Goal: Task Accomplishment & Management: Complete application form

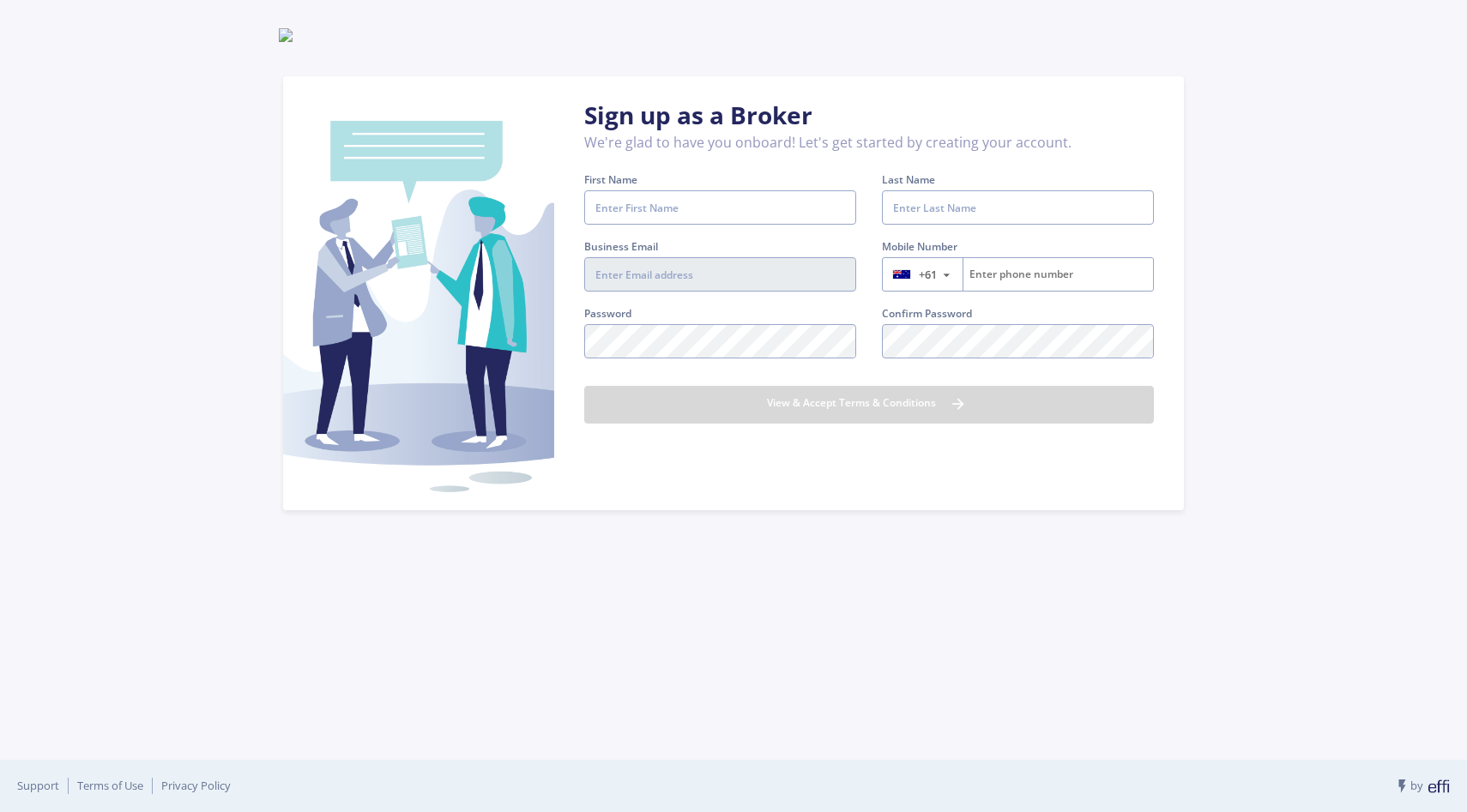
type input "[PERSON_NAME][EMAIL_ADDRESS][DOMAIN_NAME]"
click at [676, 222] on input "First Name" at bounding box center [720, 207] width 272 height 35
type input "[PERSON_NAME]"
type input "Subramaniam"
type input "411360330"
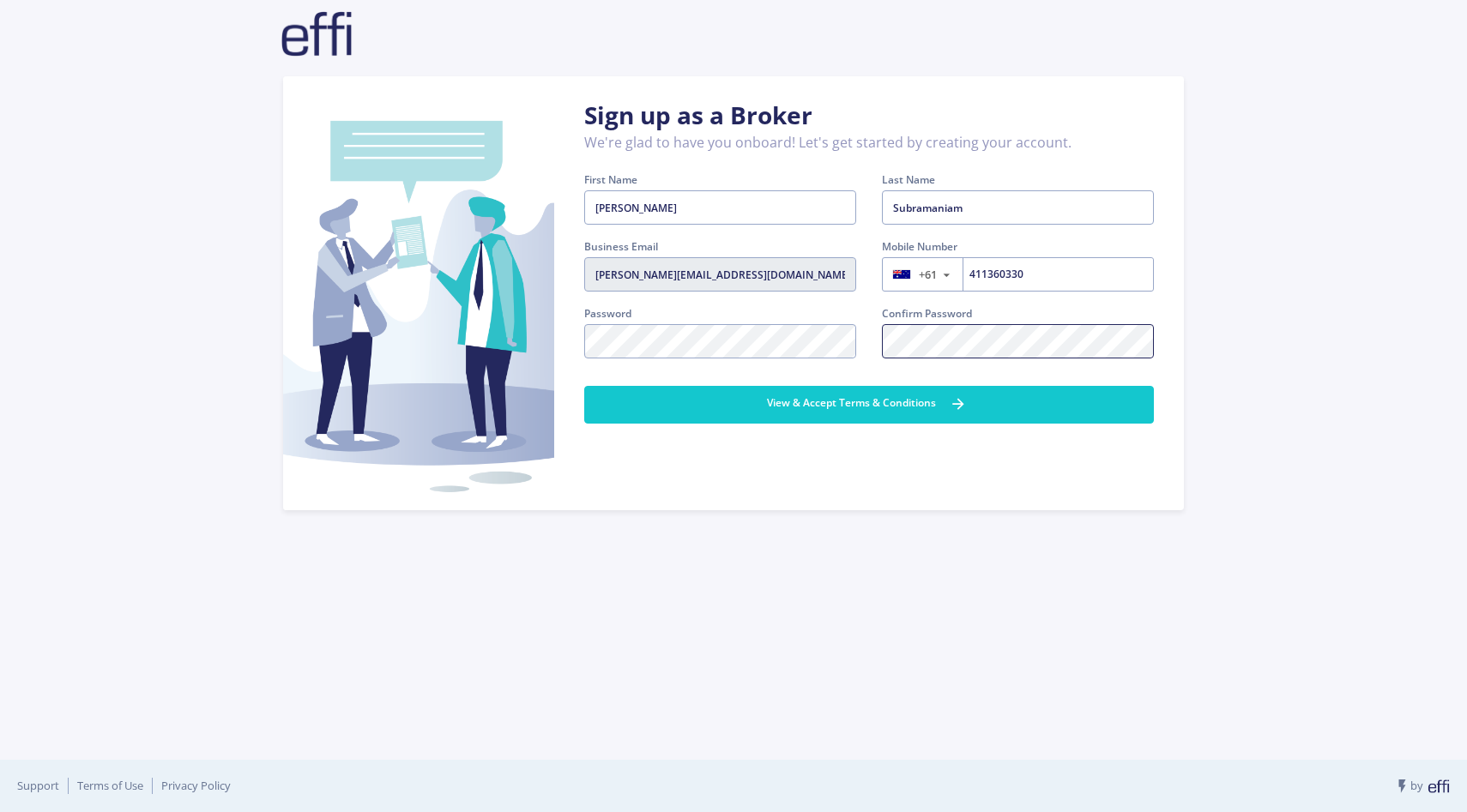
click at [584, 386] on button "View & Accept Terms & Conditions" at bounding box center [869, 404] width 570 height 37
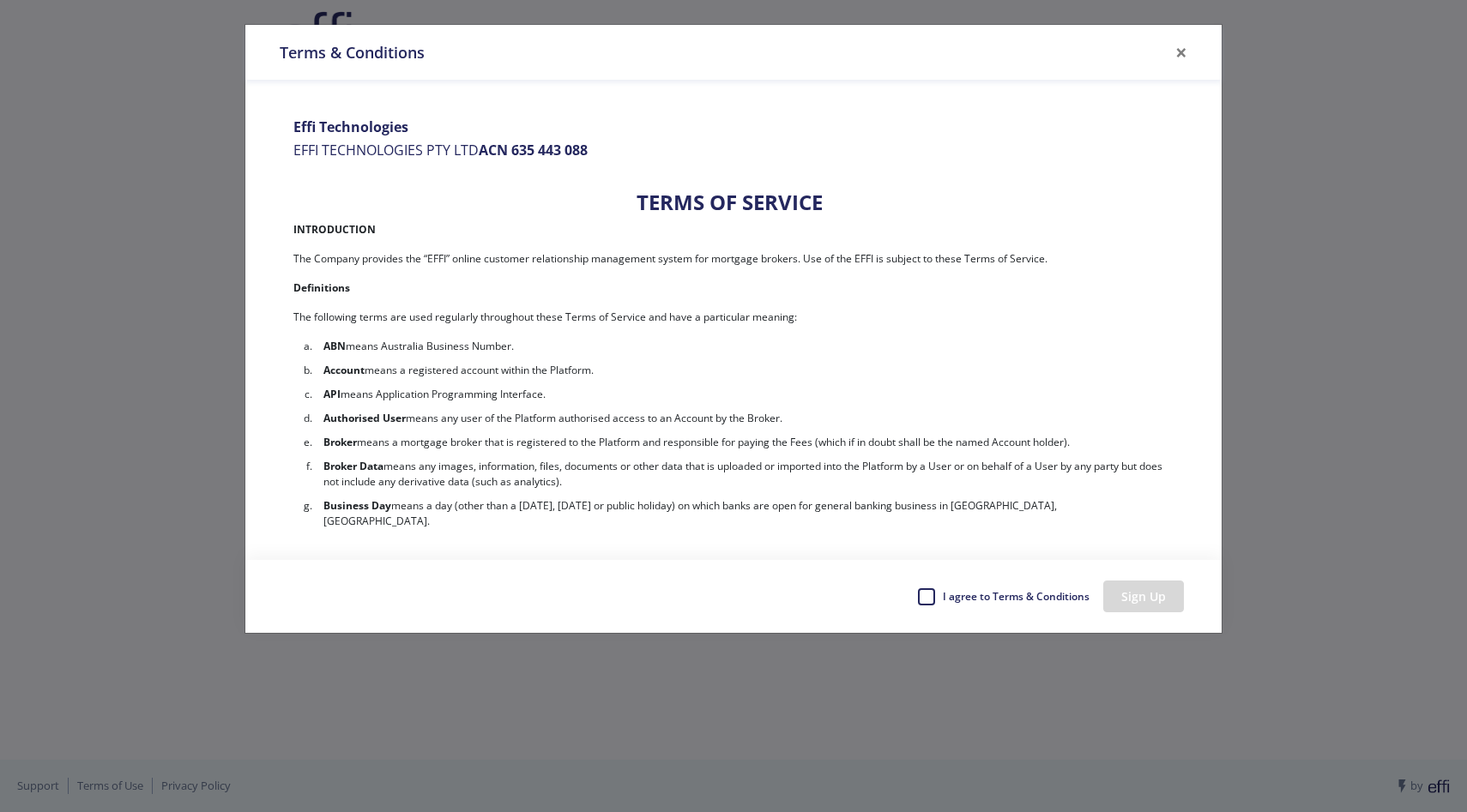
click at [941, 589] on label "I agree to Terms & Conditions" at bounding box center [1015, 597] width 149 height 26
click at [931, 589] on input "I agree to Terms & Conditions" at bounding box center [924, 592] width 13 height 17
checkbox input "true"
click at [1111, 607] on button "Sign Up" at bounding box center [1144, 597] width 81 height 32
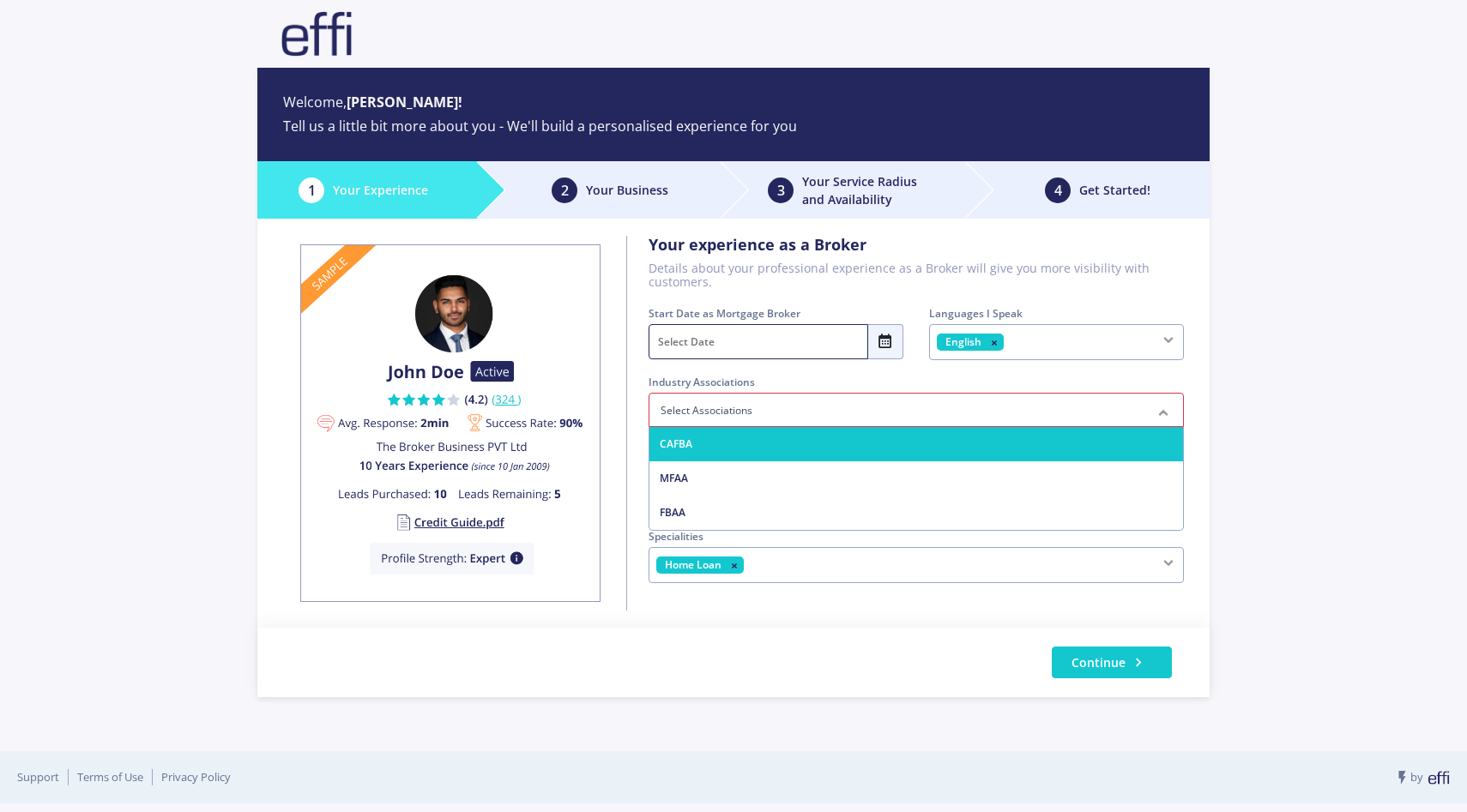
click at [851, 410] on div at bounding box center [916, 410] width 535 height 35
click at [830, 369] on div "Start Date as Mortgage Broker < [DATE] > Sun Mon Tue Wed Thu Fri Sat 1 2 3 4 5 …" at bounding box center [776, 339] width 281 height 69
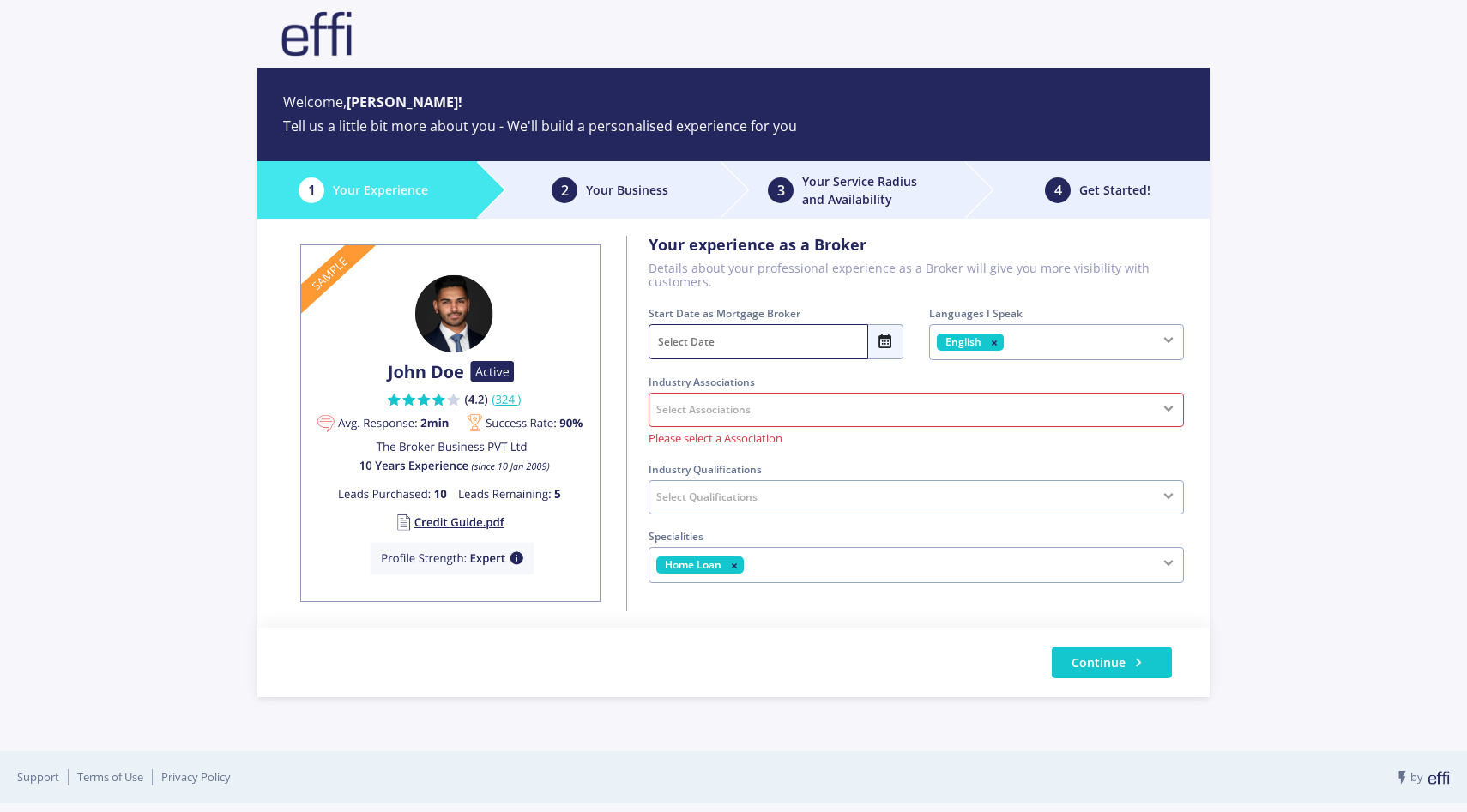
click at [877, 424] on div "Select Associations" at bounding box center [916, 410] width 535 height 35
click at [882, 353] on icon at bounding box center [885, 342] width 17 height 23
click at [766, 437] on span "2024" at bounding box center [777, 446] width 85 height 35
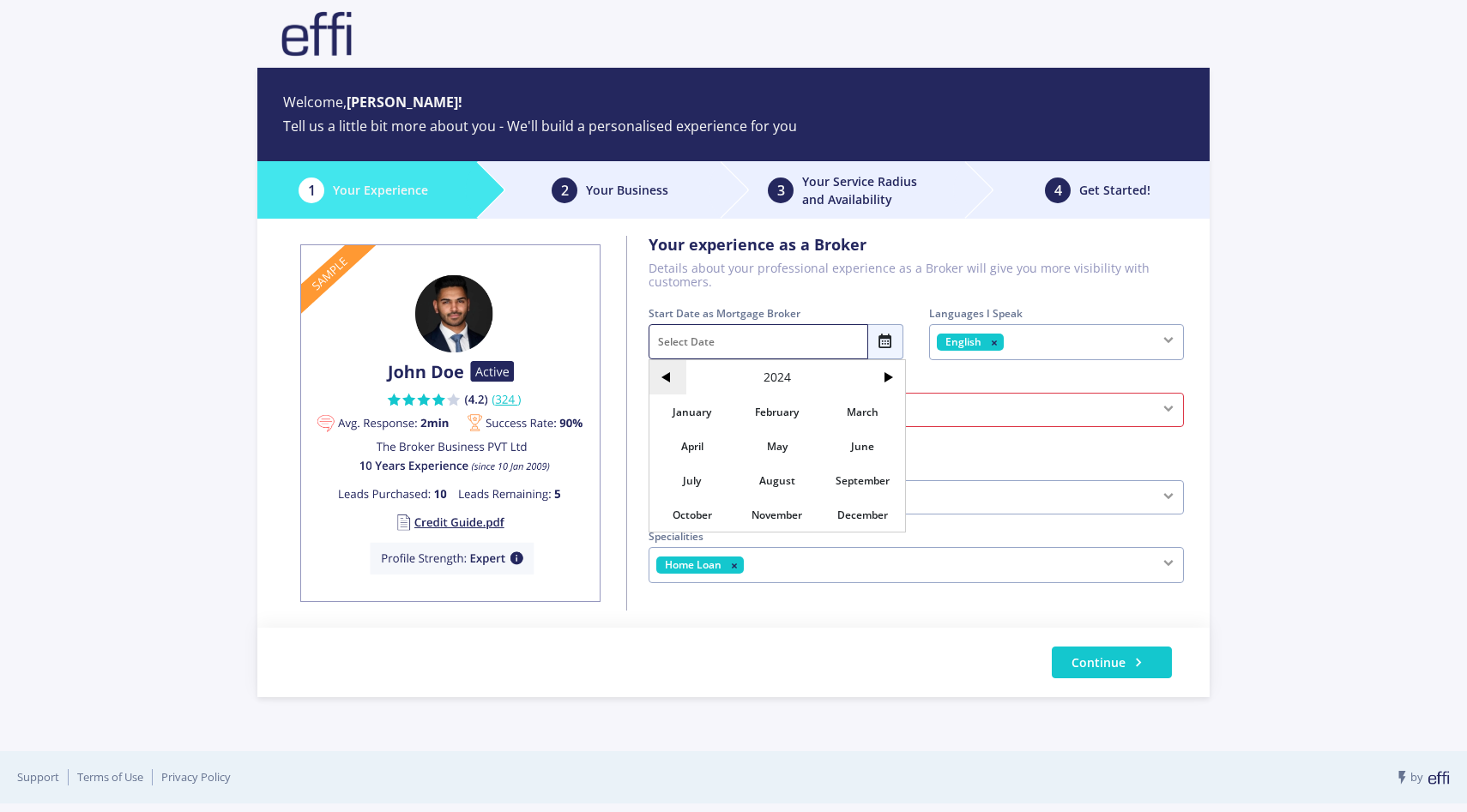
click at [662, 368] on span "<" at bounding box center [667, 378] width 37 height 35
click at [873, 370] on span ">" at bounding box center [886, 378] width 37 height 35
click at [699, 453] on span "April" at bounding box center [691, 446] width 85 height 35
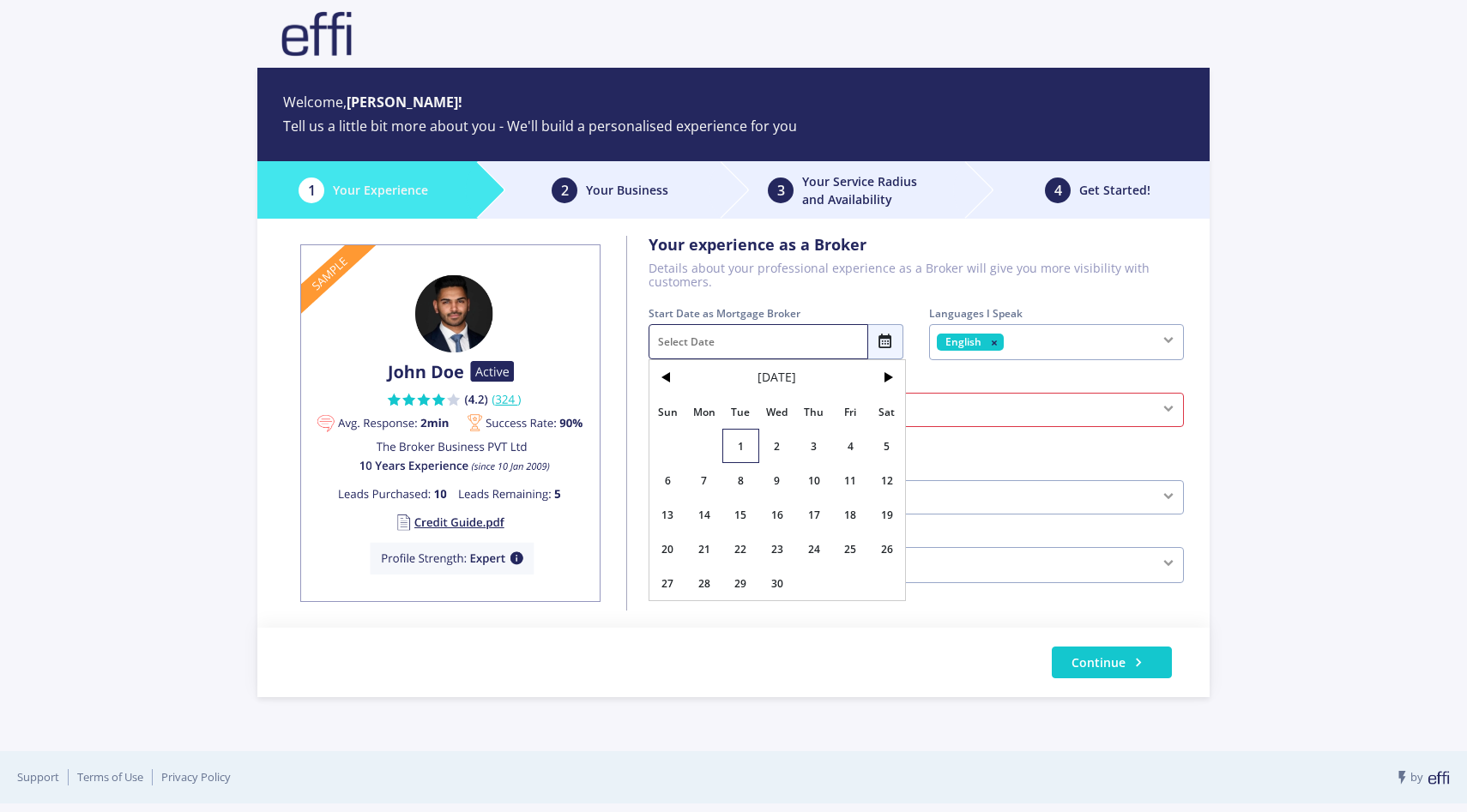
click at [746, 439] on span "1" at bounding box center [740, 446] width 37 height 35
type input "[DATE]"
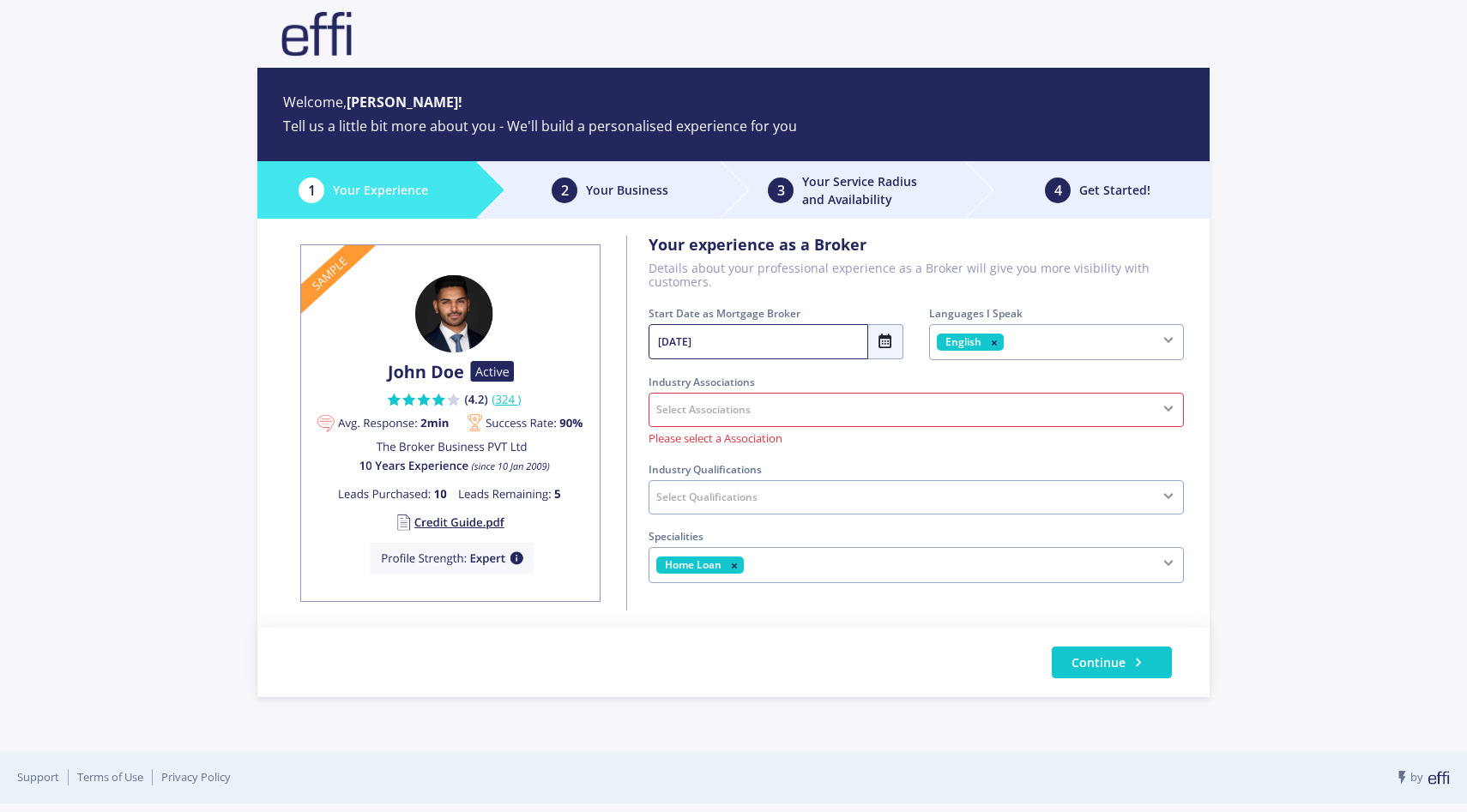
click at [765, 485] on div "Select Qualifications" at bounding box center [916, 497] width 535 height 35
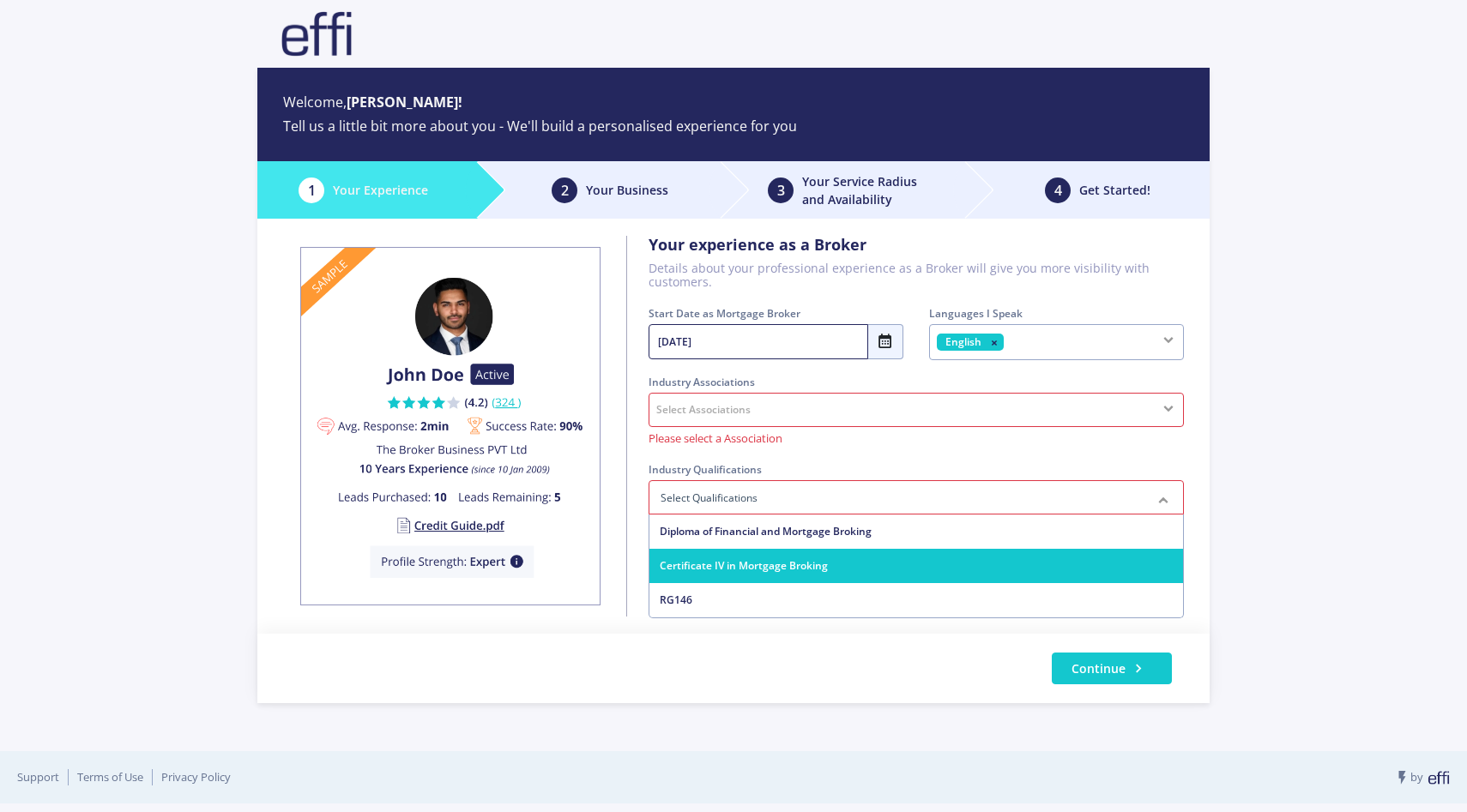
click at [777, 556] on span "Certificate IV in Mortgage Broking" at bounding box center [916, 566] width 534 height 35
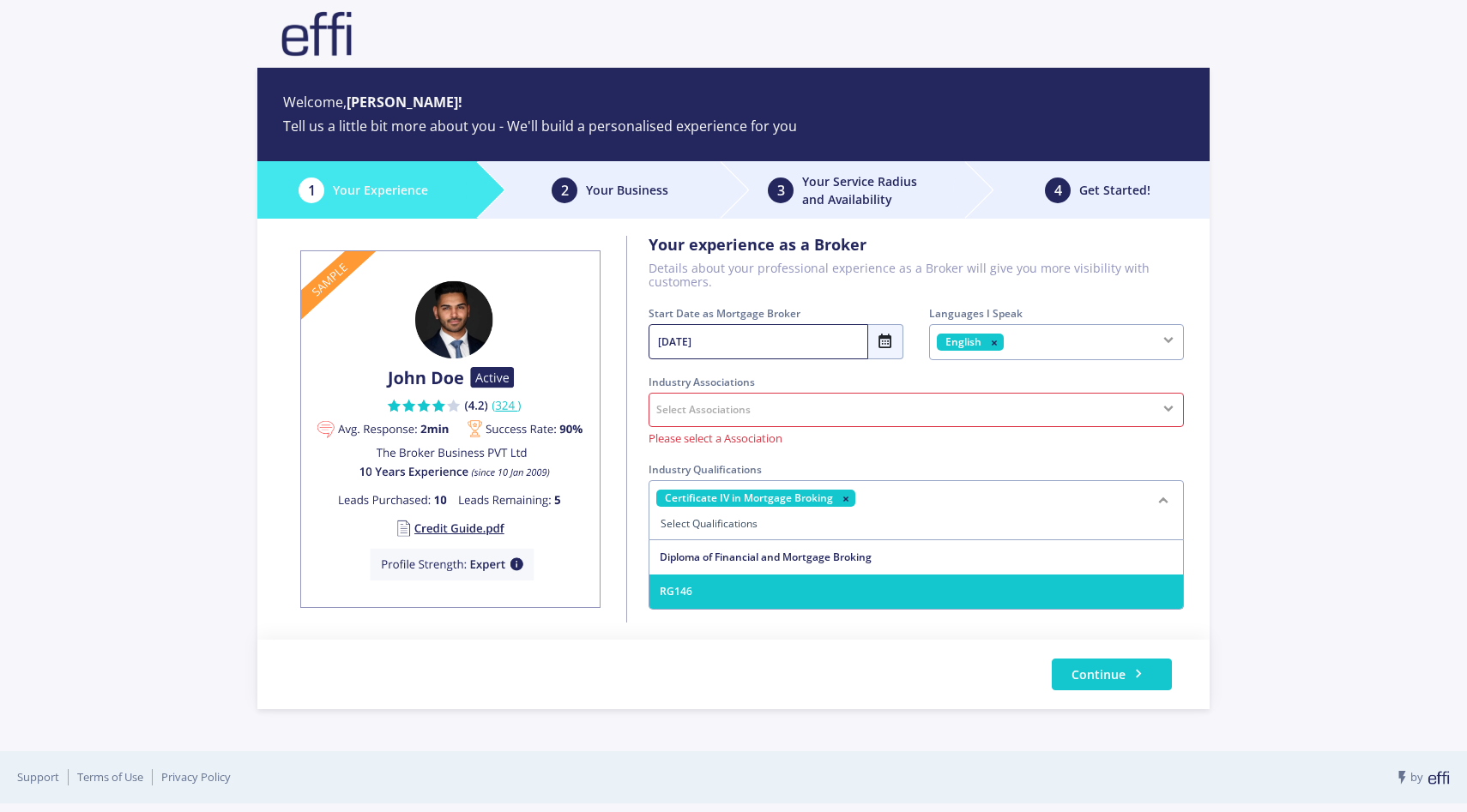
click at [919, 488] on div "Certificate IV in Mortgage Broking" at bounding box center [916, 509] width 535 height 60
click at [821, 577] on span "RG146" at bounding box center [916, 591] width 534 height 35
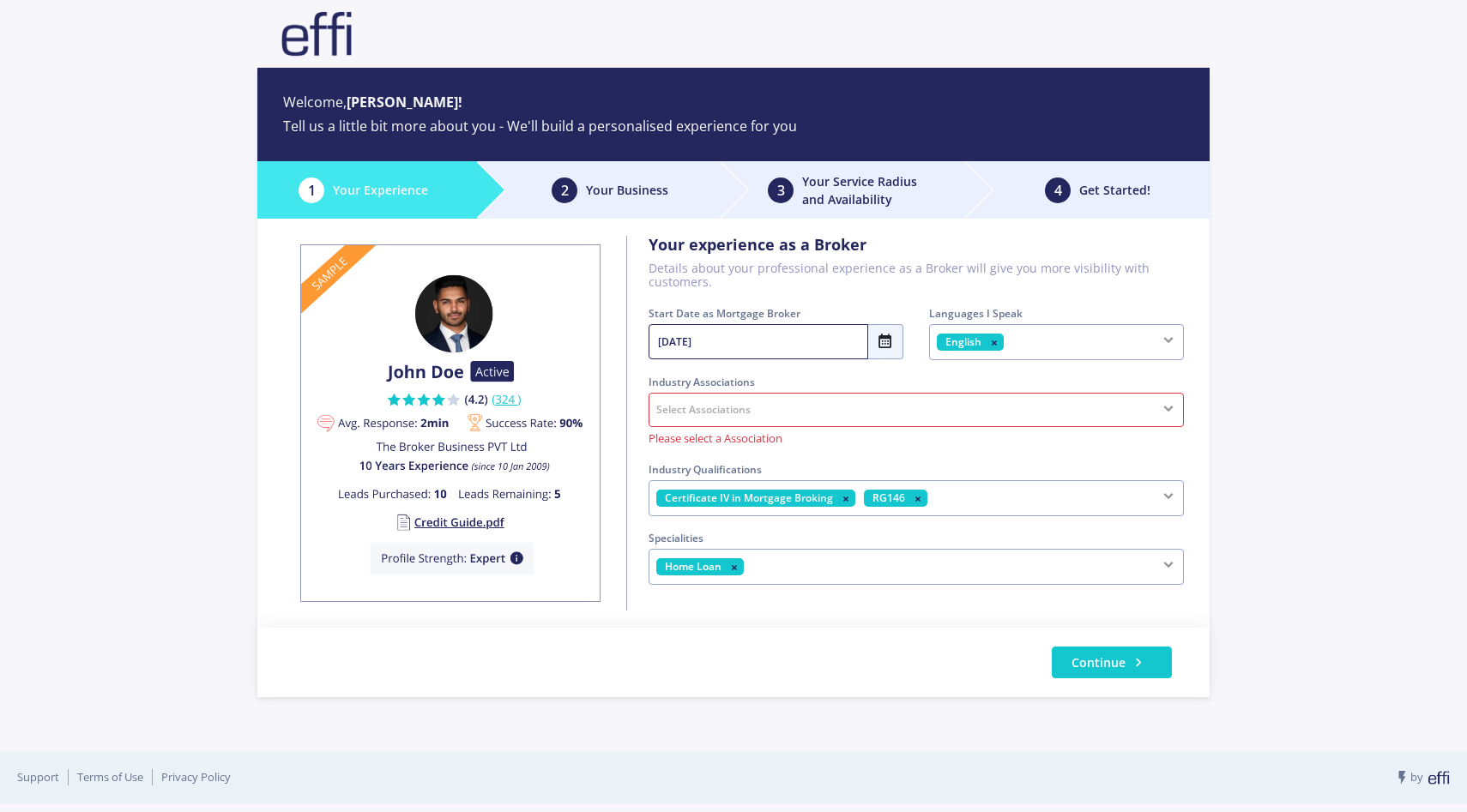
click at [962, 486] on div "Certificate IV in Mortgage Broking RG146" at bounding box center [916, 498] width 535 height 36
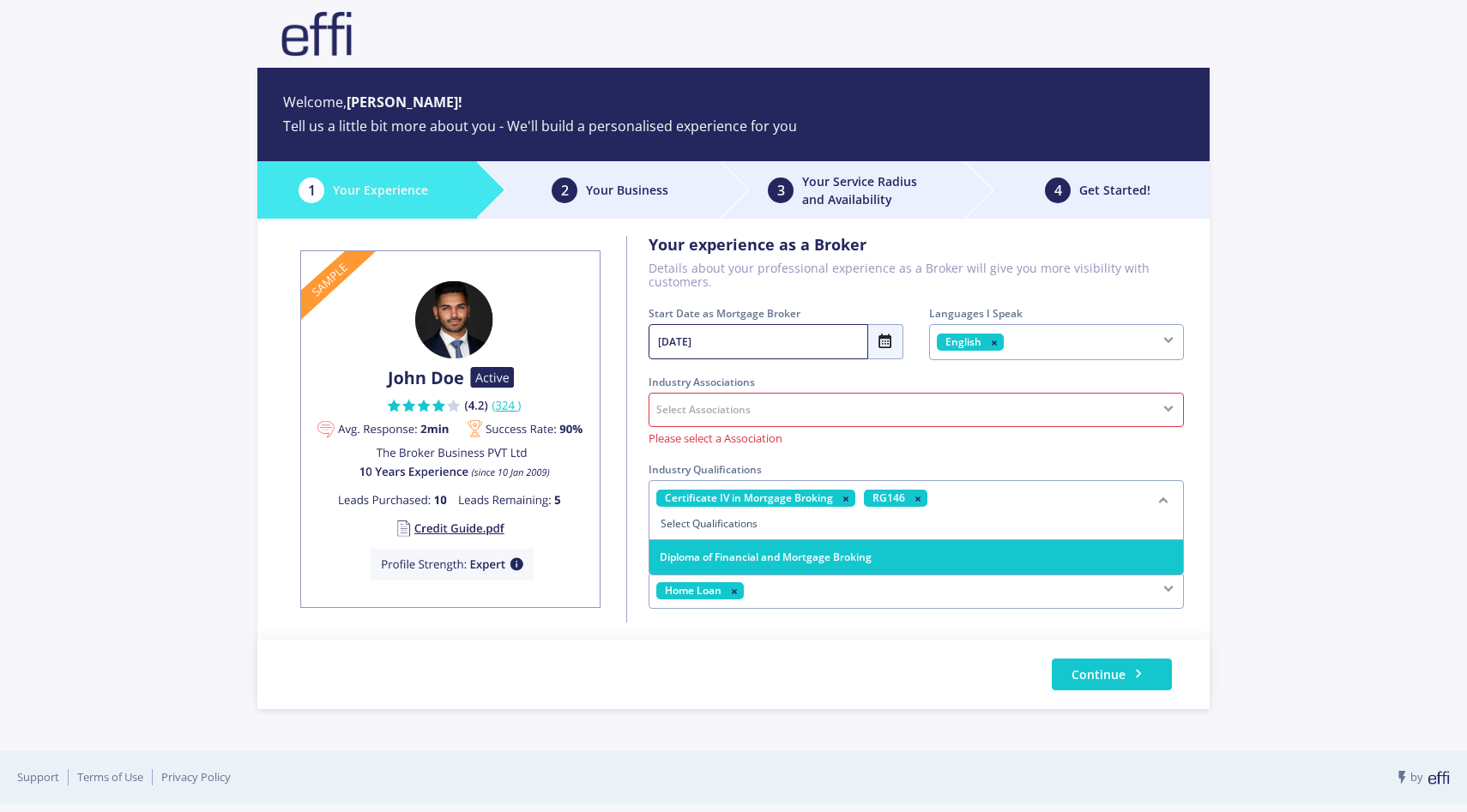
click at [878, 550] on span "Diploma of Financial and Mortgage Broking" at bounding box center [916, 557] width 534 height 35
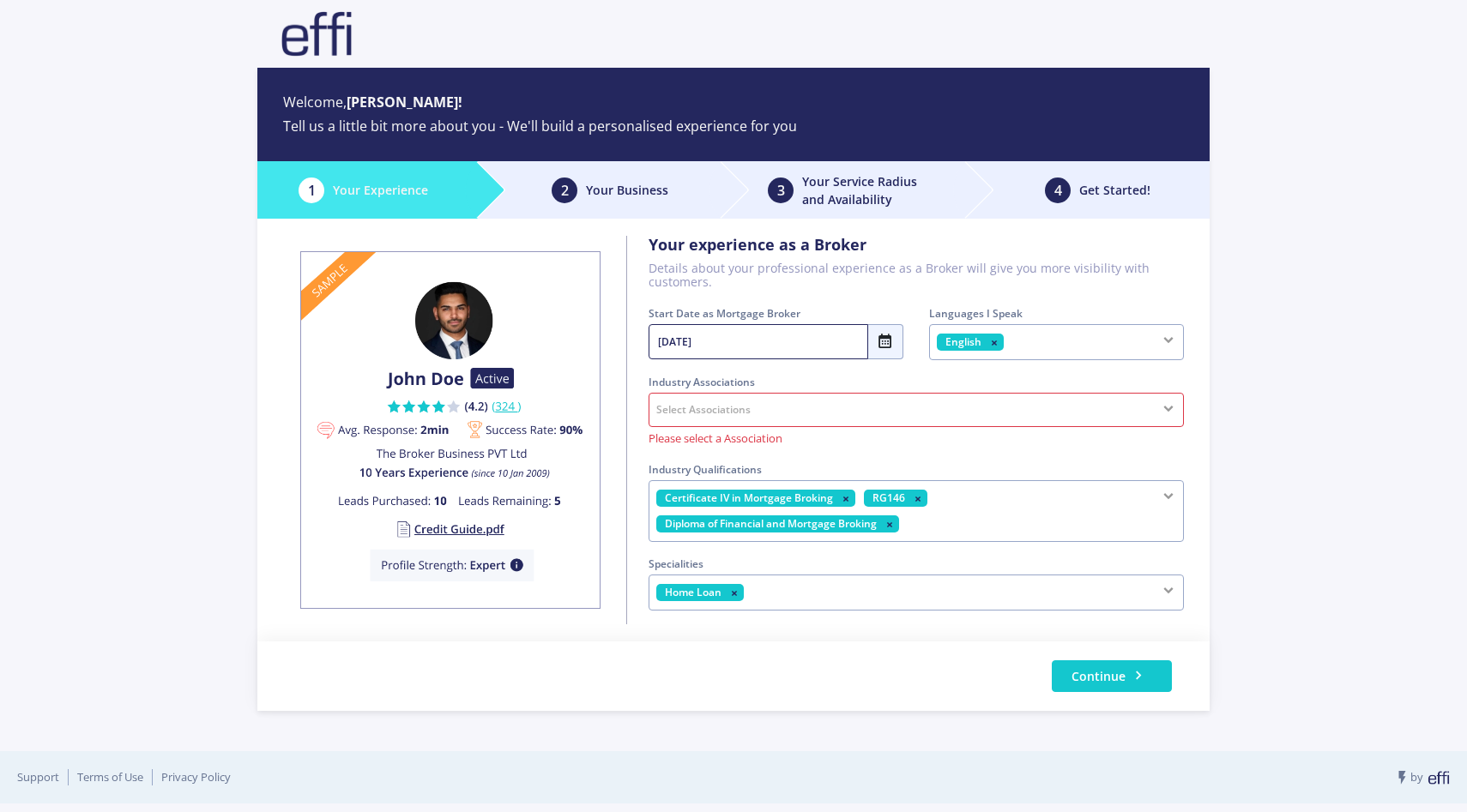
click at [779, 400] on div "Select Associations" at bounding box center [916, 410] width 535 height 35
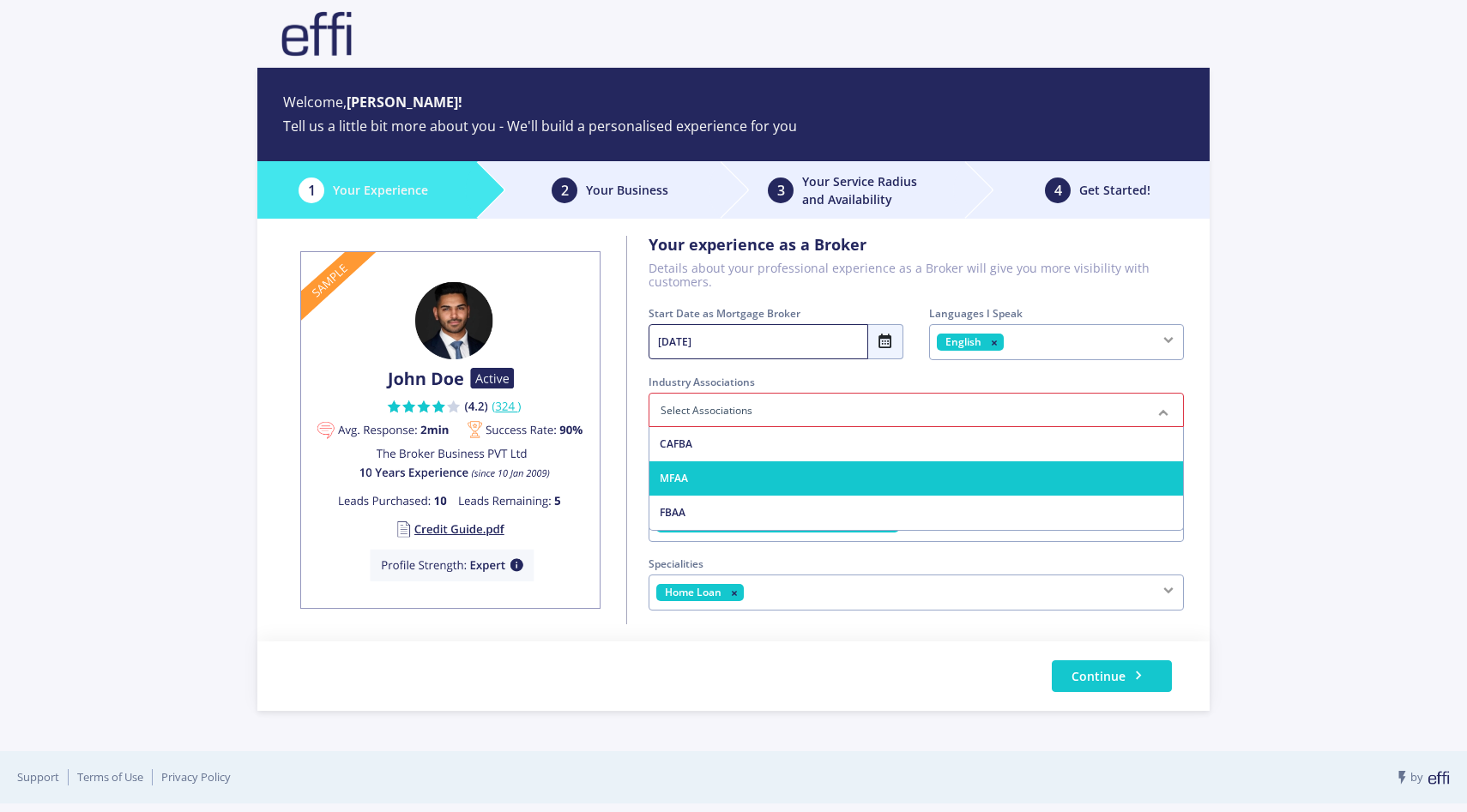
click at [748, 484] on span "MFAA" at bounding box center [916, 478] width 534 height 35
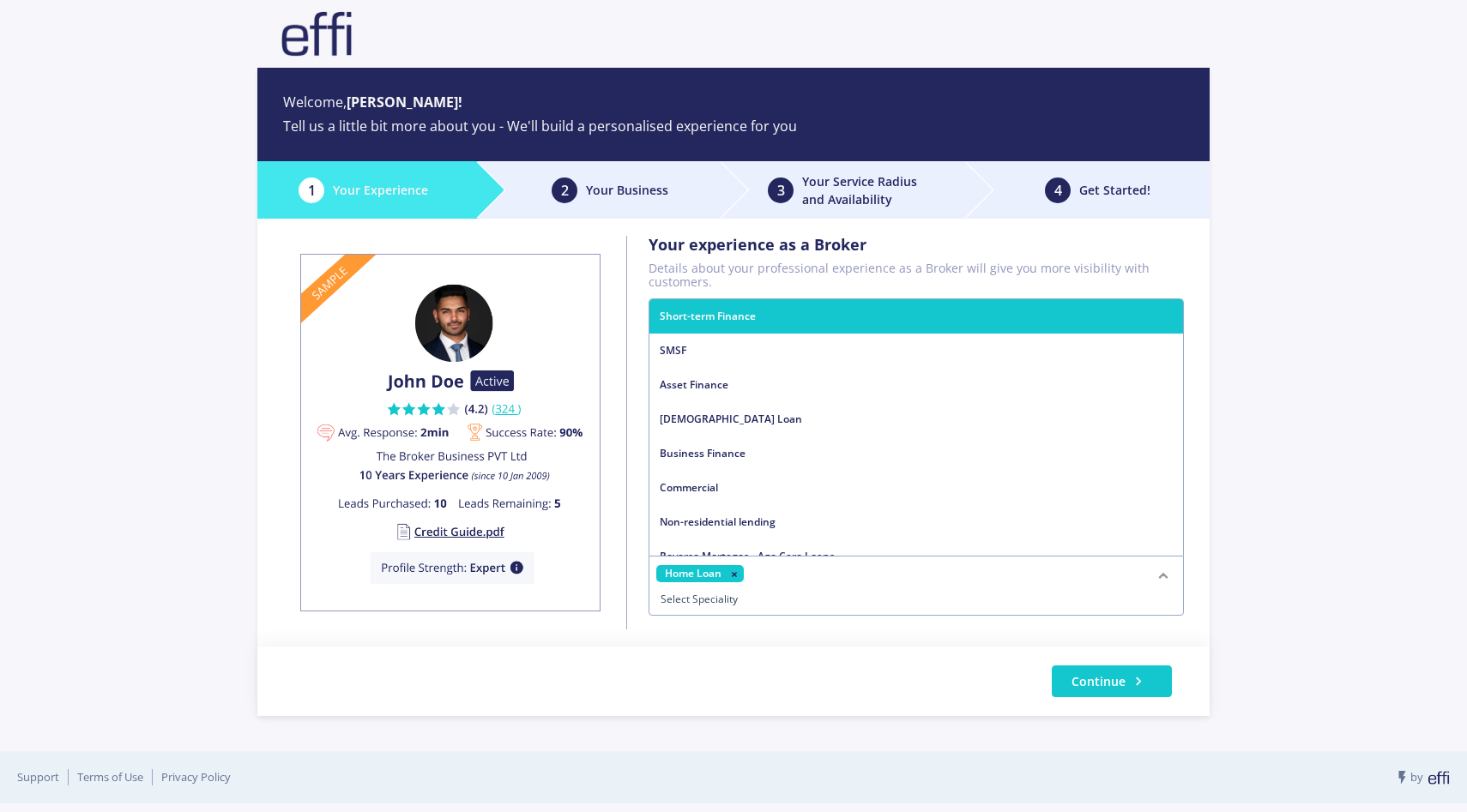
click at [821, 585] on div "Home Loan" at bounding box center [916, 585] width 535 height 60
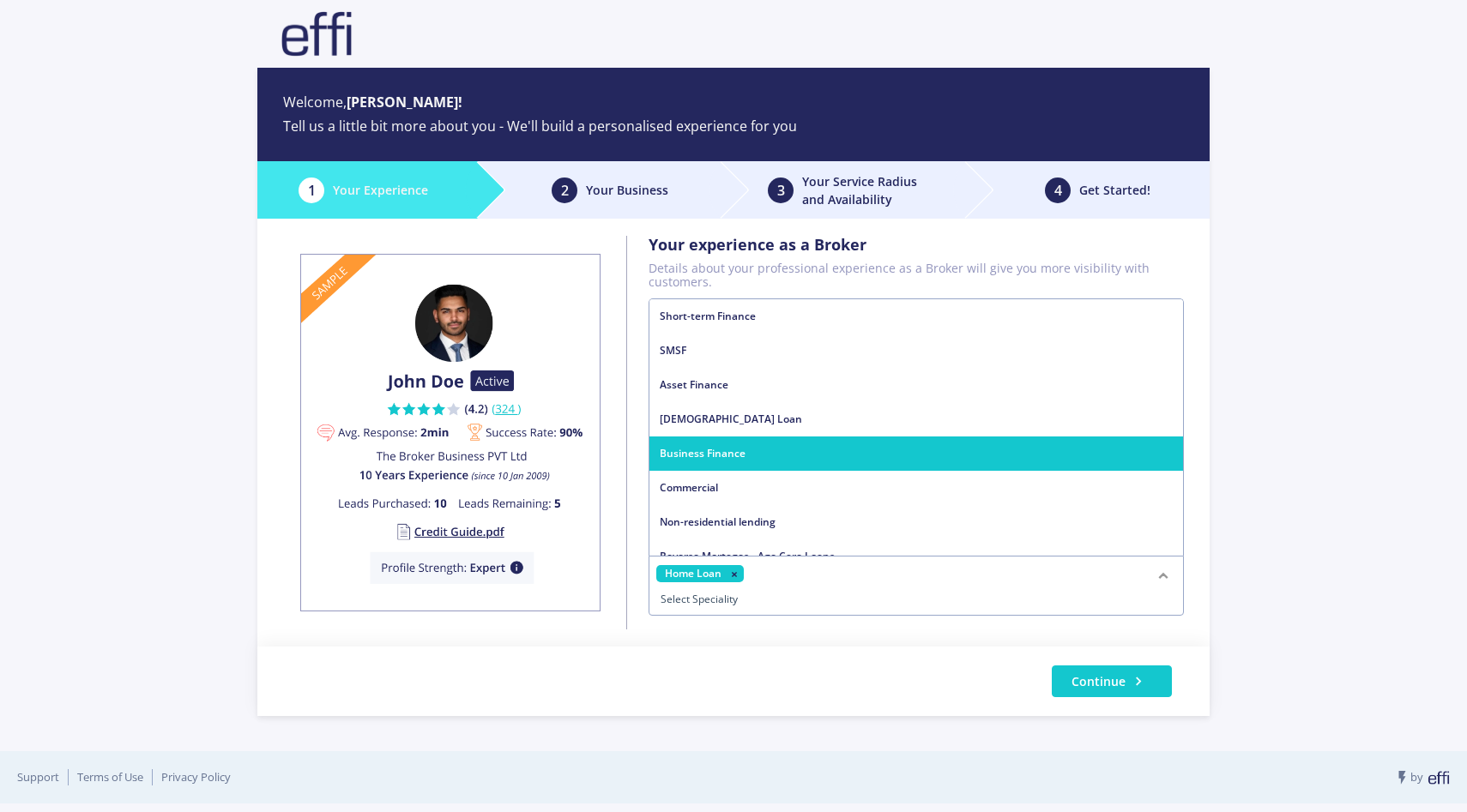
click at [794, 459] on span "Business Finance" at bounding box center [916, 453] width 534 height 35
click at [914, 581] on div "Home Loan Business Finance" at bounding box center [916, 585] width 535 height 60
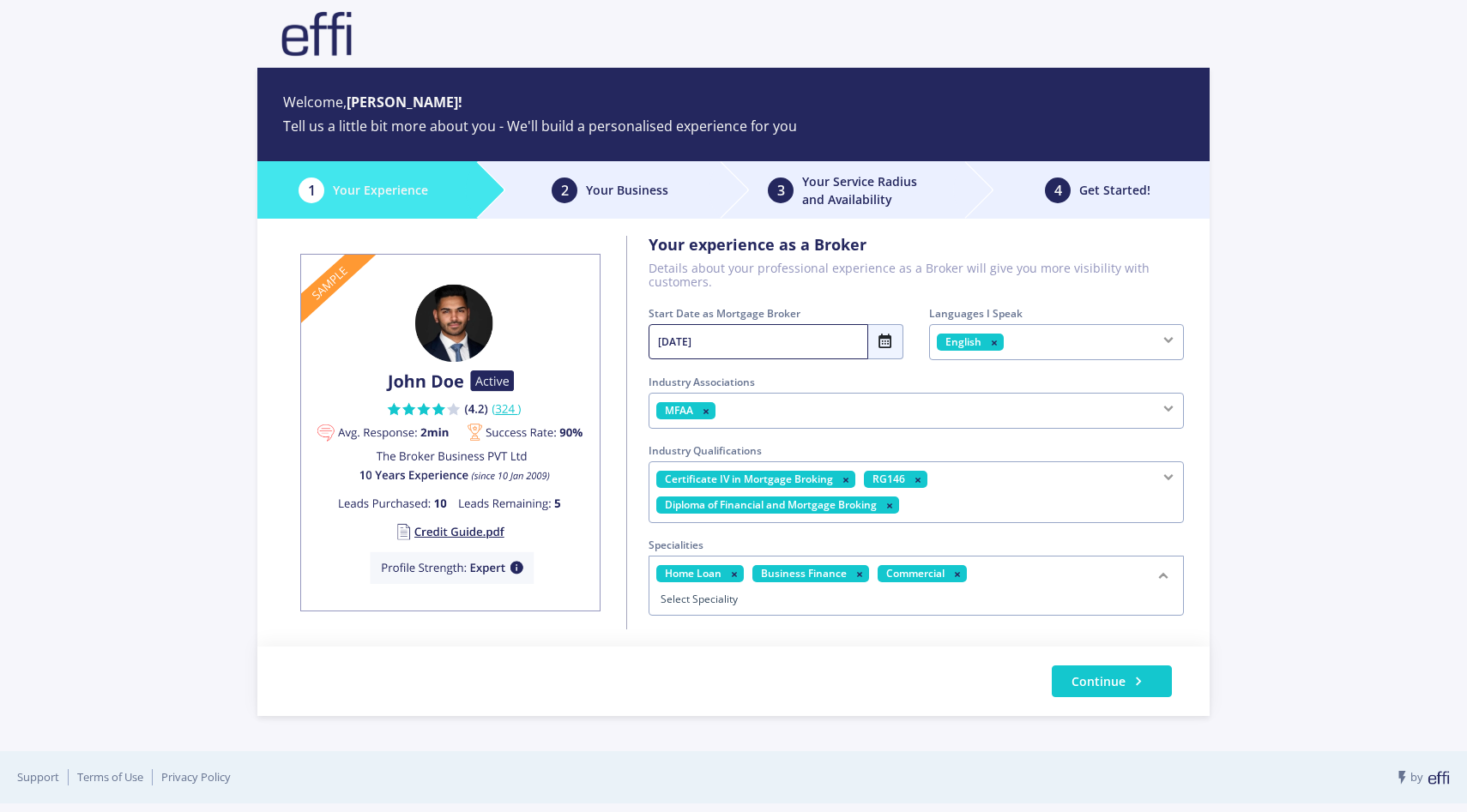
click at [1009, 573] on div "Home Loan Business Finance Commercial" at bounding box center [916, 585] width 535 height 60
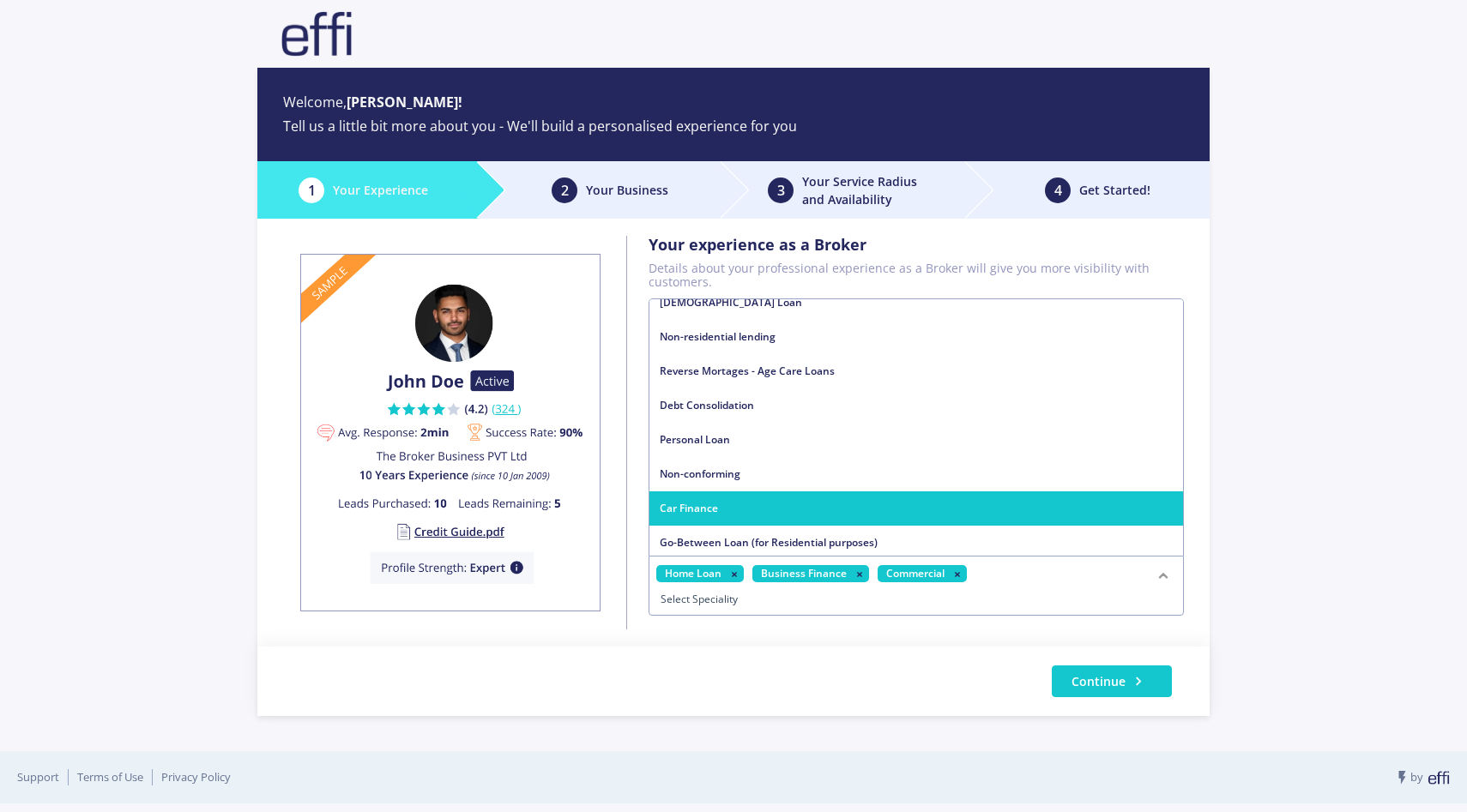
scroll to position [109, 0]
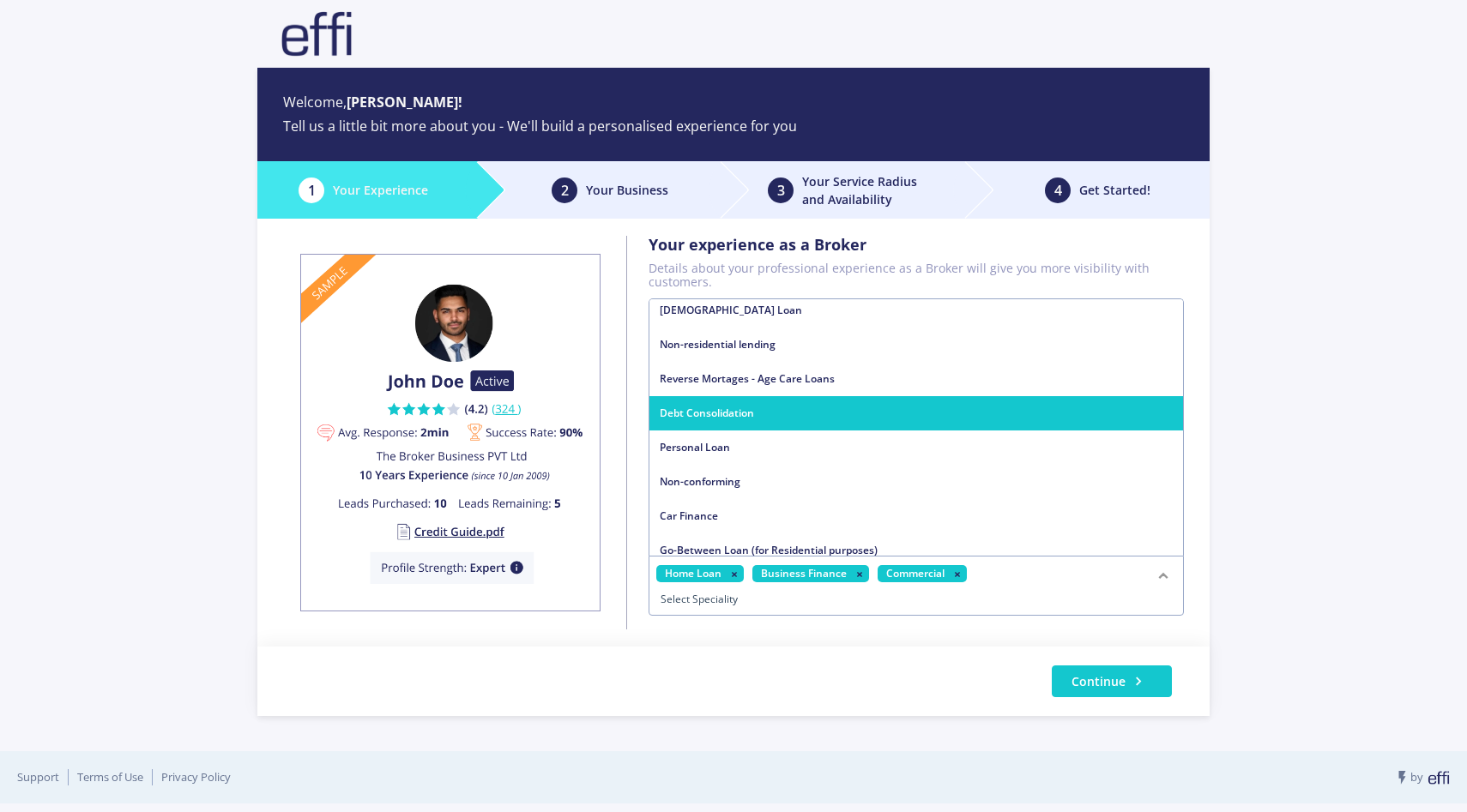
click at [920, 420] on span "Debt Consolidation" at bounding box center [916, 413] width 534 height 35
click at [1145, 579] on div "Home Loan Business Finance Commercial Debt Consolidation" at bounding box center [916, 585] width 535 height 60
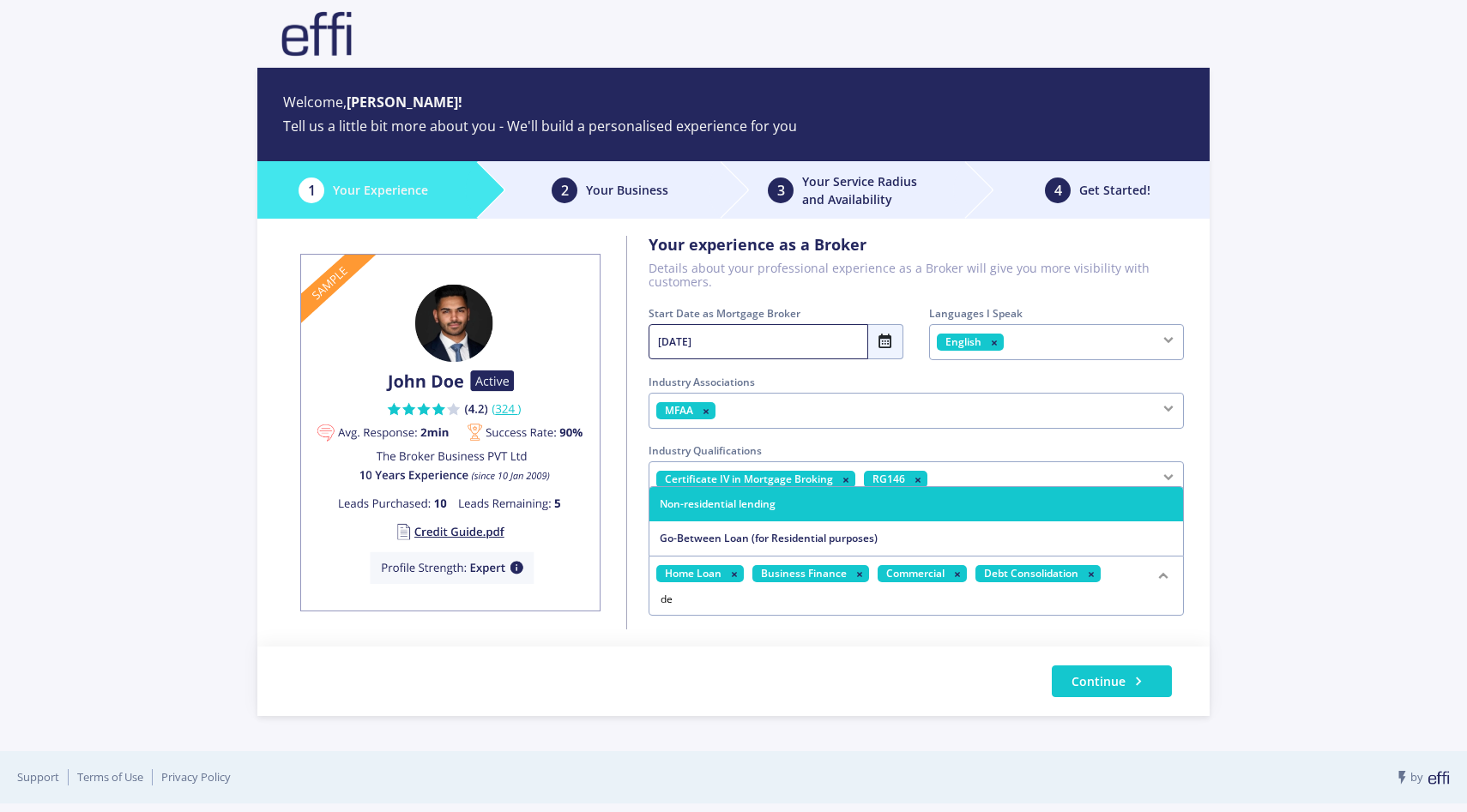
type input "d"
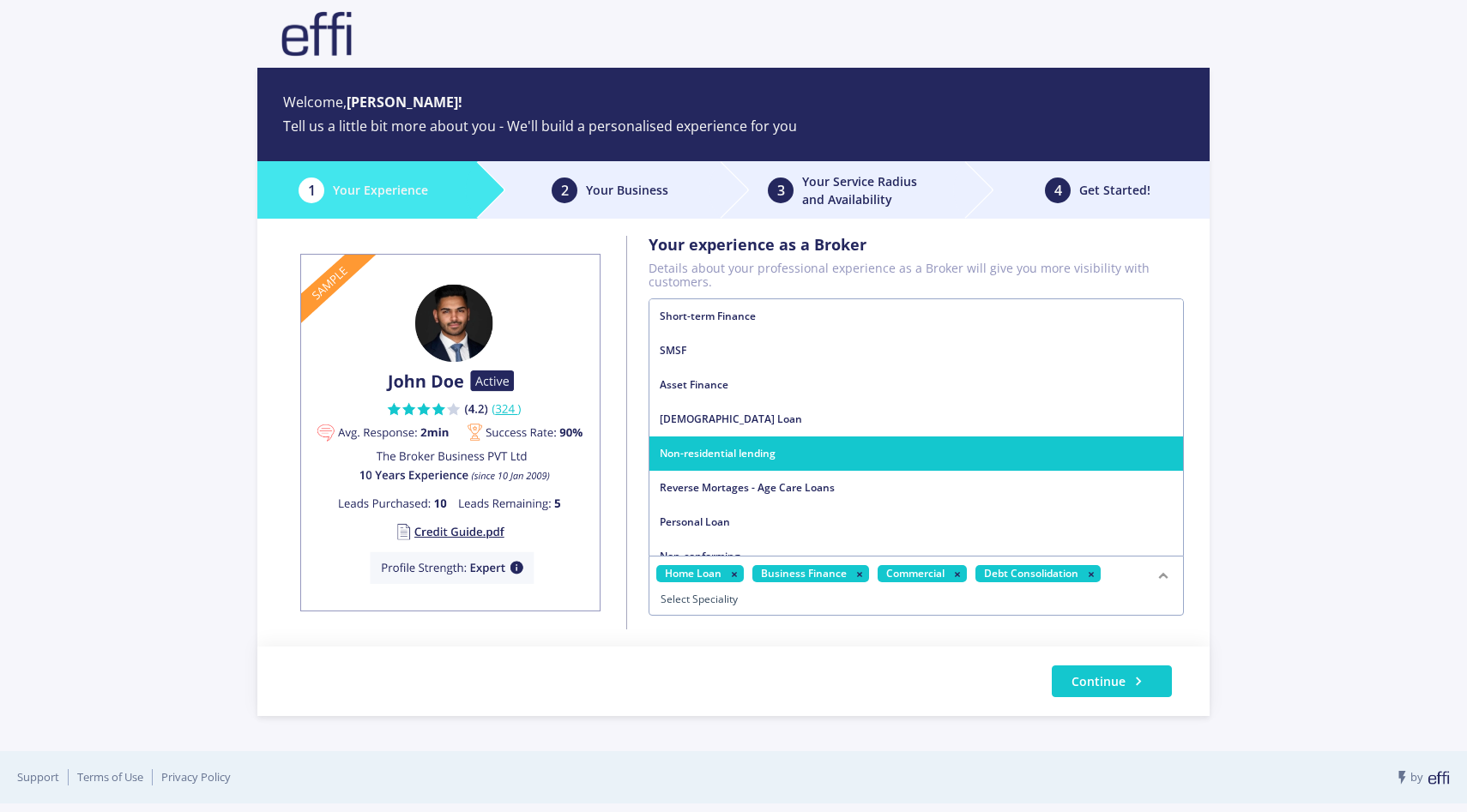
click at [1172, 447] on span "Non-residential lending" at bounding box center [916, 453] width 534 height 35
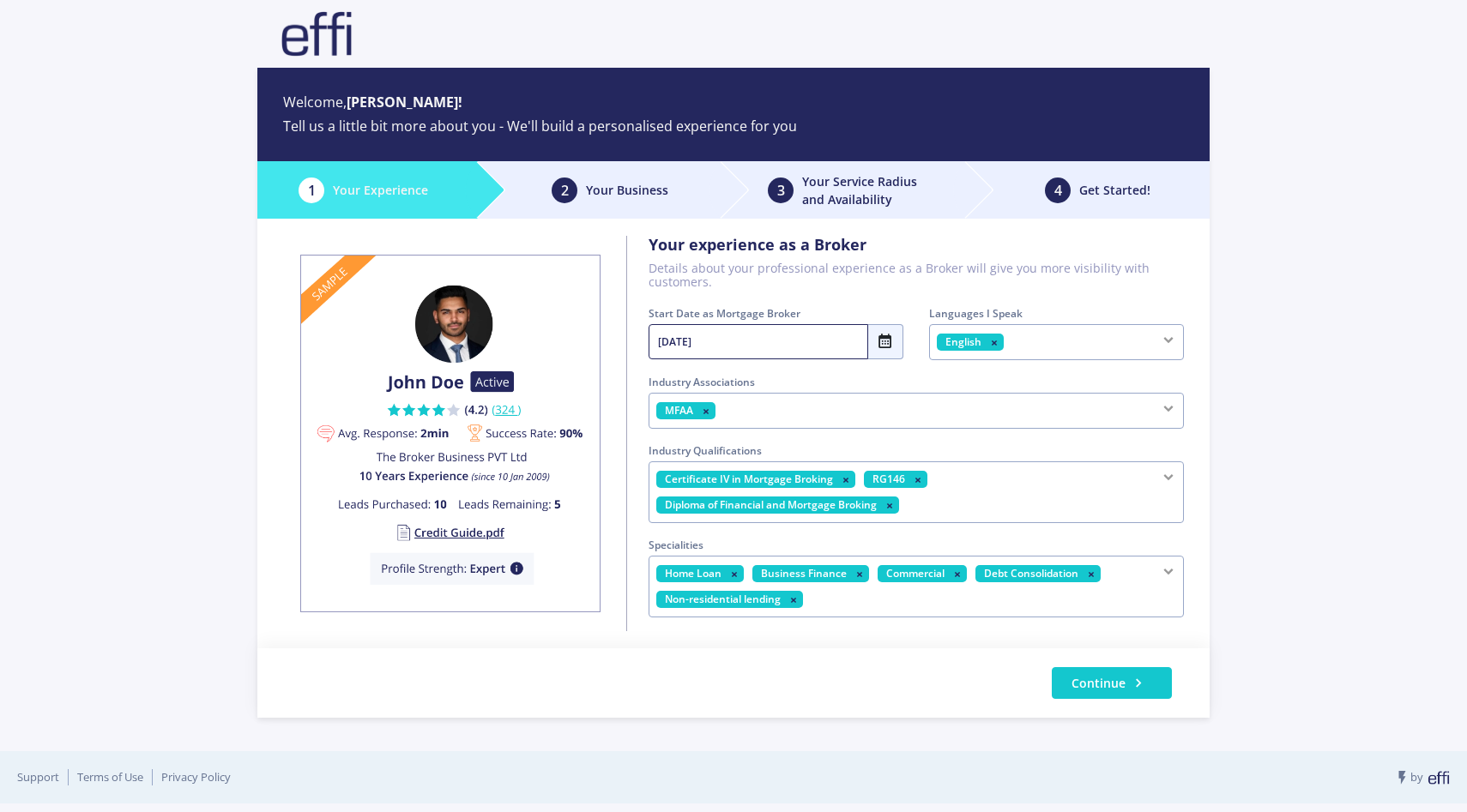
click at [1018, 602] on div "Home Loan Business Finance Commercial Debt Consolidation Non-residential lending" at bounding box center [916, 586] width 535 height 61
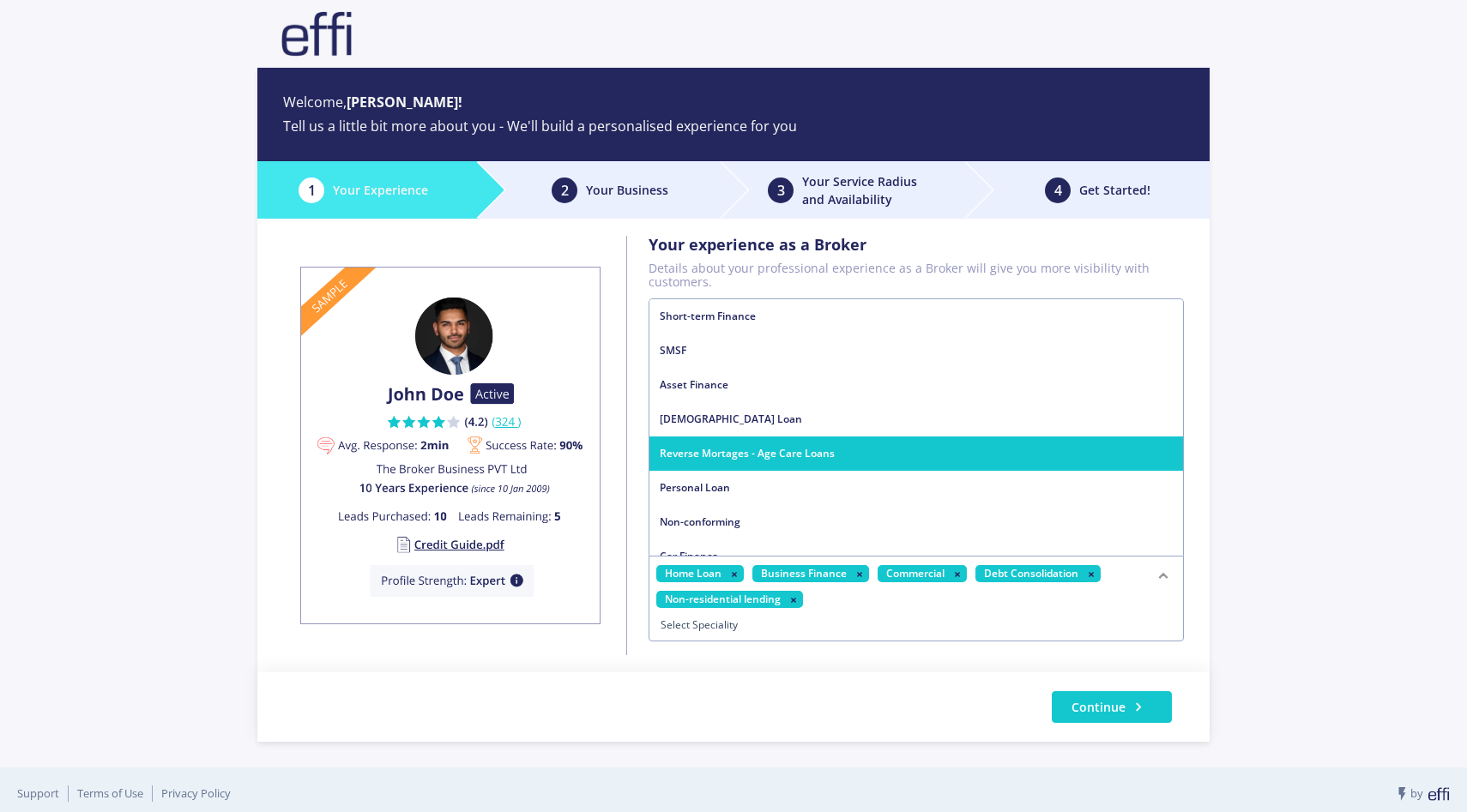
scroll to position [86, 0]
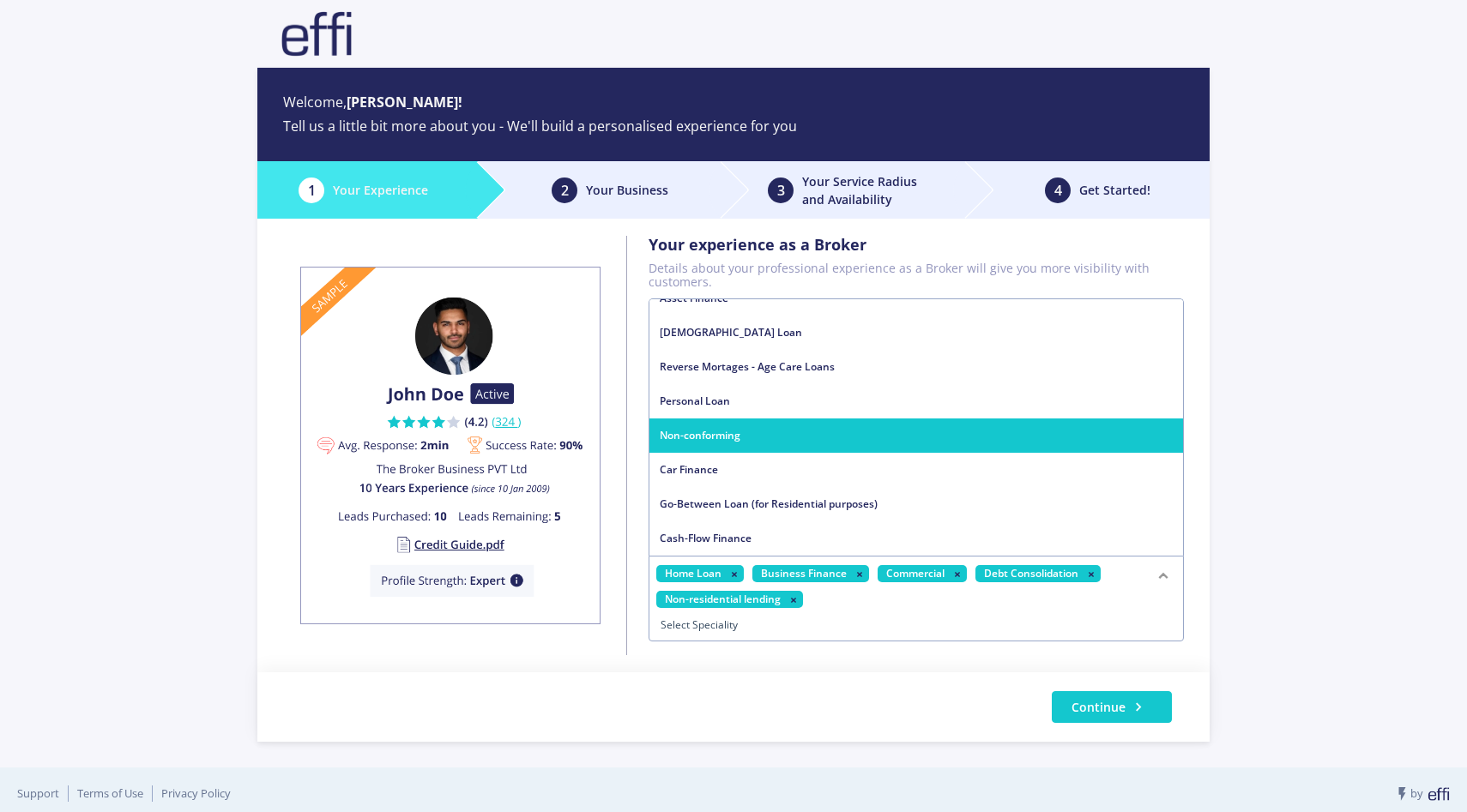
click at [973, 444] on span "Non-conforming" at bounding box center [916, 435] width 534 height 35
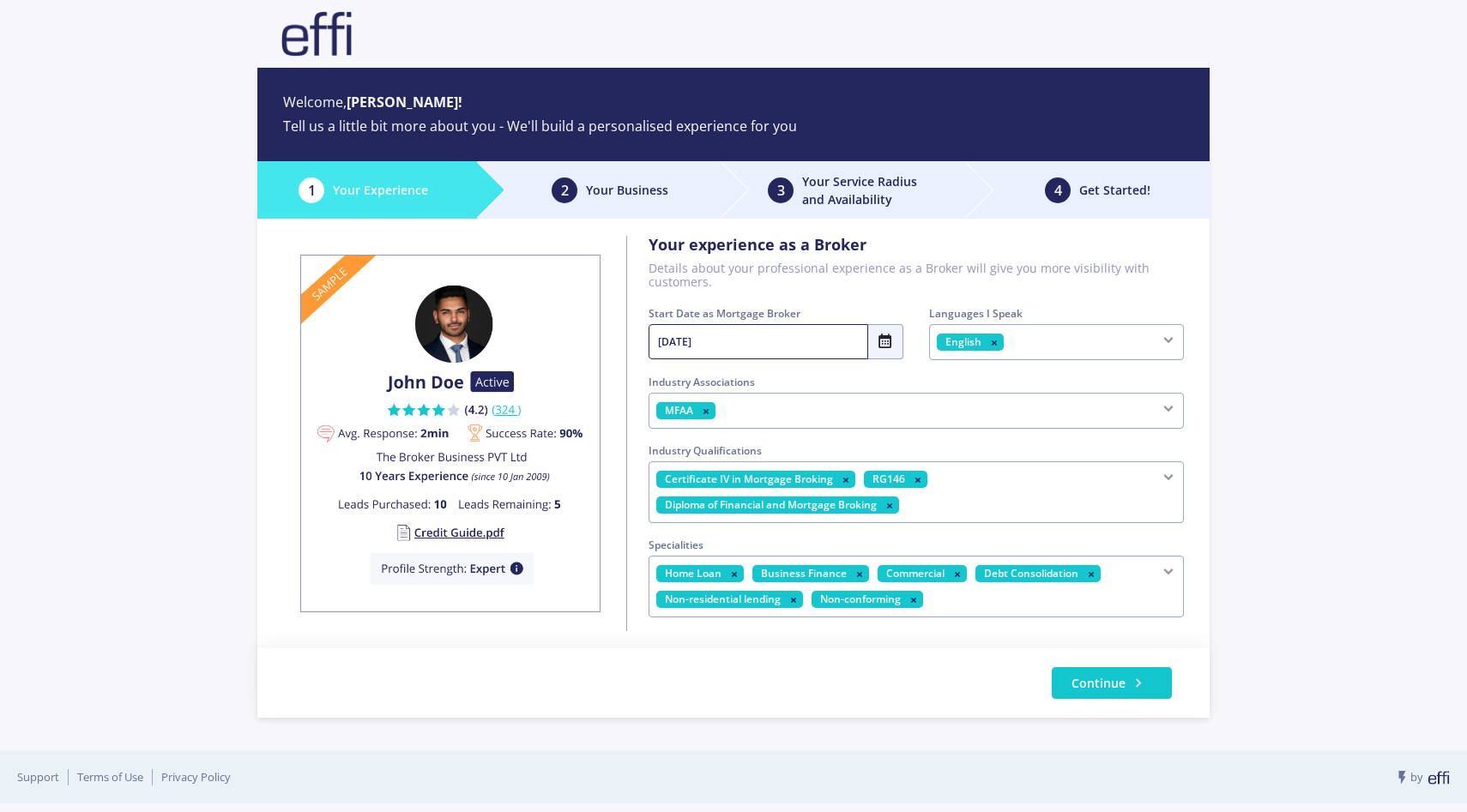
scroll to position [53, 0]
click at [958, 591] on div "Home Loan Business Finance Commercial Debt Consolidation Non-residential lendin…" at bounding box center [916, 586] width 535 height 61
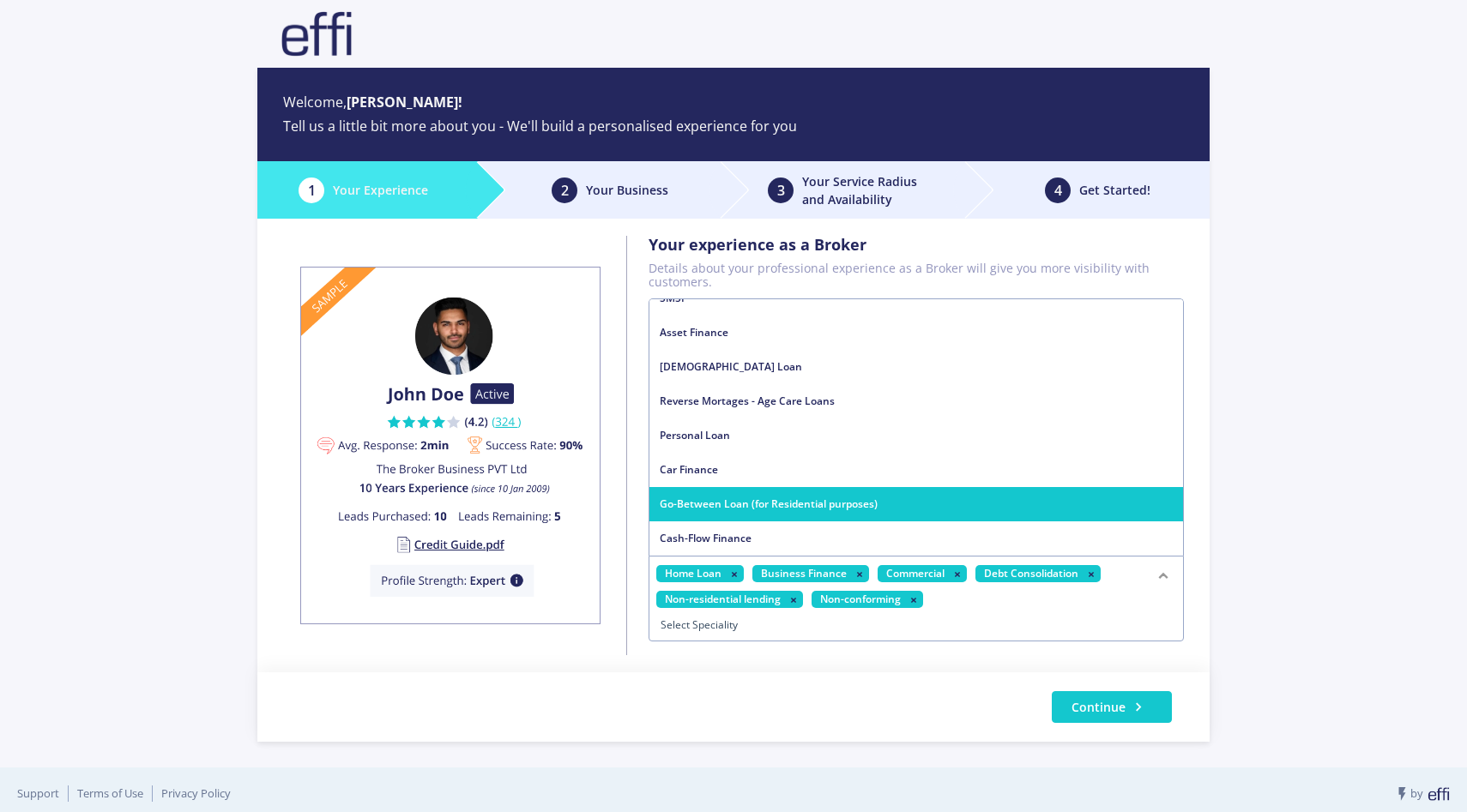
scroll to position [5, 0]
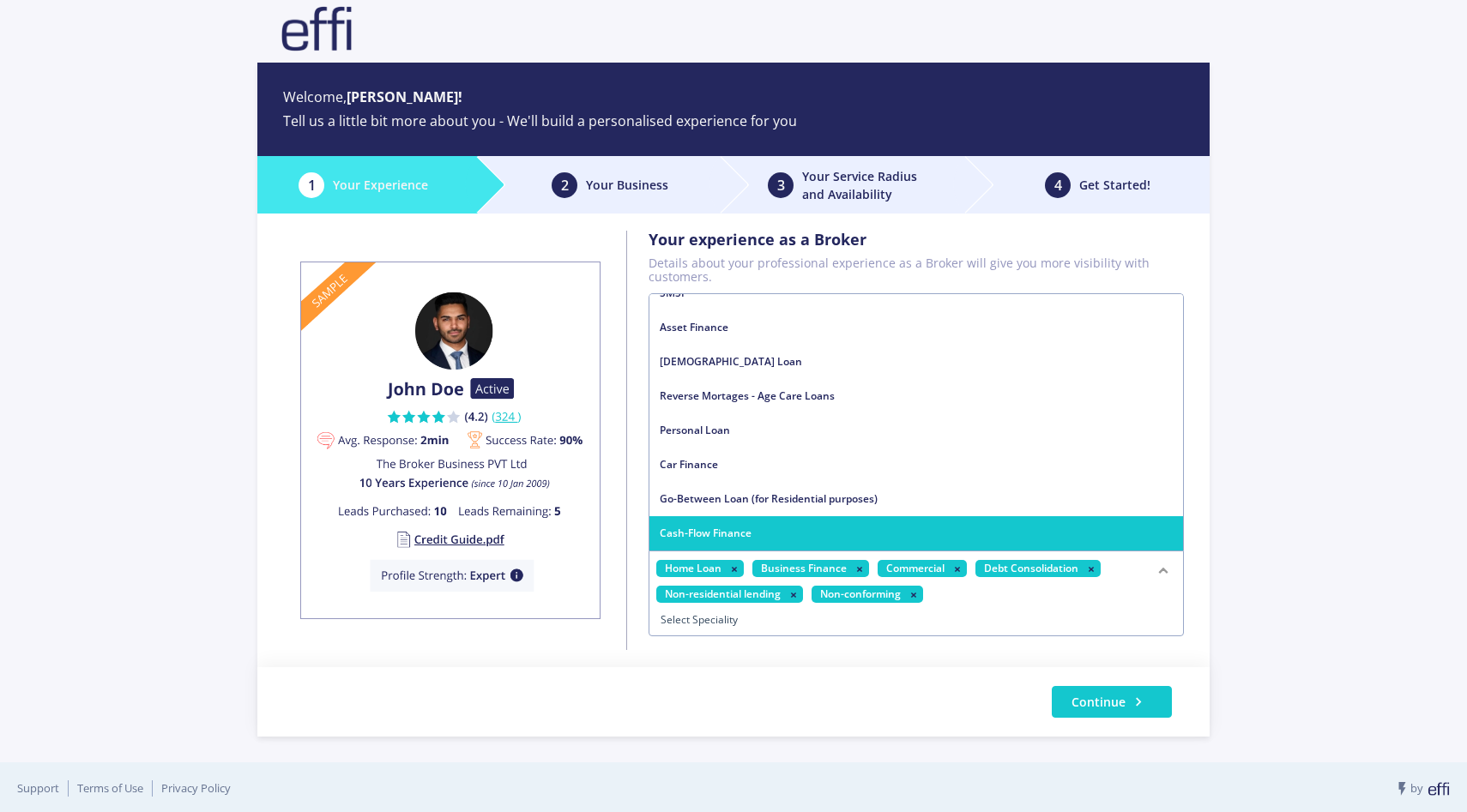
click at [896, 524] on span "Cash-Flow Finance" at bounding box center [916, 533] width 534 height 35
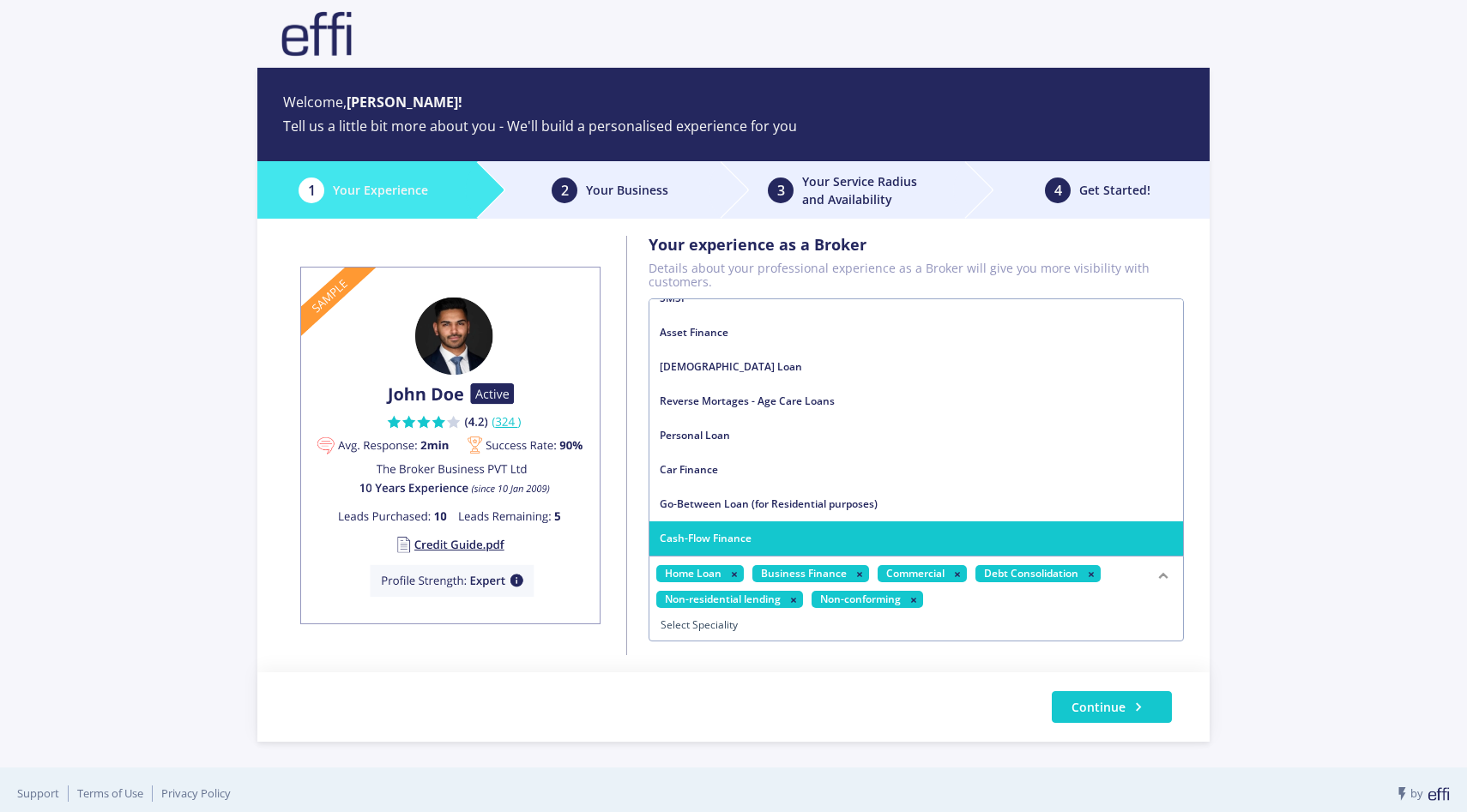
scroll to position [18, 0]
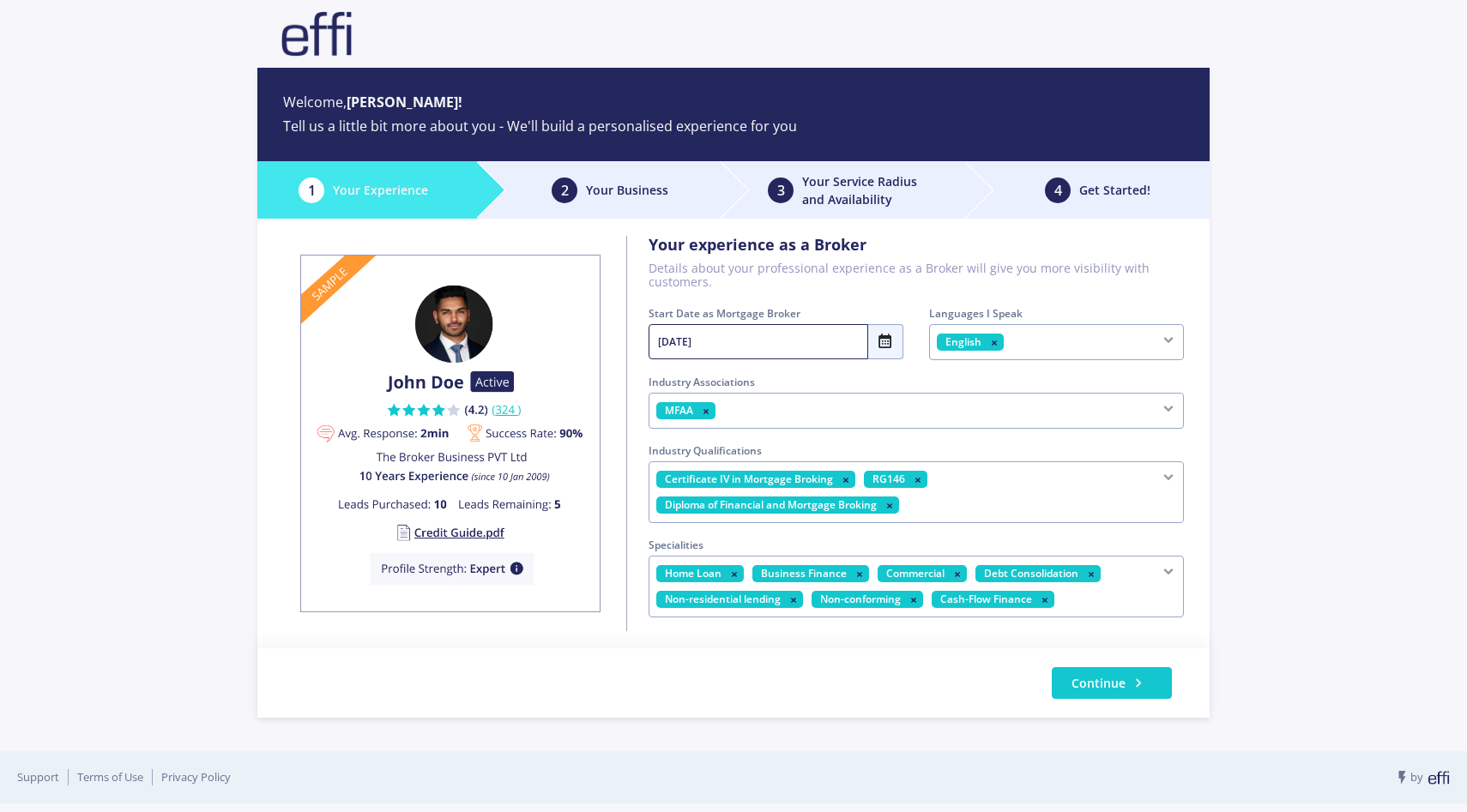
click at [1061, 599] on div "Home Loan Business Finance Commercial Debt Consolidation Non-residential lendin…" at bounding box center [883, 595] width 453 height 40
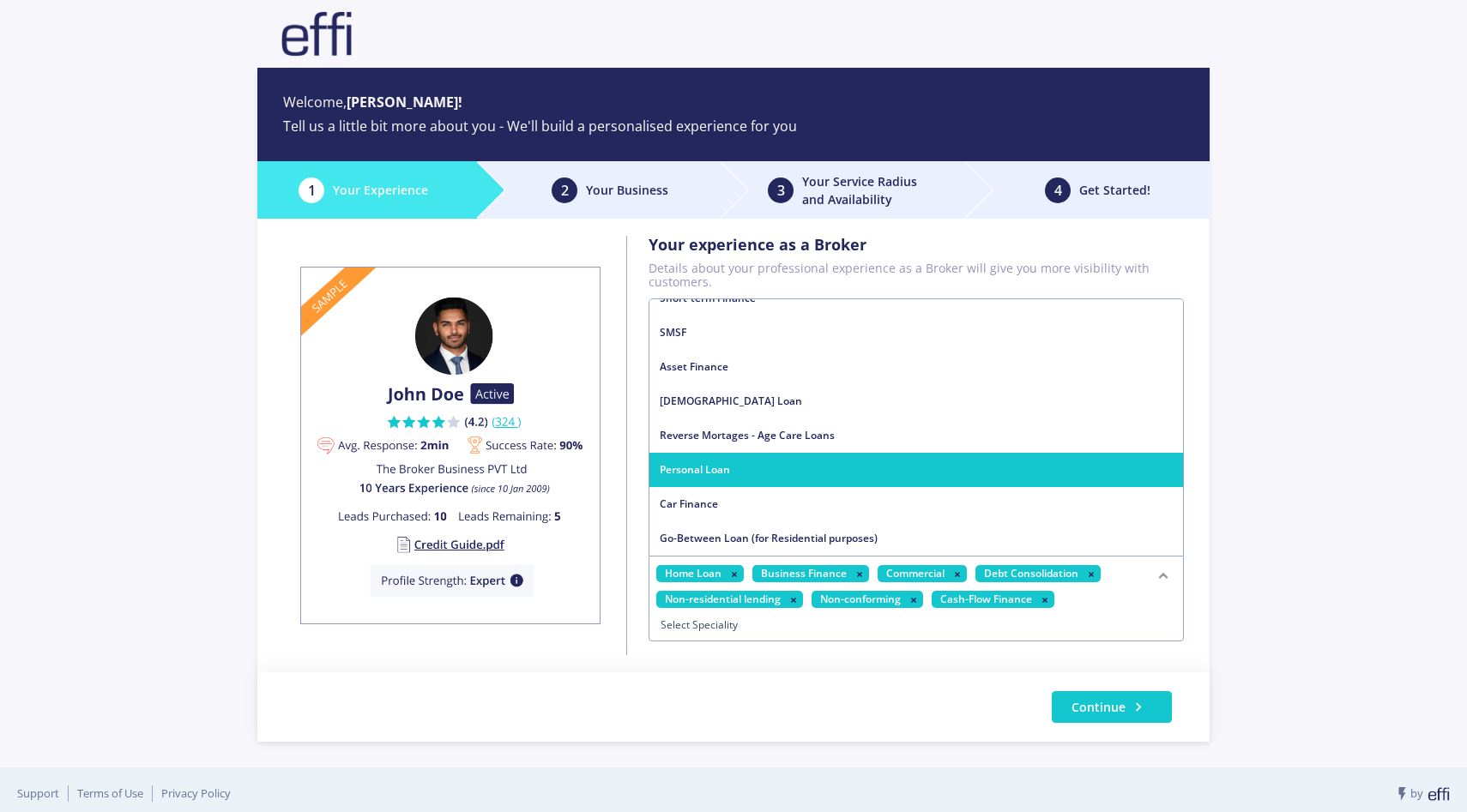
scroll to position [5, 0]
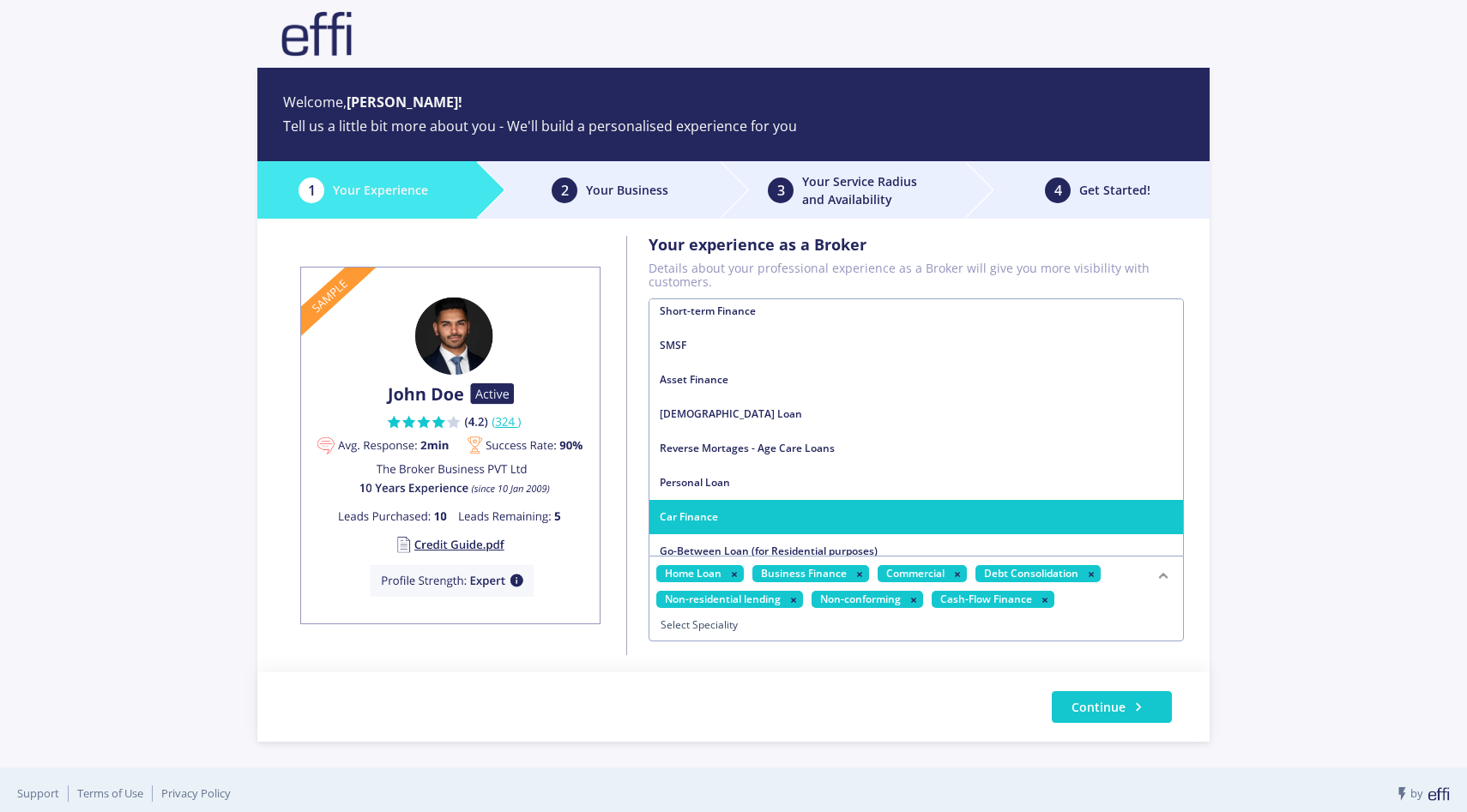
click at [1007, 516] on span "Car Finance" at bounding box center [916, 517] width 534 height 35
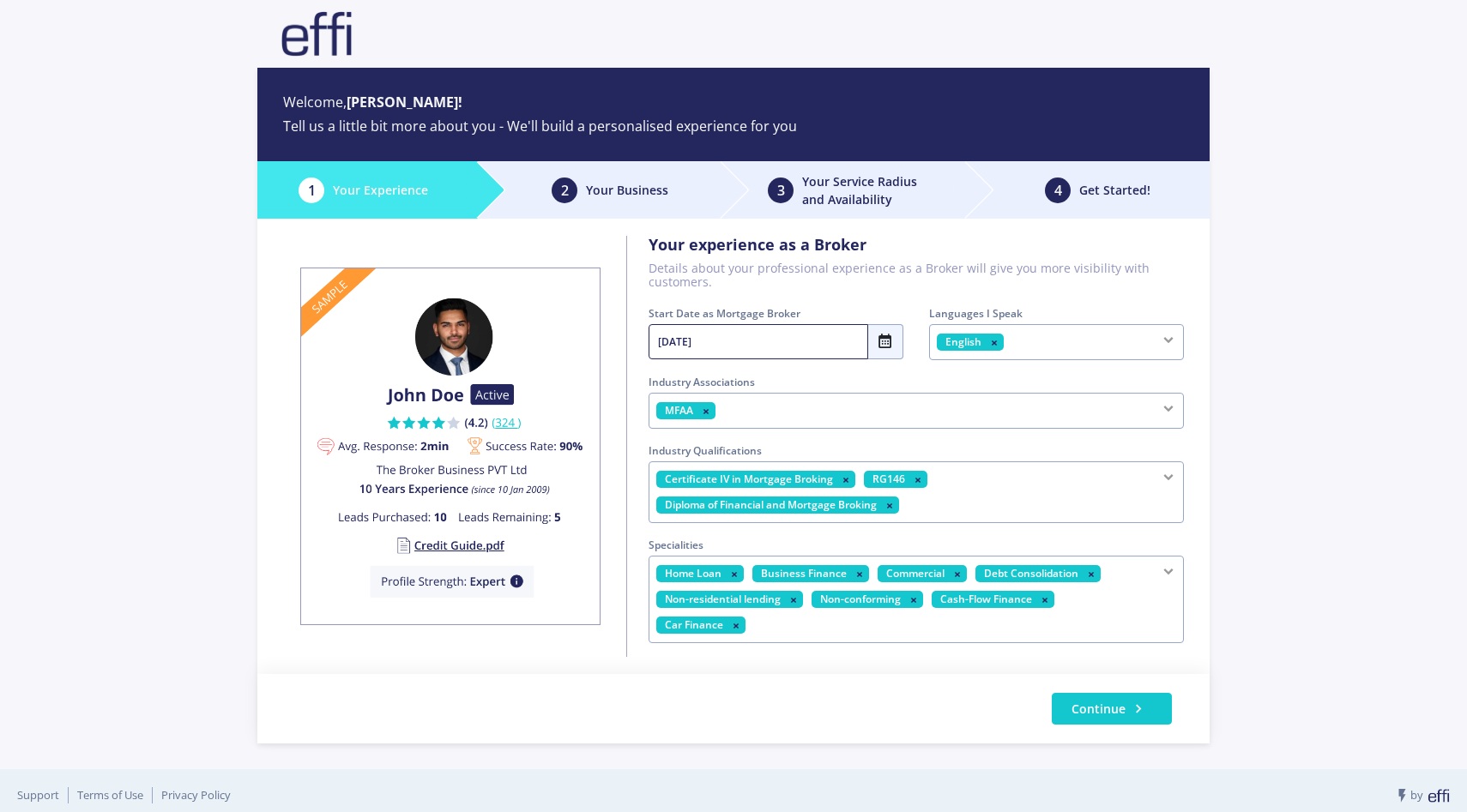
scroll to position [0, 0]
click at [1024, 613] on div "Home Loan Business Finance Commercial Debt Consolidation Non-residential lendin…" at bounding box center [883, 608] width 453 height 66
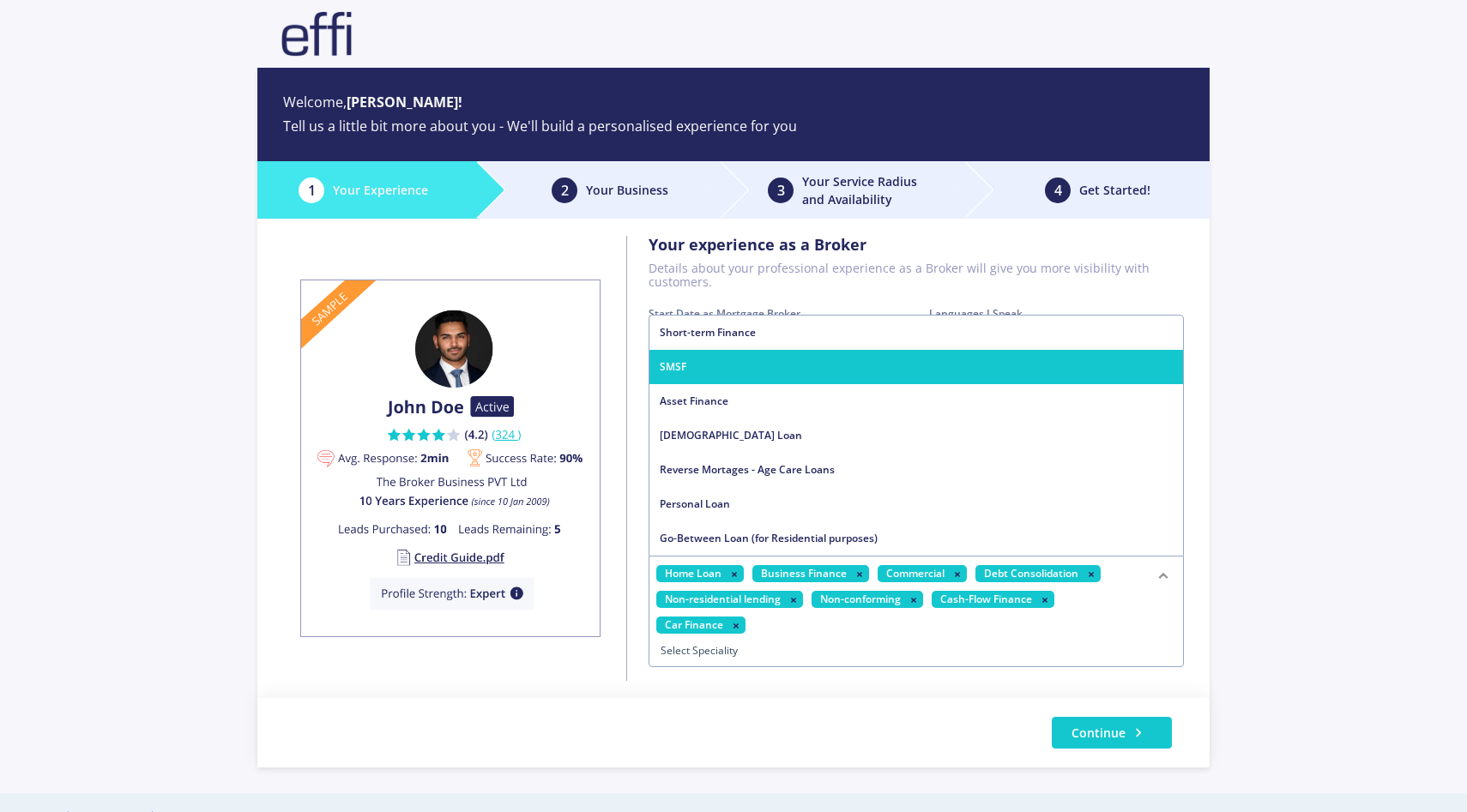
click at [952, 371] on span "SMSF" at bounding box center [916, 367] width 534 height 35
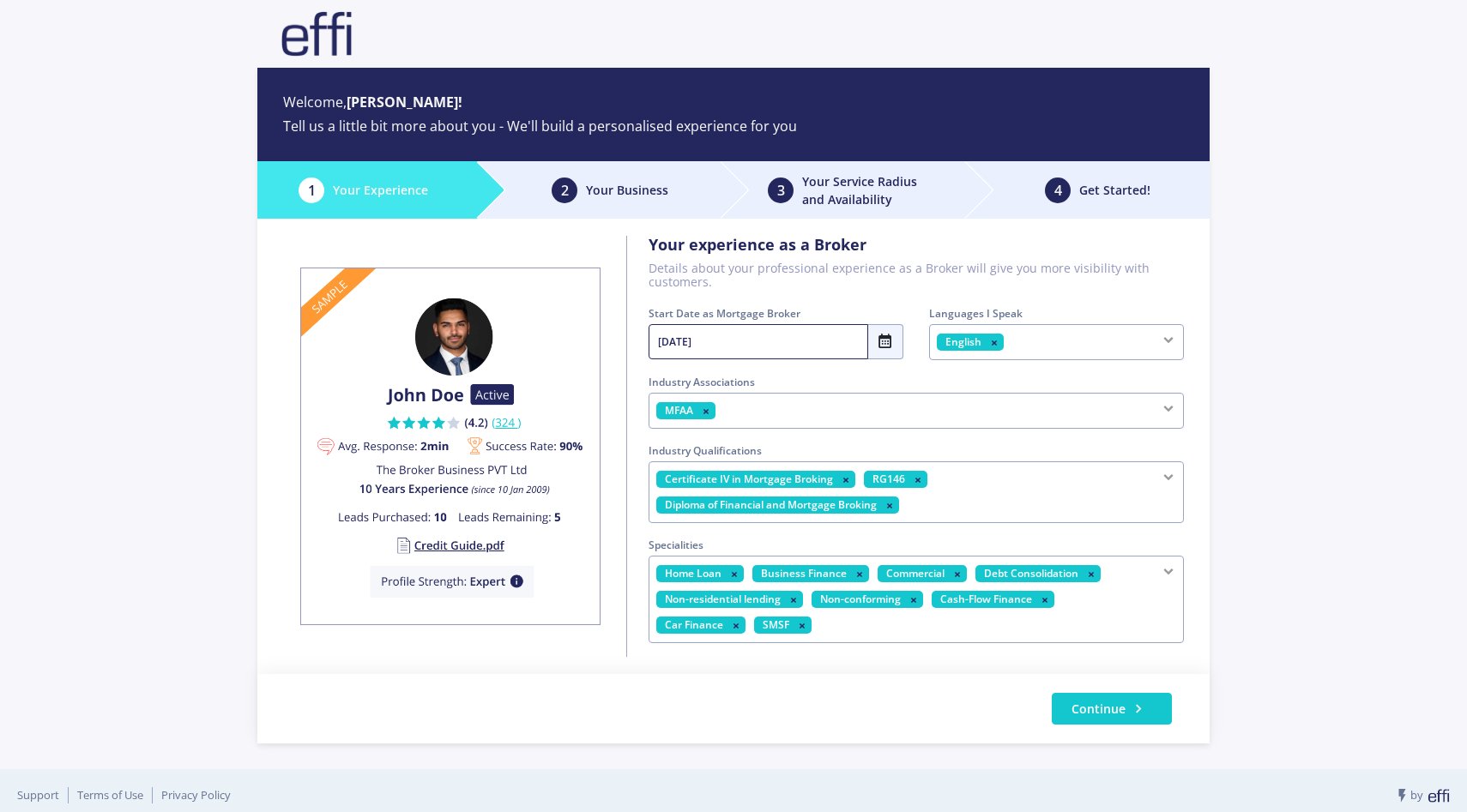
click at [968, 639] on div "Home Loan Business Finance Commercial Debt Consolidation Non-residential lendin…" at bounding box center [916, 599] width 535 height 87
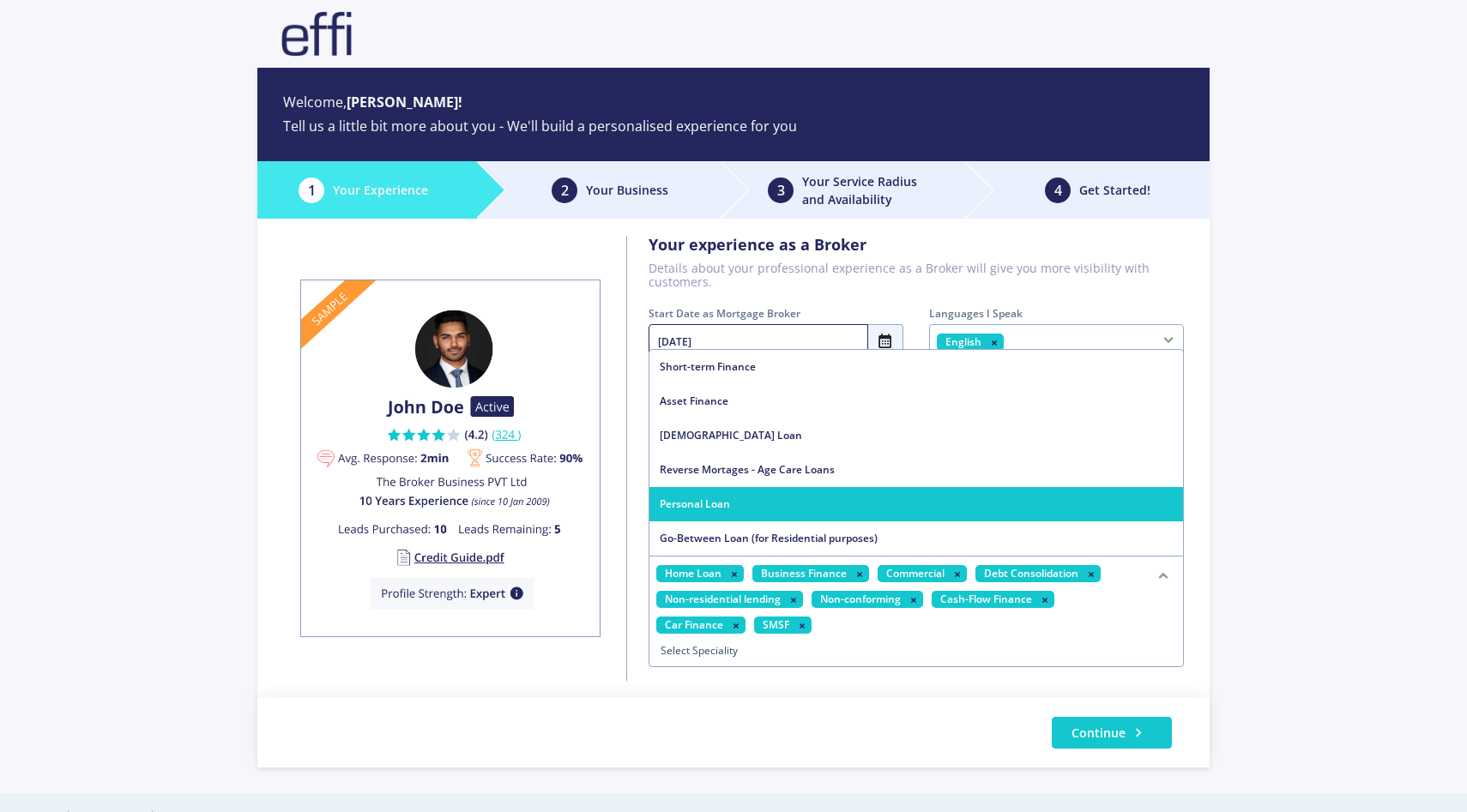
click at [890, 508] on span "Personal Loan" at bounding box center [916, 504] width 534 height 35
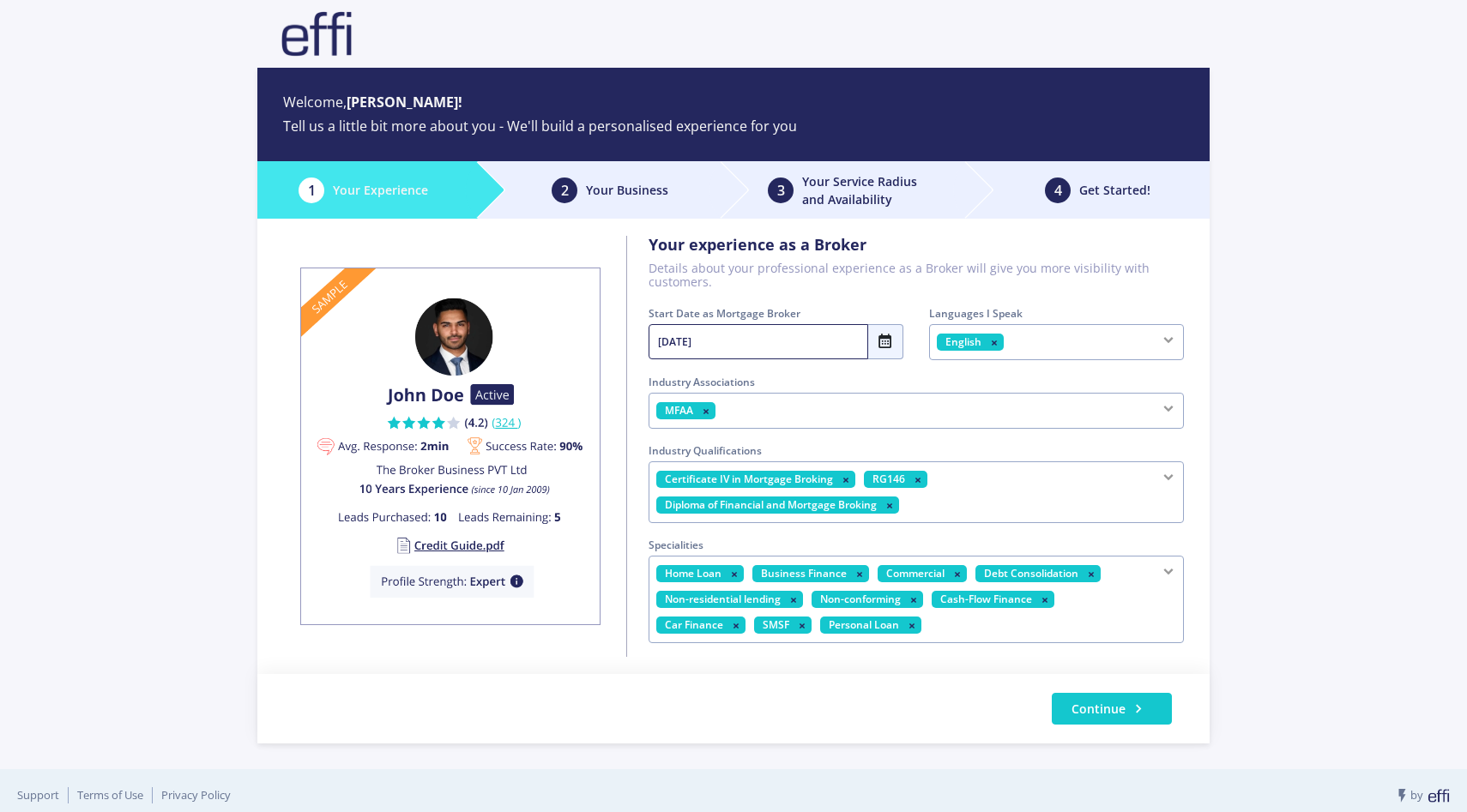
click at [966, 622] on div "Home Loan Business Finance Commercial Debt Consolidation Non-residential lendin…" at bounding box center [916, 599] width 535 height 87
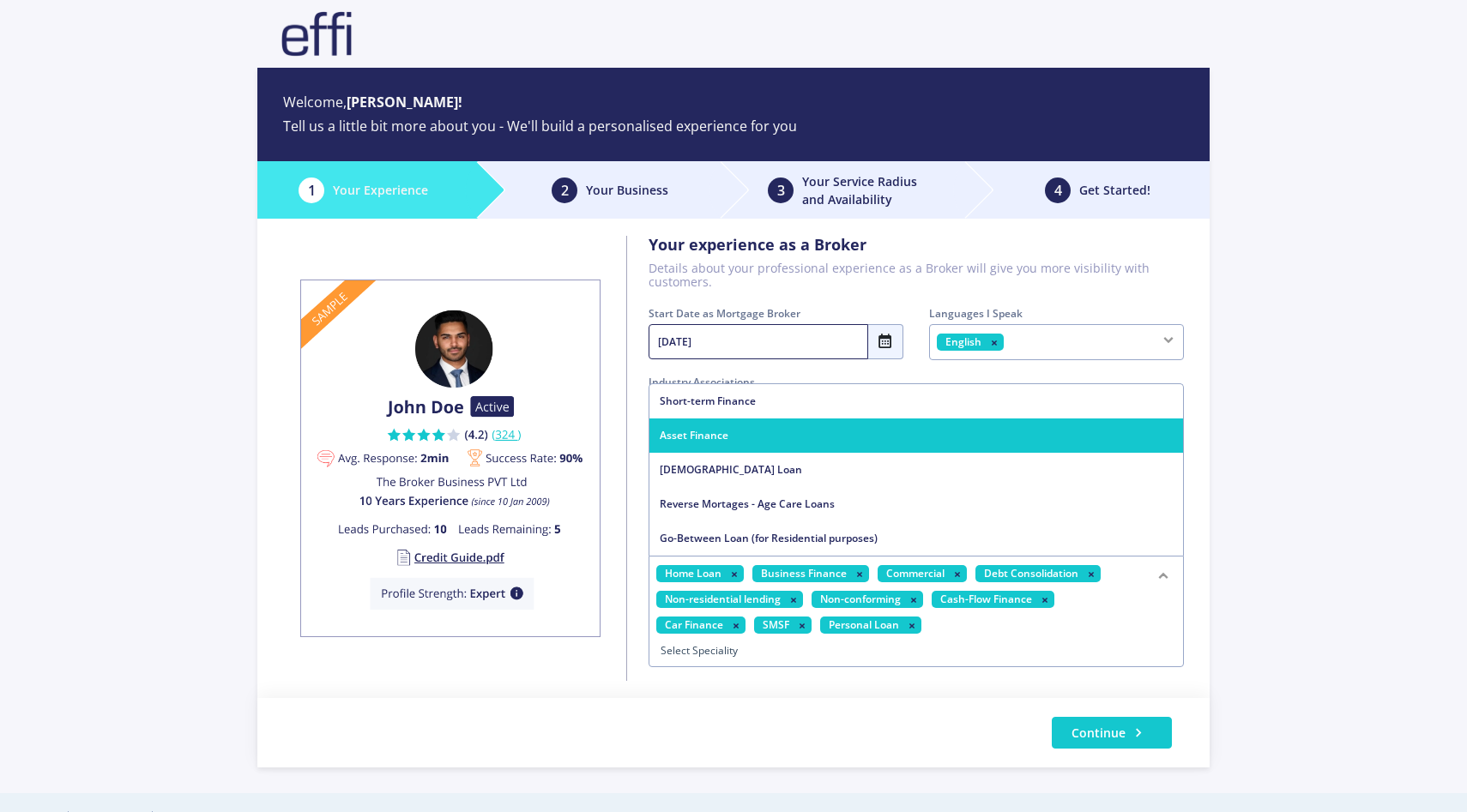
click at [925, 444] on span "Asset Finance" at bounding box center [916, 435] width 534 height 35
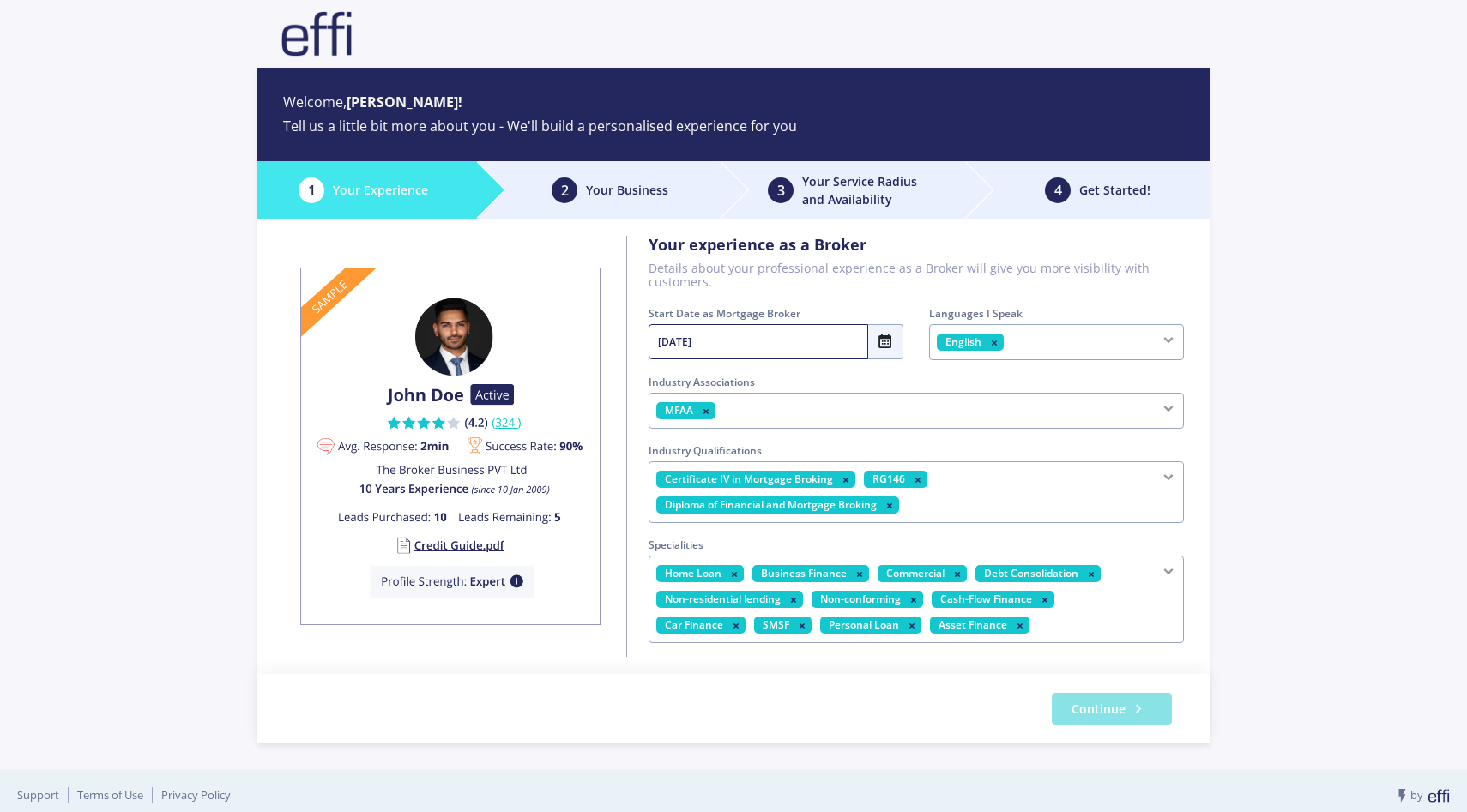
click at [1130, 702] on icon "button" at bounding box center [1138, 709] width 17 height 17
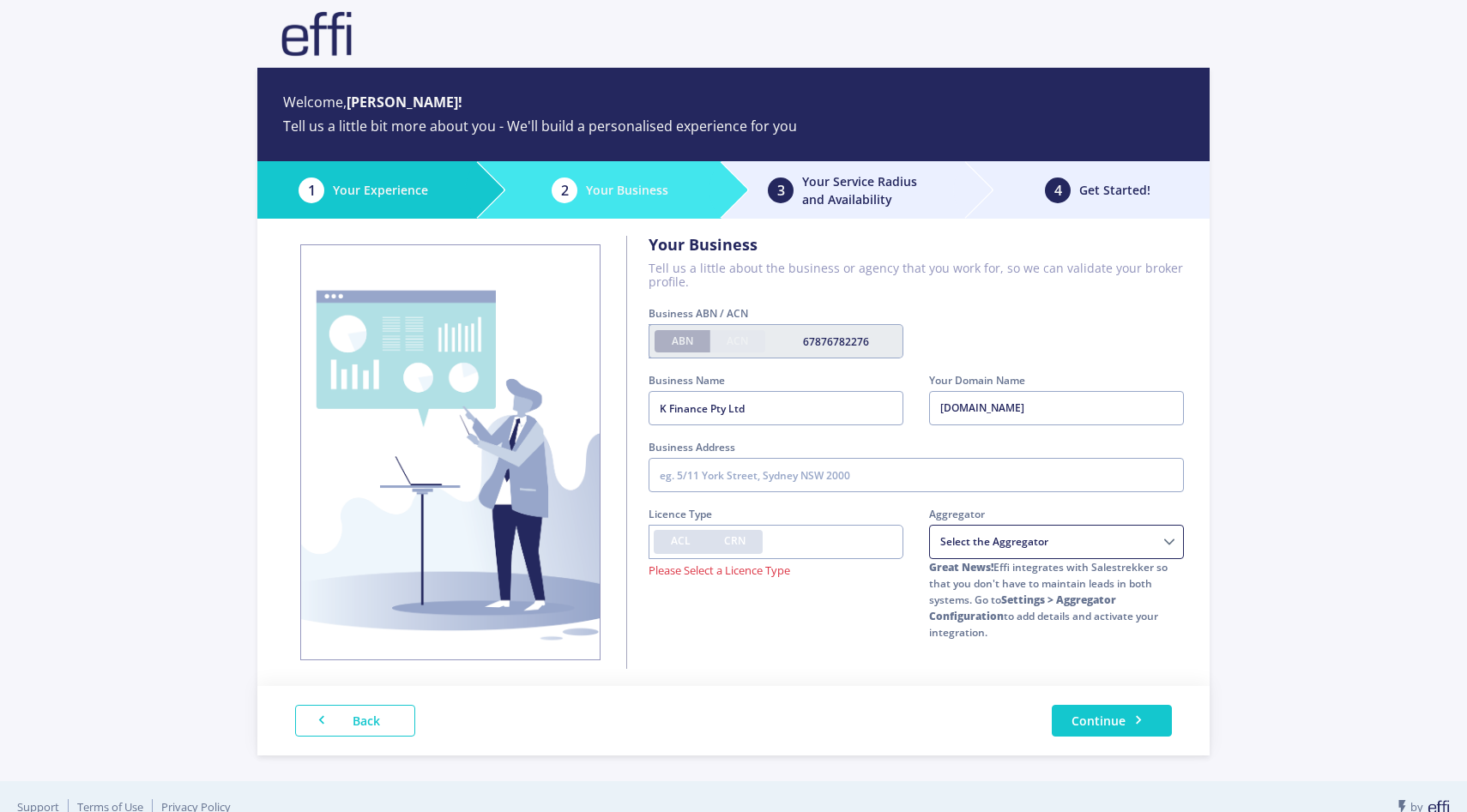
click at [1063, 413] on div "[DOMAIN_NAME]" at bounding box center [1056, 408] width 255 height 35
click at [845, 534] on input "text" at bounding box center [776, 542] width 255 height 35
type input "123456710"
click at [821, 620] on div "Licence Type ACL CRN 123456710 Please Select a Licence Type" at bounding box center [776, 581] width 281 height 151
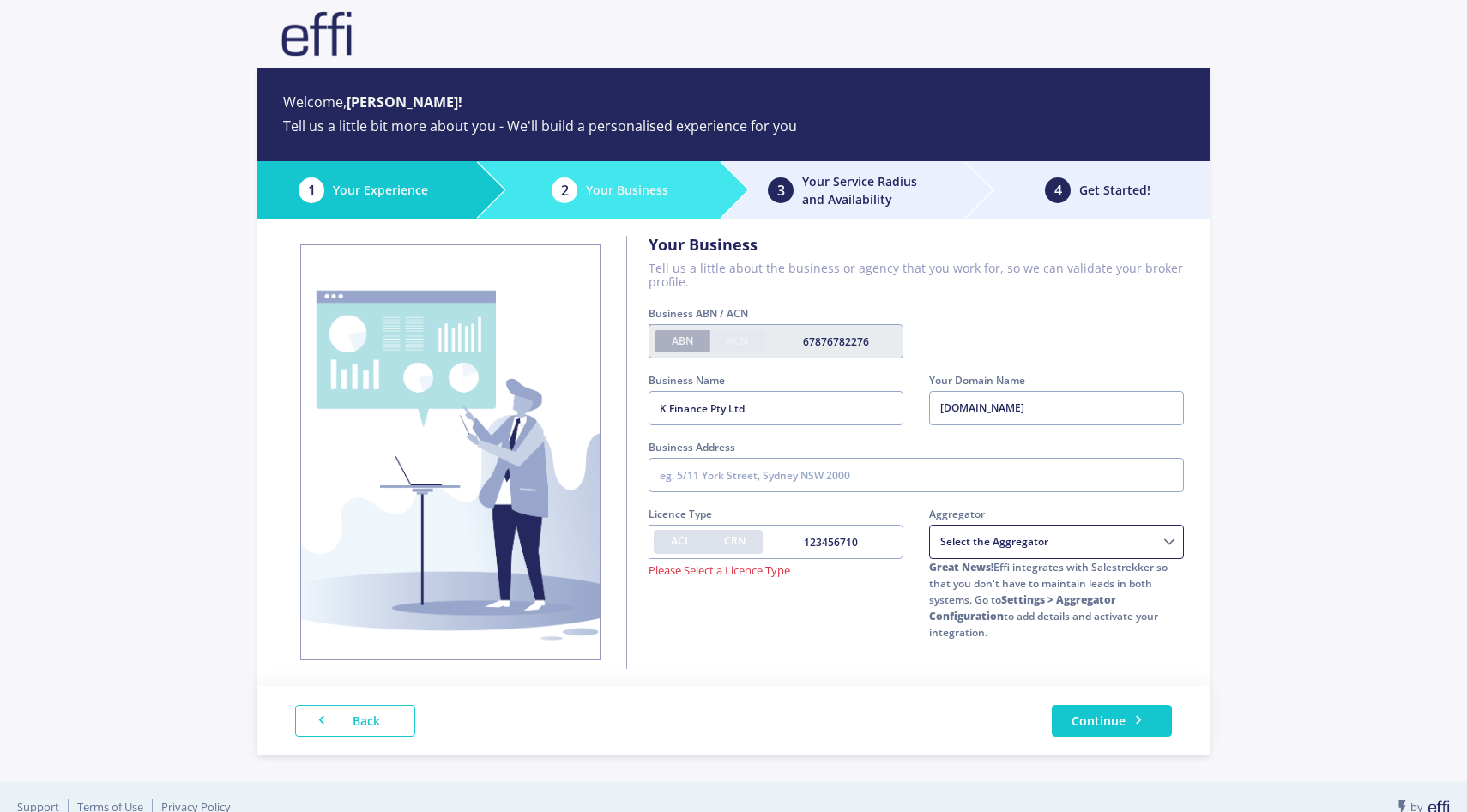
click at [690, 532] on label "ACL" at bounding box center [681, 541] width 54 height 24
click at [682, 533] on input "ACL" at bounding box center [676, 539] width 12 height 12
radio input "true"
click at [859, 556] on input "123456710" at bounding box center [776, 542] width 255 height 35
type input "12345678"
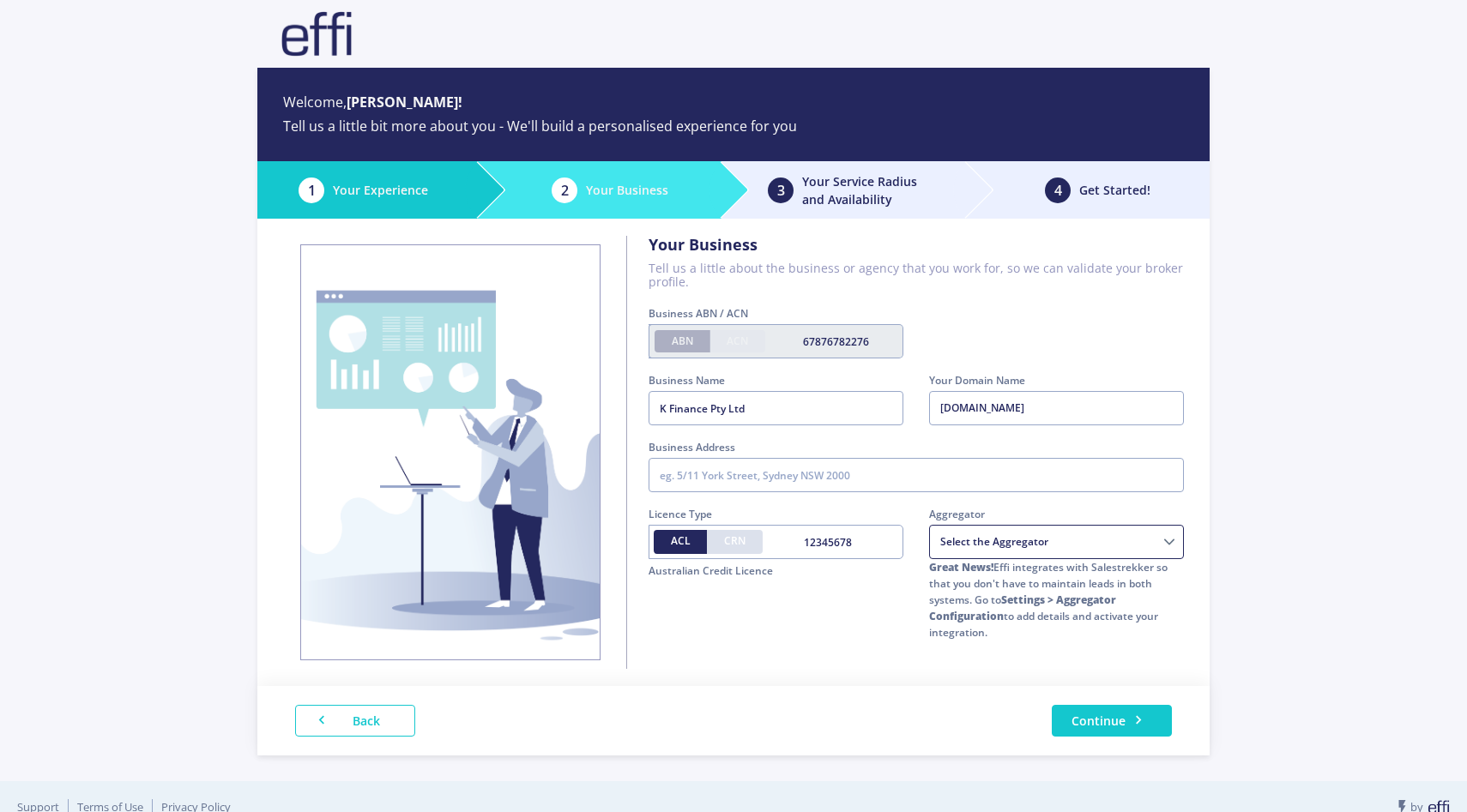
click at [992, 556] on select "Choice Aggregation Services AMAG Astute Financial Management Buyers choice Home…" at bounding box center [1056, 542] width 255 height 35
click at [689, 421] on input "K Finance Pty Ltd" at bounding box center [776, 408] width 255 height 35
click at [1141, 734] on button "Continue" at bounding box center [1112, 721] width 120 height 32
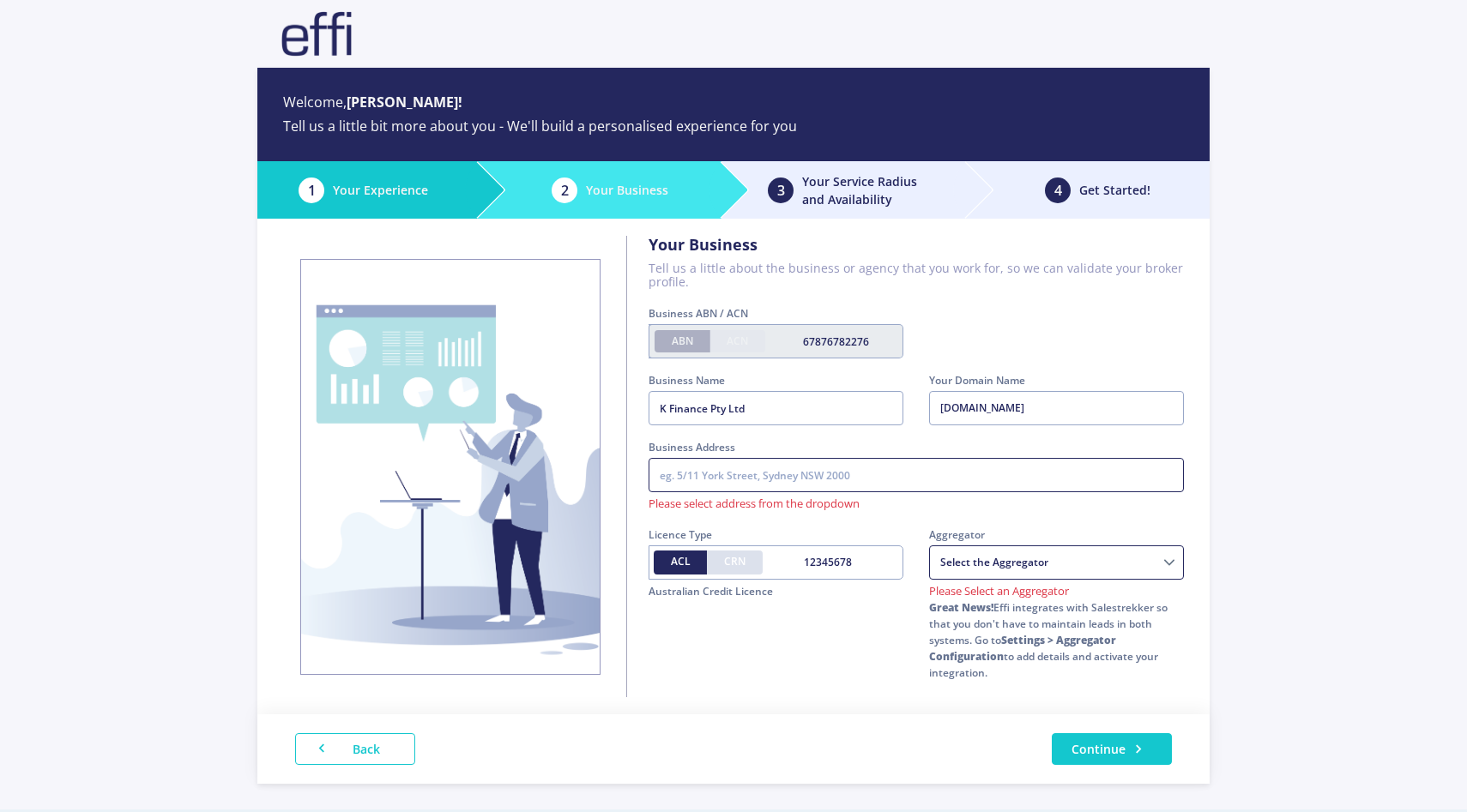
click at [924, 478] on input "text" at bounding box center [916, 475] width 535 height 35
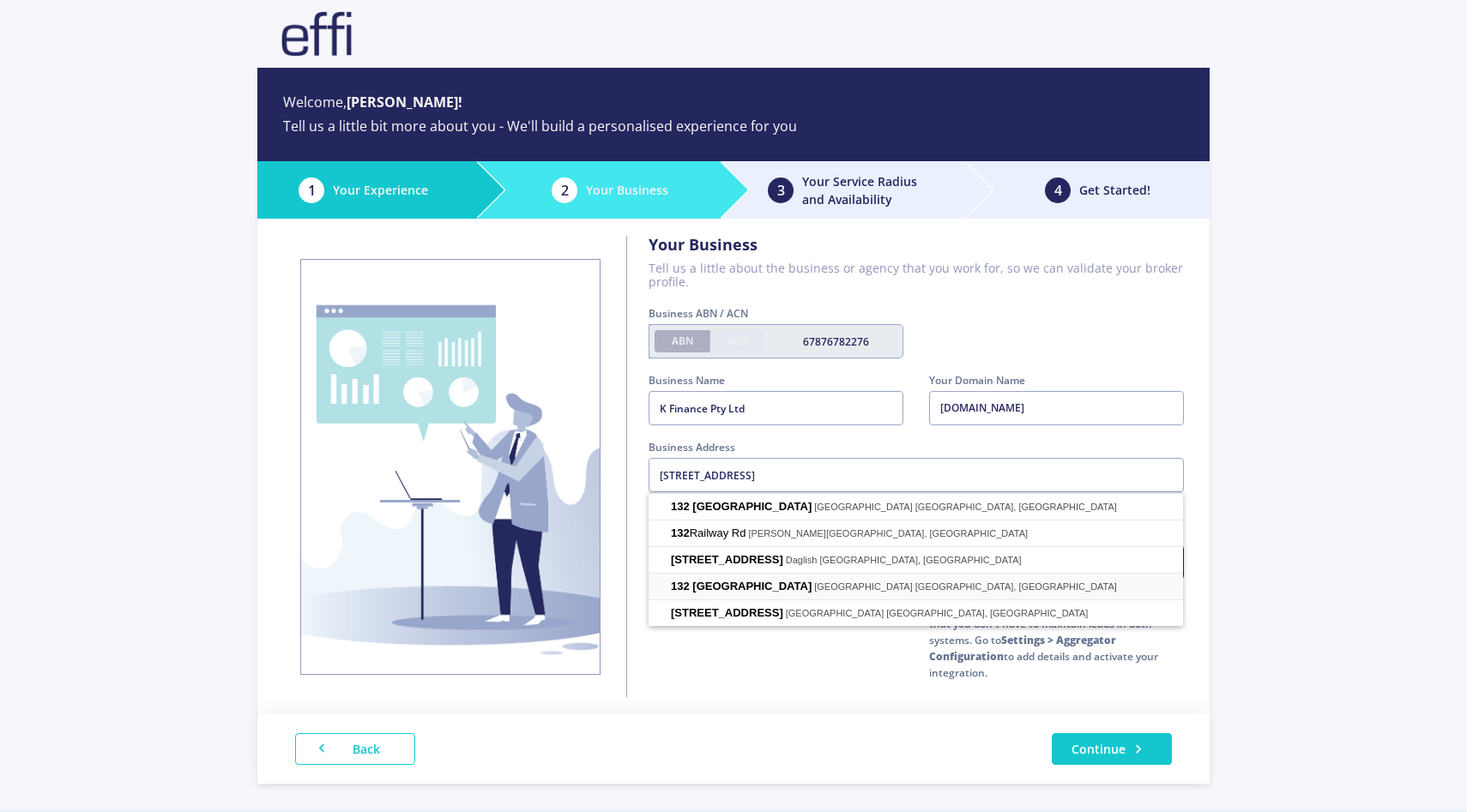
type input "[STREET_ADDRESS]"
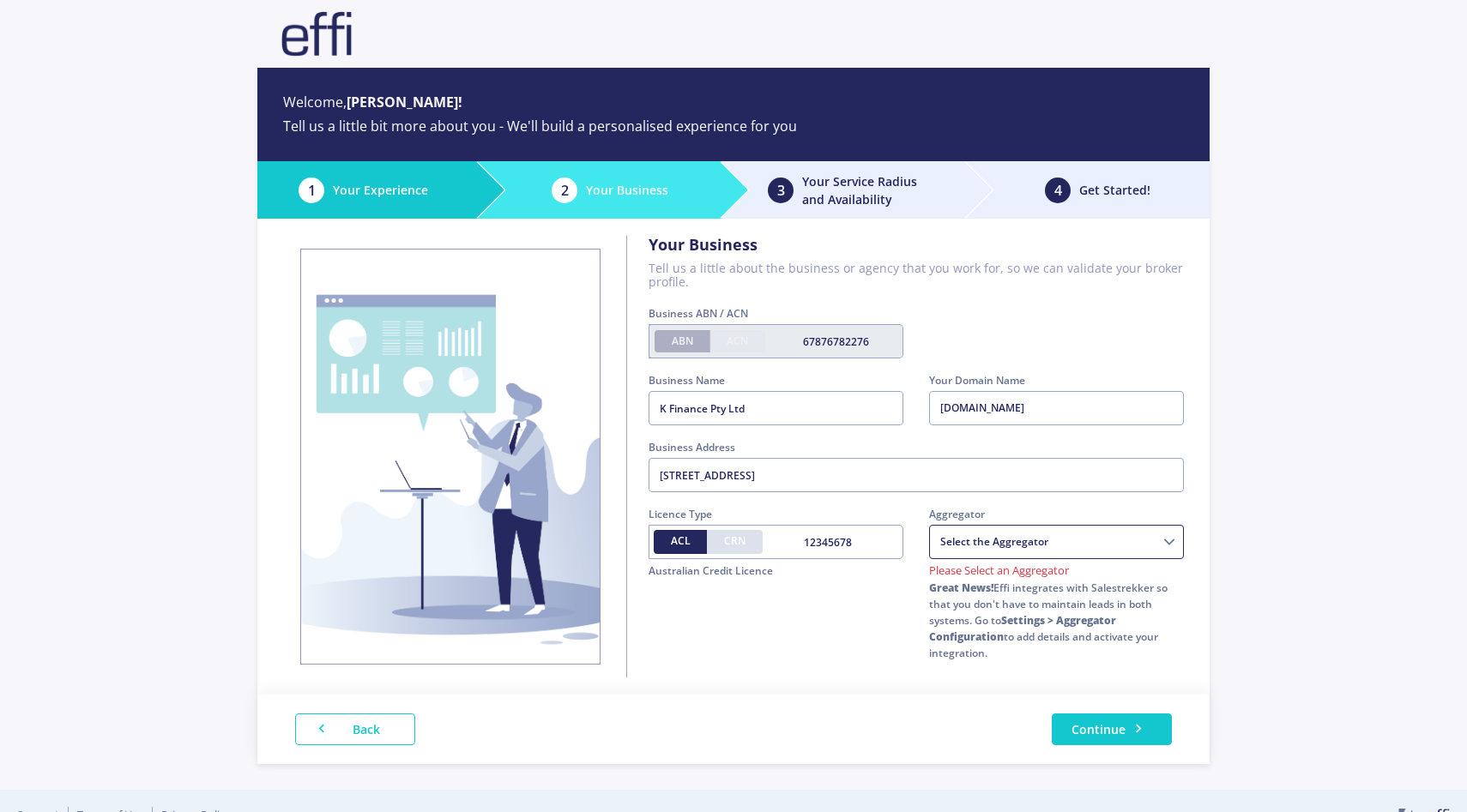
click at [747, 539] on label "CRN" at bounding box center [735, 541] width 56 height 24
click at [736, 539] on input "CRN" at bounding box center [729, 539] width 12 height 12
radio input "true"
click at [668, 528] on div "ACL CRN" at bounding box center [708, 542] width 119 height 35
click at [668, 540] on label "ACL" at bounding box center [681, 541] width 54 height 24
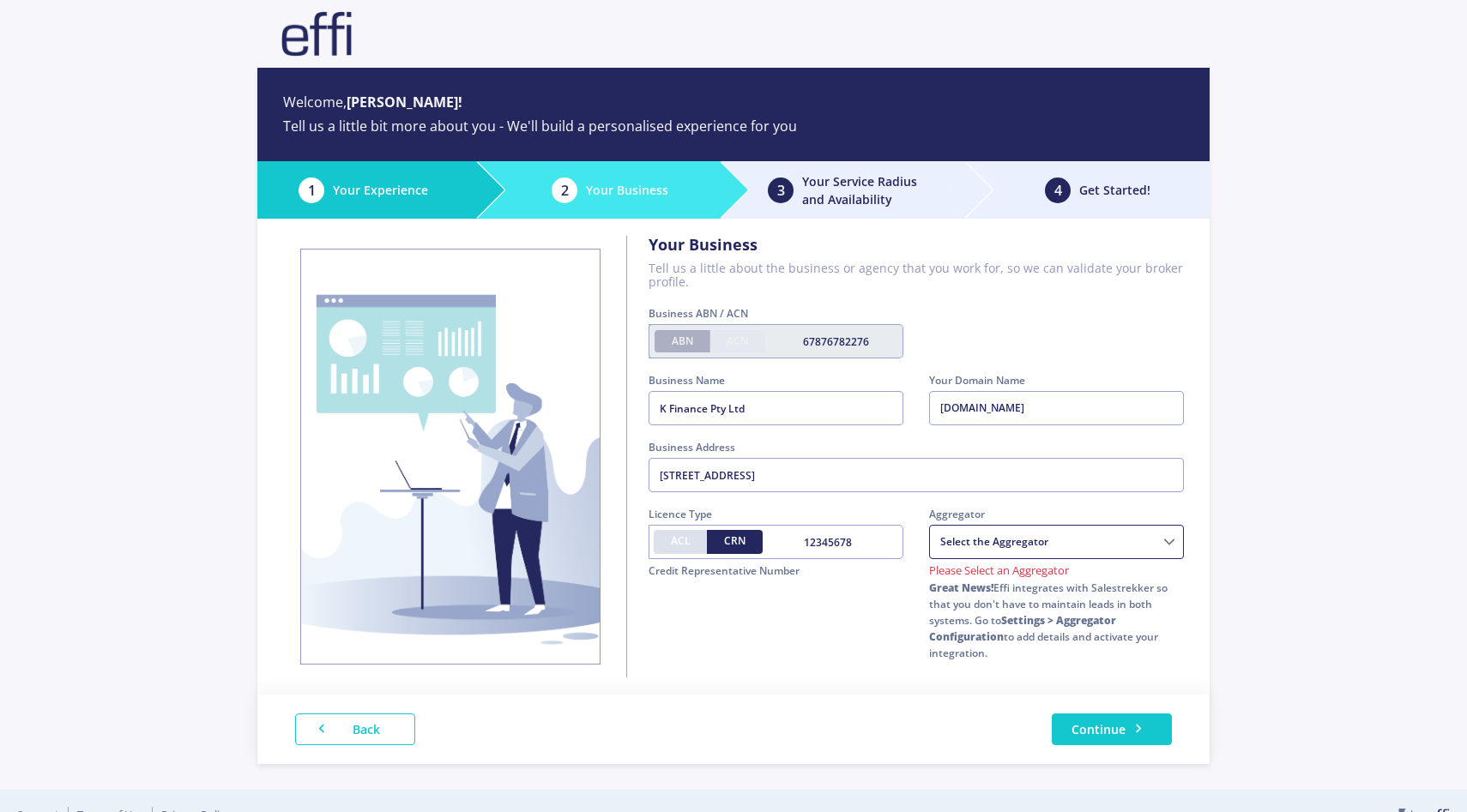
click at [671, 540] on input "ACL" at bounding box center [676, 539] width 12 height 12
radio input "true"
drag, startPoint x: 925, startPoint y: 480, endPoint x: 561, endPoint y: 443, distance: 365.9
click at [561, 443] on div "Your Business Tell us a little about the business or agency that you work for, …" at bounding box center [733, 457] width 952 height 476
click at [1068, 548] on select "Choice Aggregation Services AMAG Astute Financial Management Buyers choice Home…" at bounding box center [1056, 542] width 255 height 35
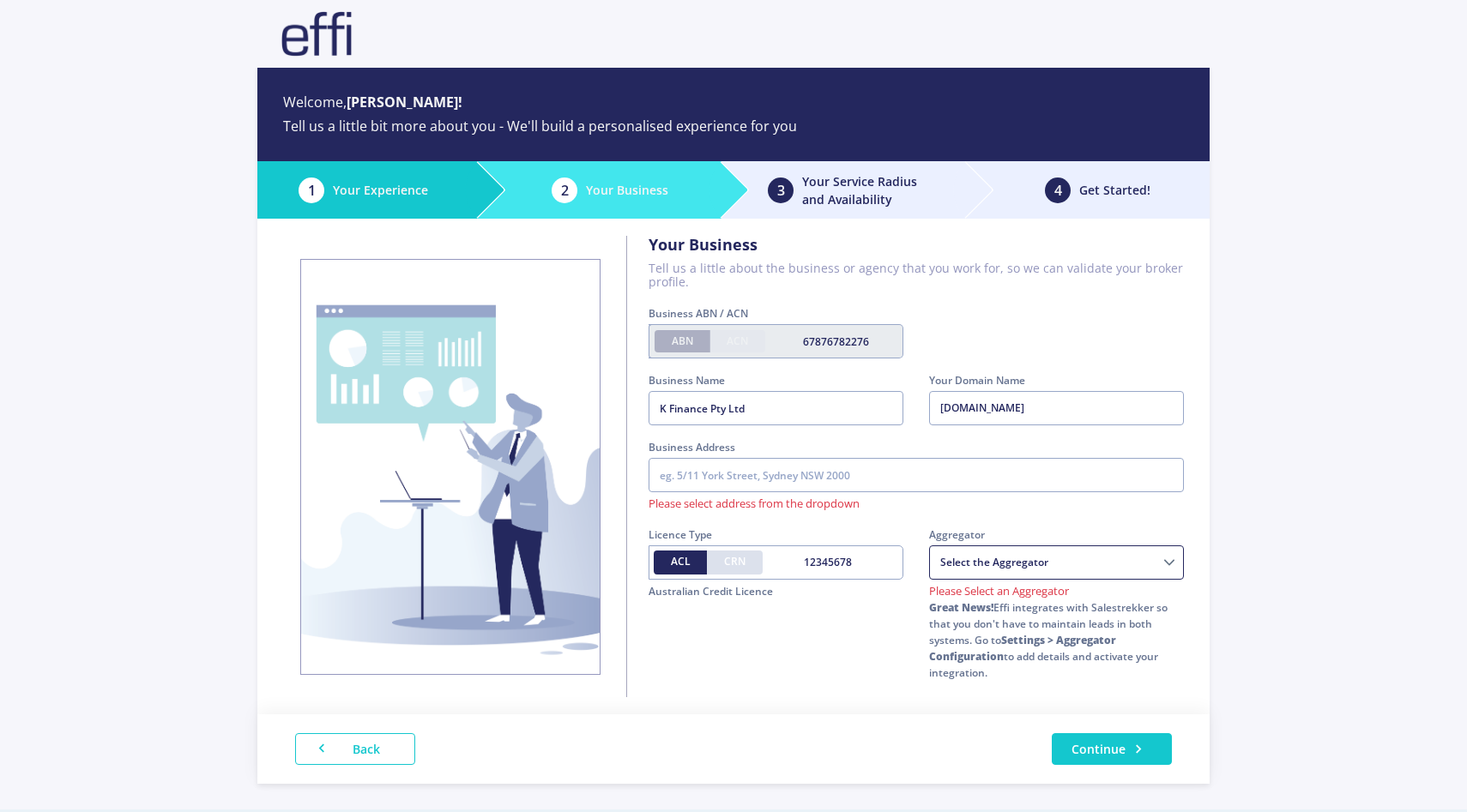
select select "08d7eb2e-21b7-2035-107e-22a4a2960721"
click at [929, 546] on select "Choice Aggregation Services AMAG Astute Financial Management Buyers choice Home…" at bounding box center [1056, 563] width 255 height 35
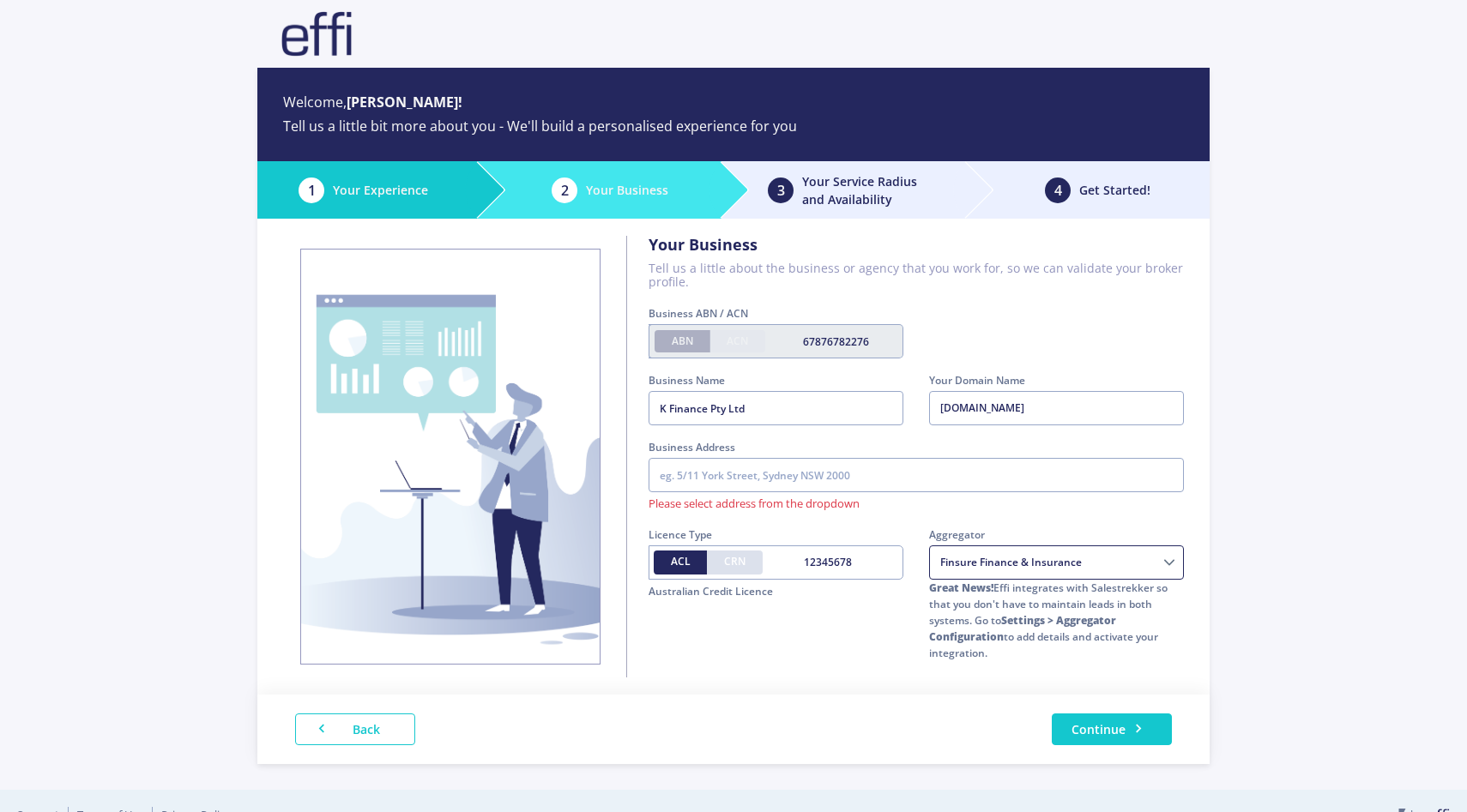
click at [1088, 314] on div "Business ABN / ACN ABN ACN 67876782276" at bounding box center [917, 338] width 561 height 67
click at [869, 472] on input "text" at bounding box center [916, 475] width 535 height 35
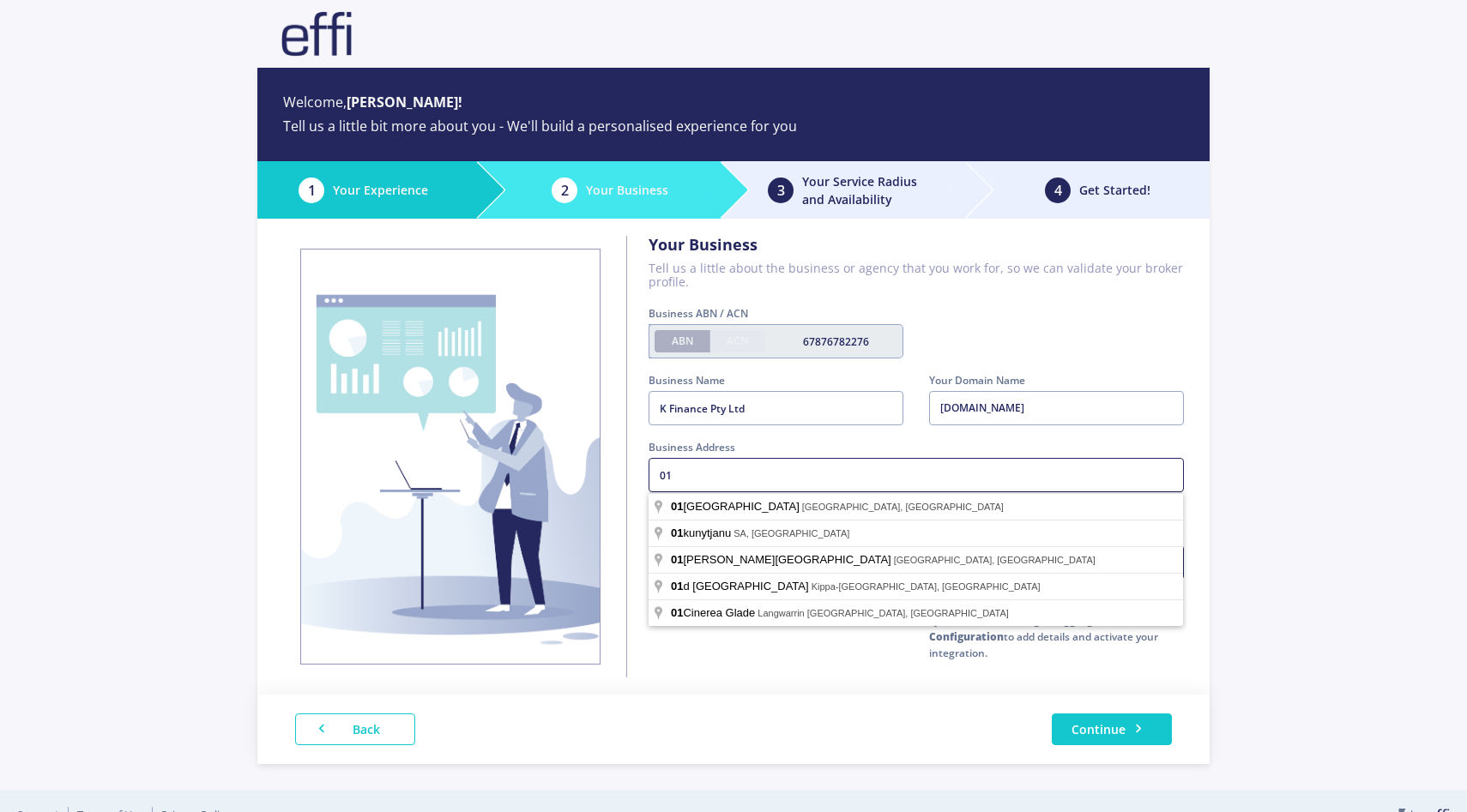
type input "0"
type input "S"
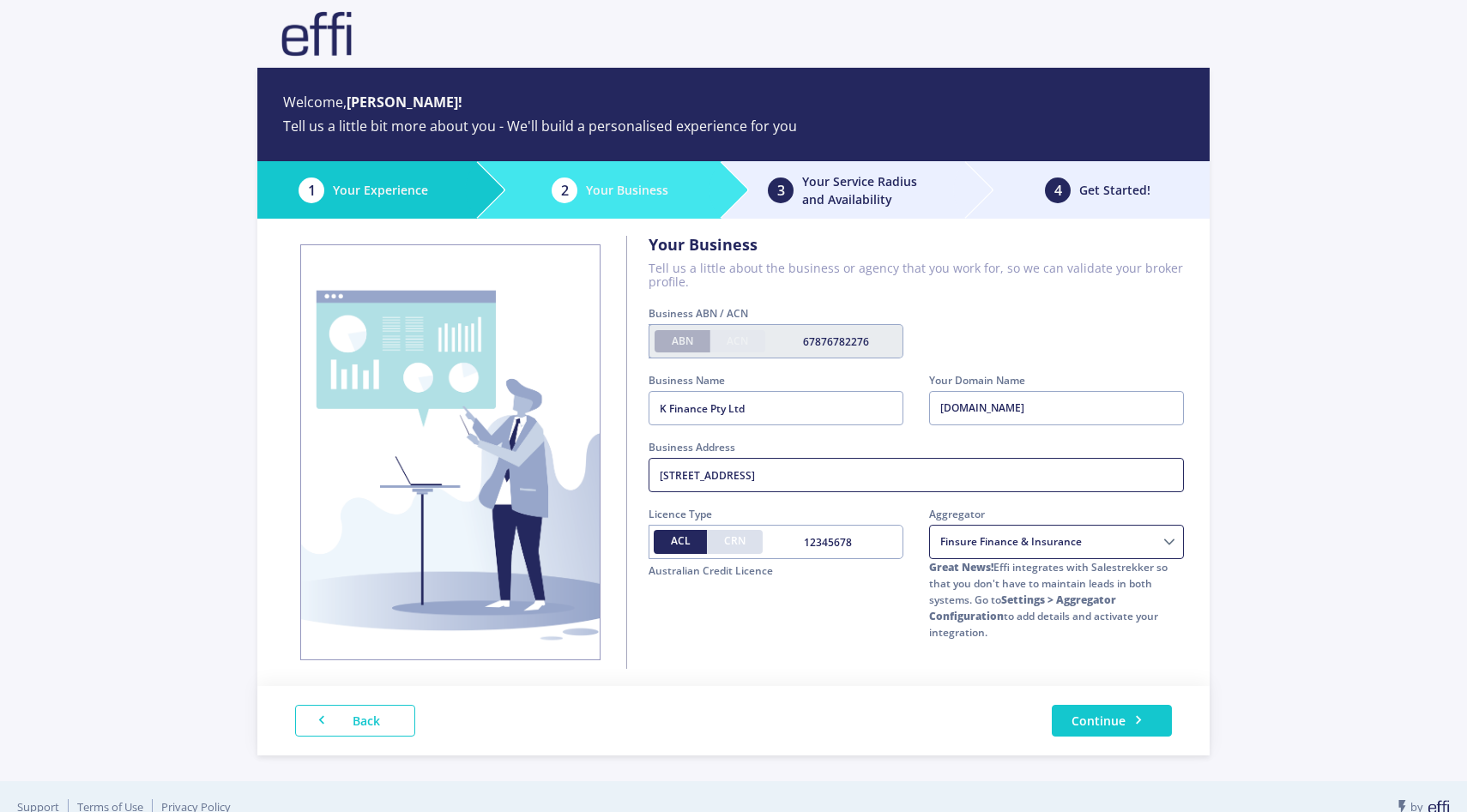
click at [673, 479] on input "[STREET_ADDRESS]" at bounding box center [916, 475] width 535 height 35
click at [672, 479] on input "[STREET_ADDRESS]" at bounding box center [916, 475] width 535 height 35
click at [670, 478] on input "[STREET_ADDRESS]" at bounding box center [916, 475] width 535 height 35
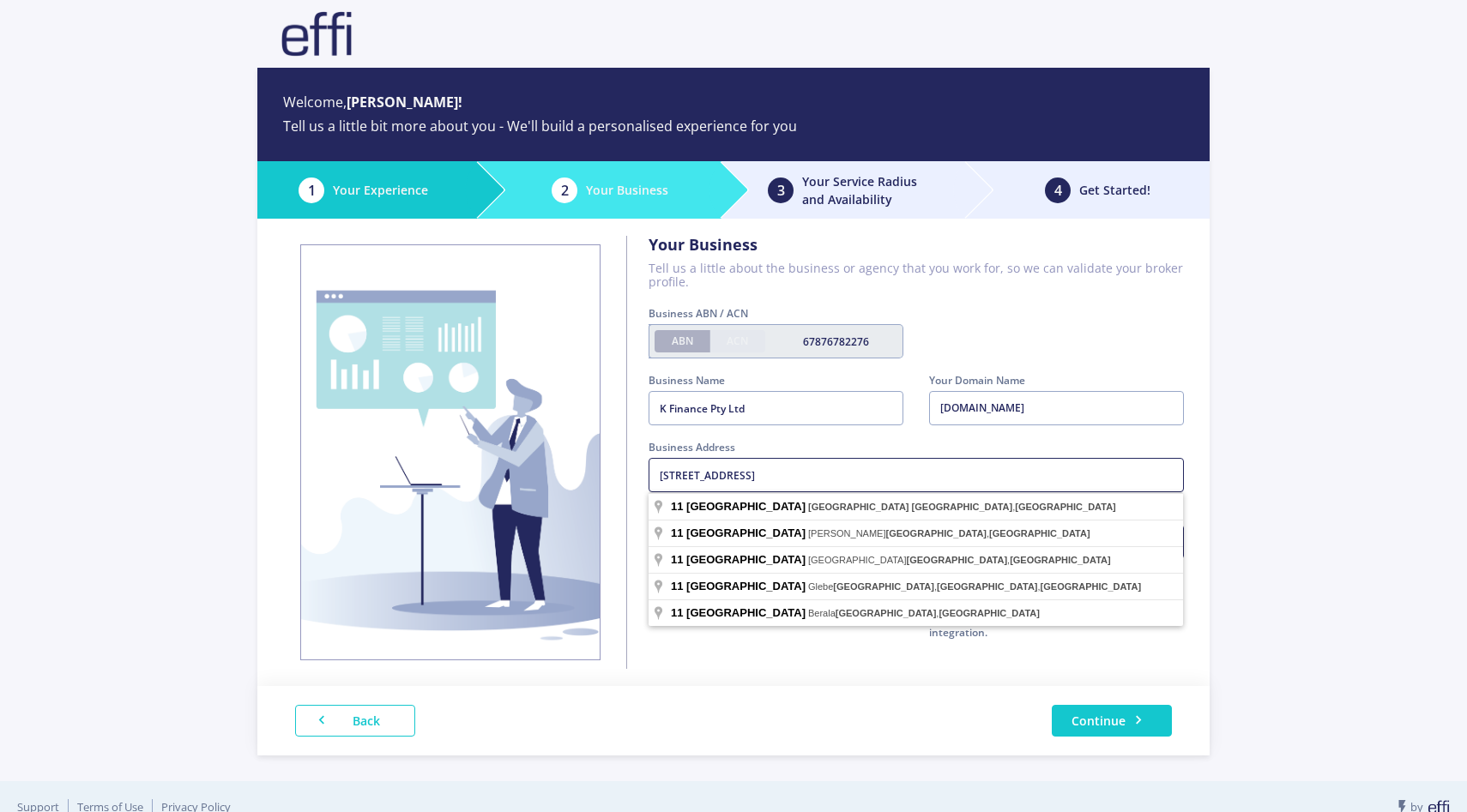
type input "[STREET_ADDRESS]"
click at [795, 669] on div "Your Business Tell us a little about the business or agency that you work for, …" at bounding box center [733, 452] width 952 height 467
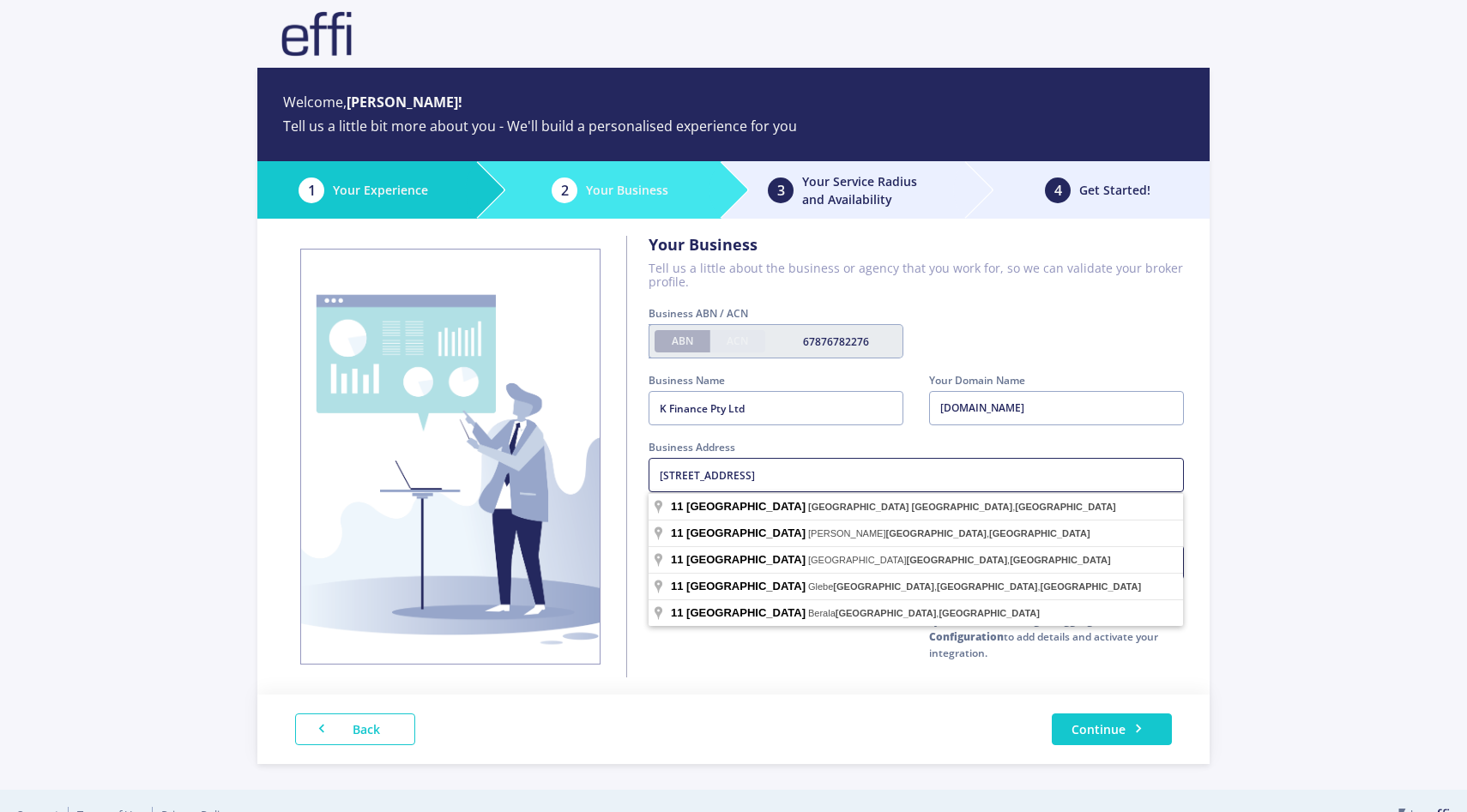
click at [835, 482] on input "[STREET_ADDRESS]" at bounding box center [916, 475] width 535 height 35
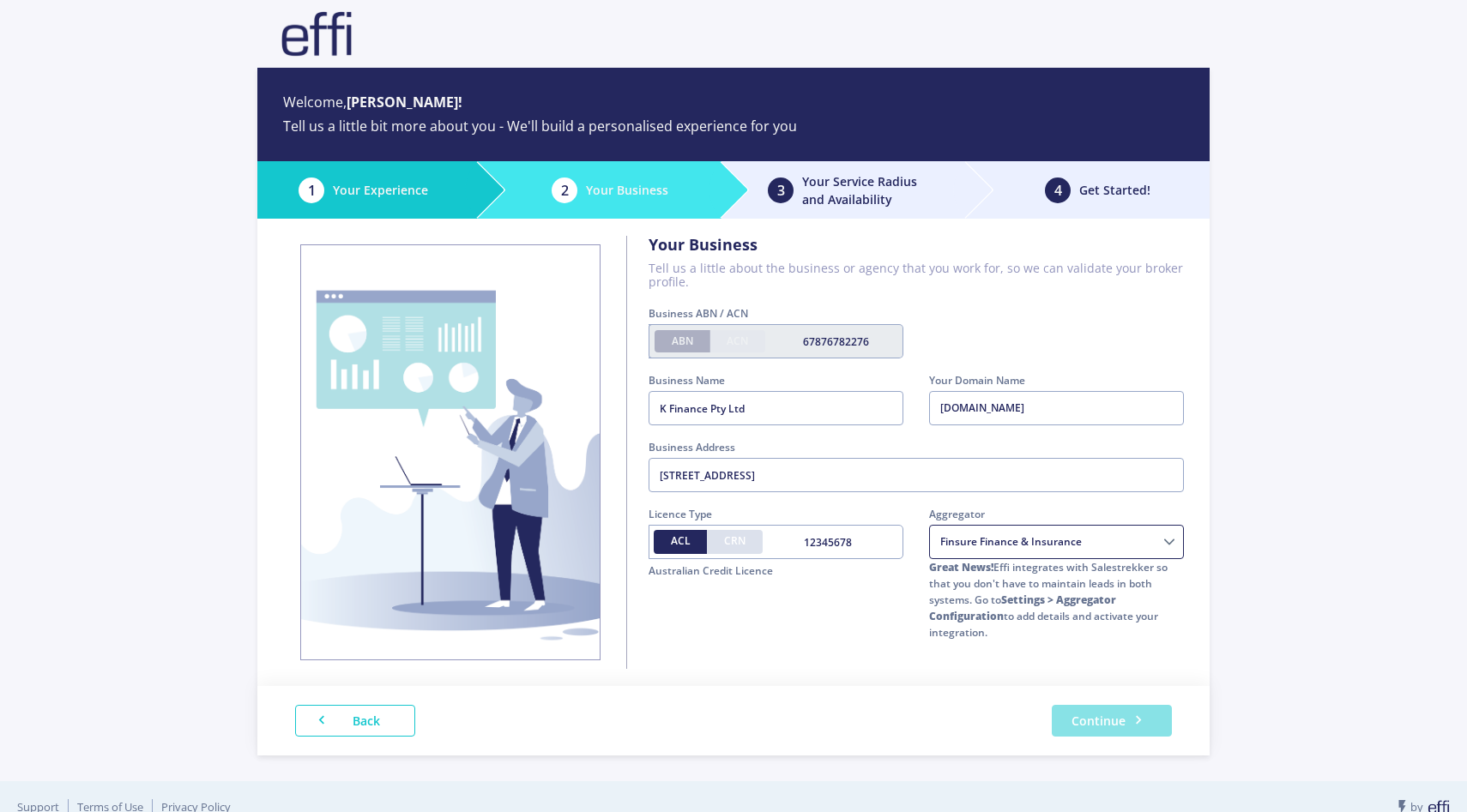
click at [1111, 721] on button "Continue" at bounding box center [1112, 721] width 120 height 32
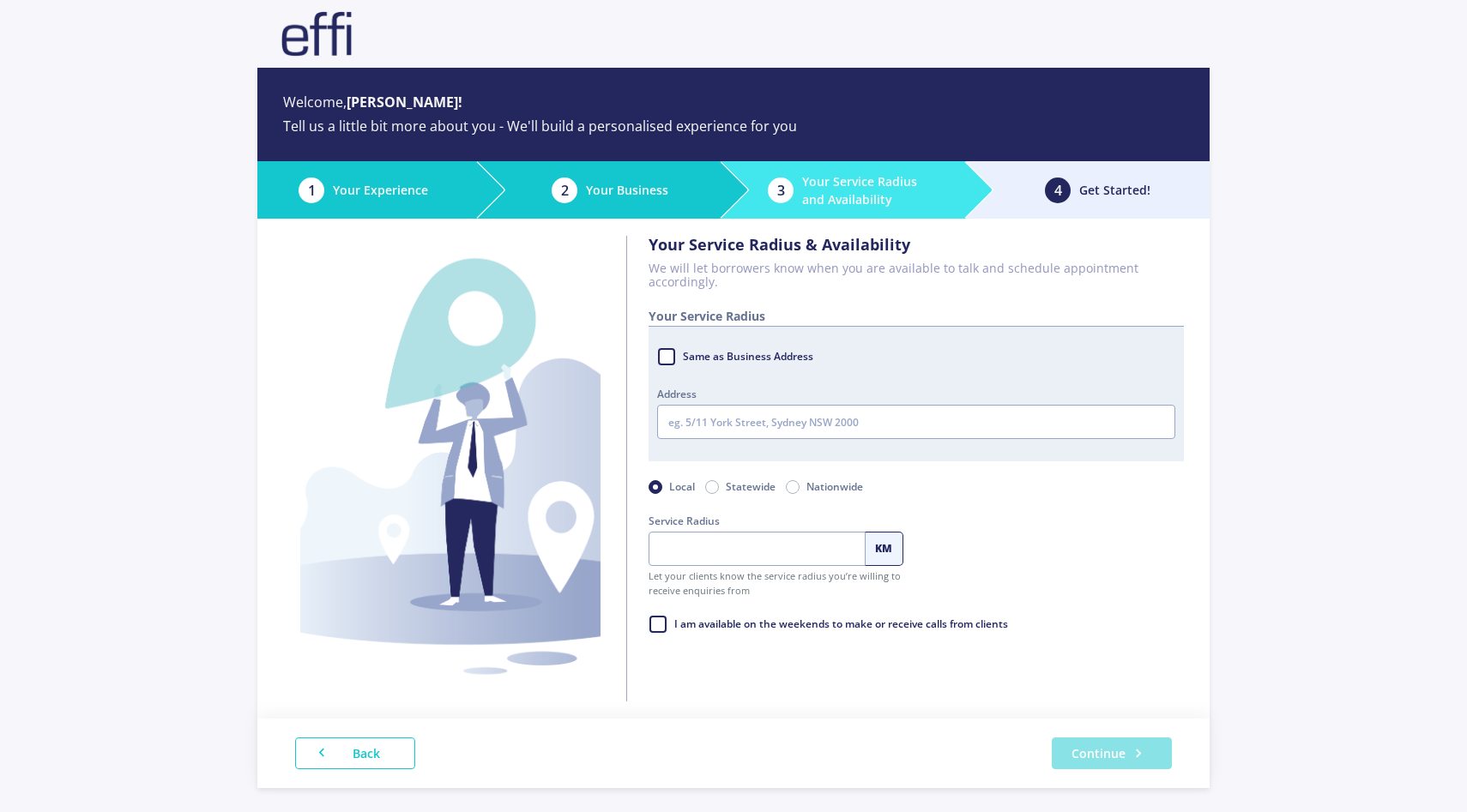
click at [1156, 750] on button "Continue" at bounding box center [1112, 753] width 120 height 32
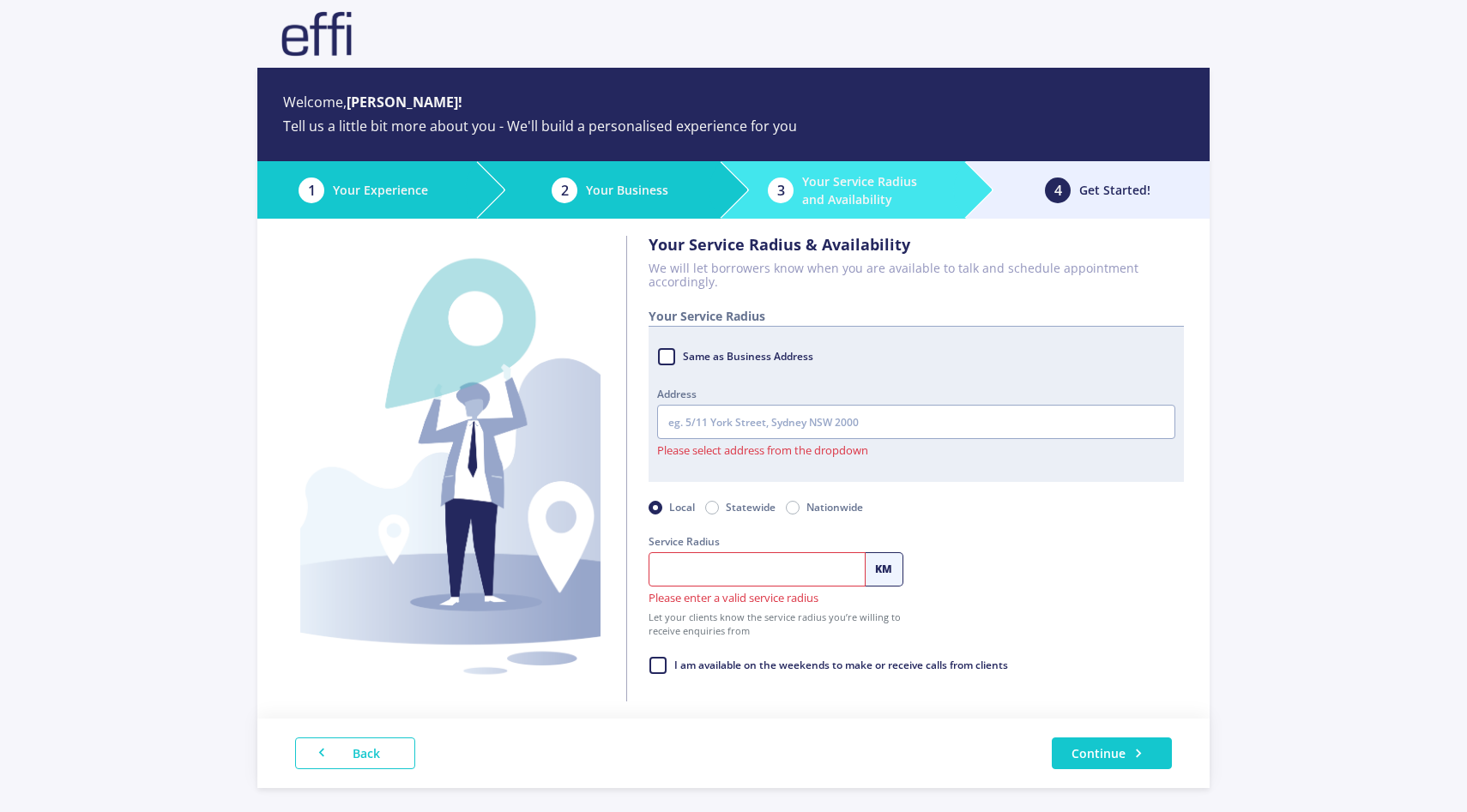
click at [815, 512] on label "Nationwide" at bounding box center [835, 508] width 57 height 20
click at [800, 512] on input "Nationwide" at bounding box center [792, 506] width 13 height 17
radio input "true"
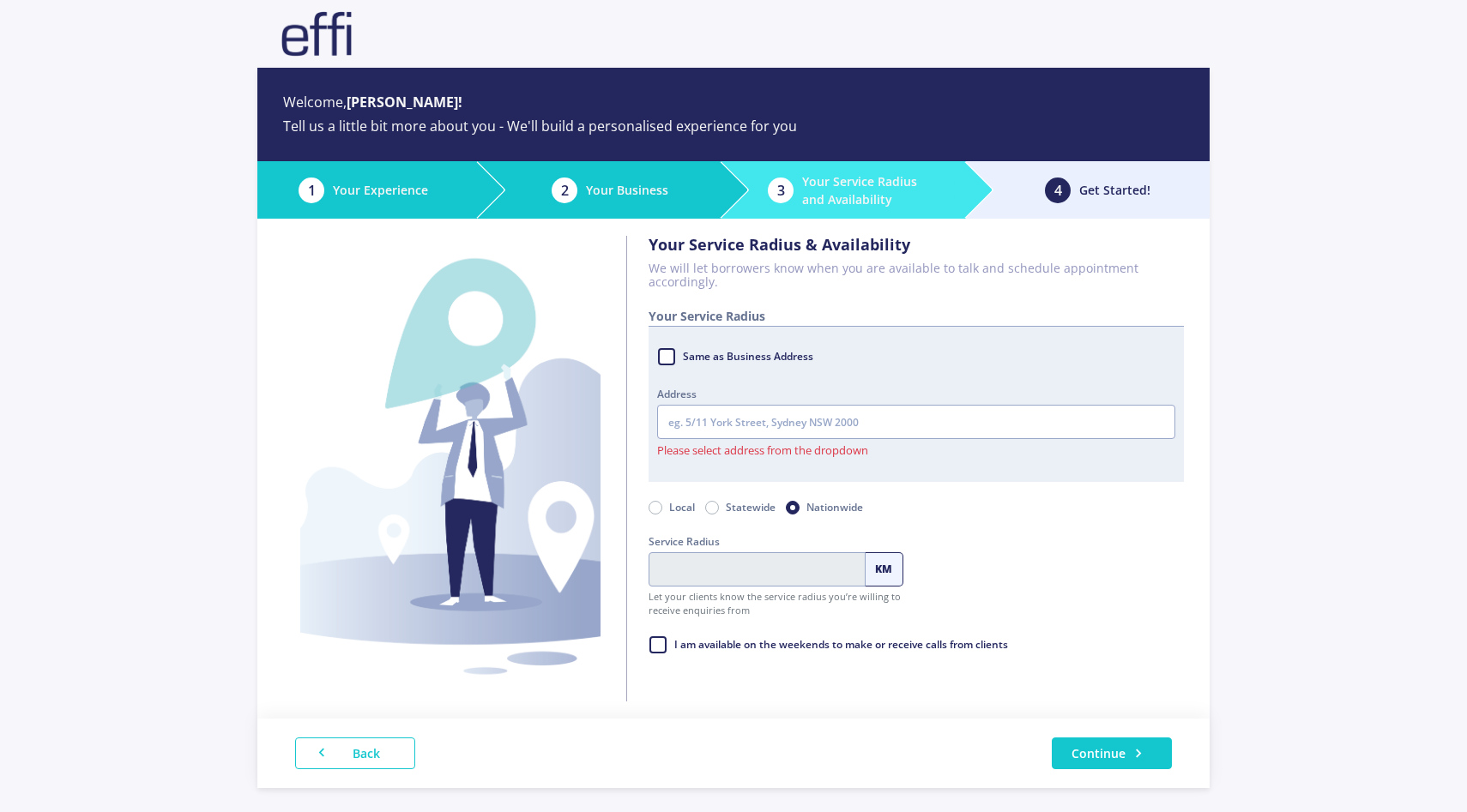
click at [681, 361] on label "Same as Business Address" at bounding box center [747, 356] width 132 height 26
click at [667, 361] on input "Same as Business Address" at bounding box center [664, 352] width 13 height 17
checkbox input "true"
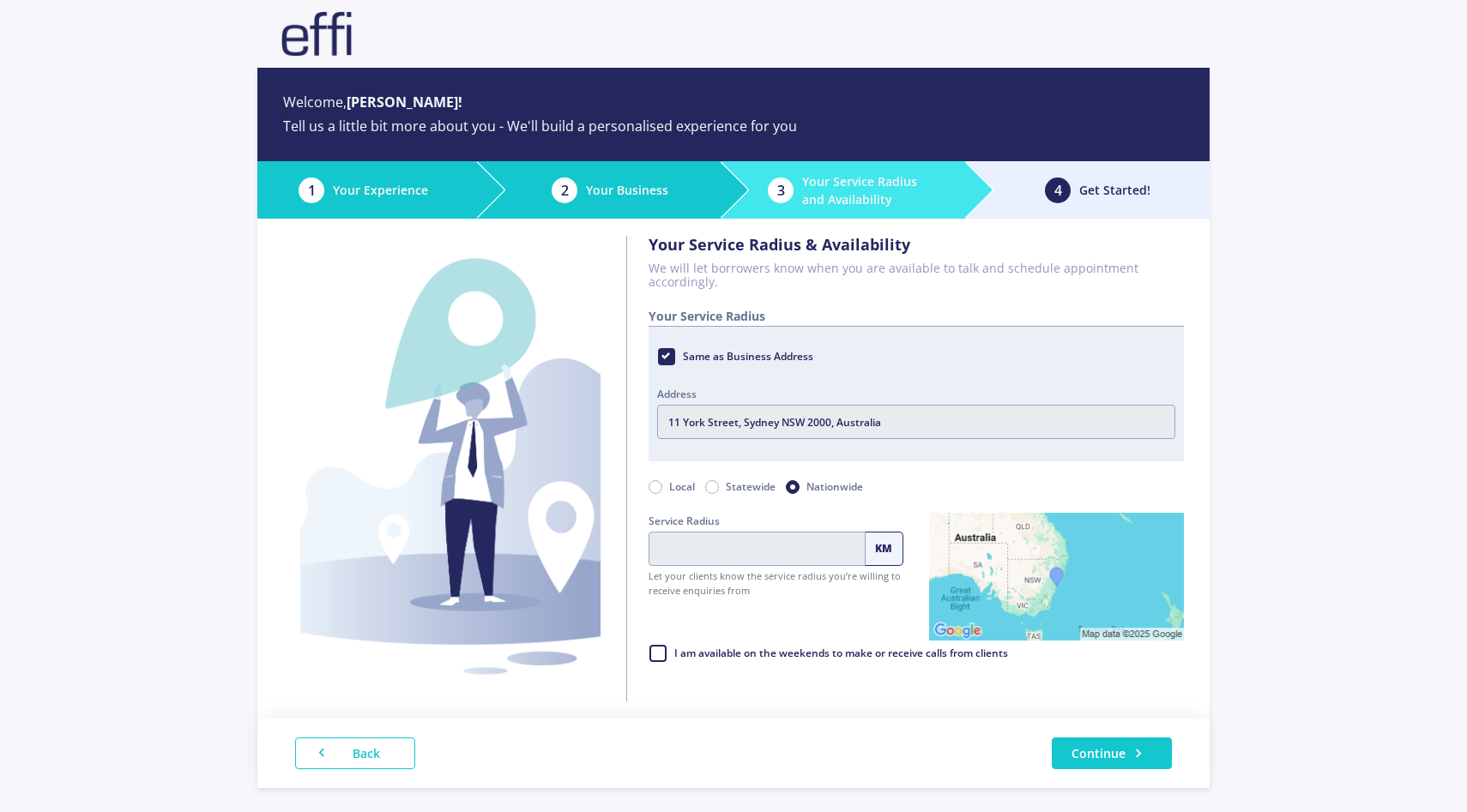
click at [979, 661] on label "I am available on the weekends to make or receive calls from clients" at bounding box center [840, 654] width 336 height 26
click at [663, 658] on input "I am available on the weekends to make or receive calls from clients" at bounding box center [655, 649] width 13 height 17
checkbox input "true"
click at [1122, 763] on button "Continue" at bounding box center [1112, 753] width 120 height 32
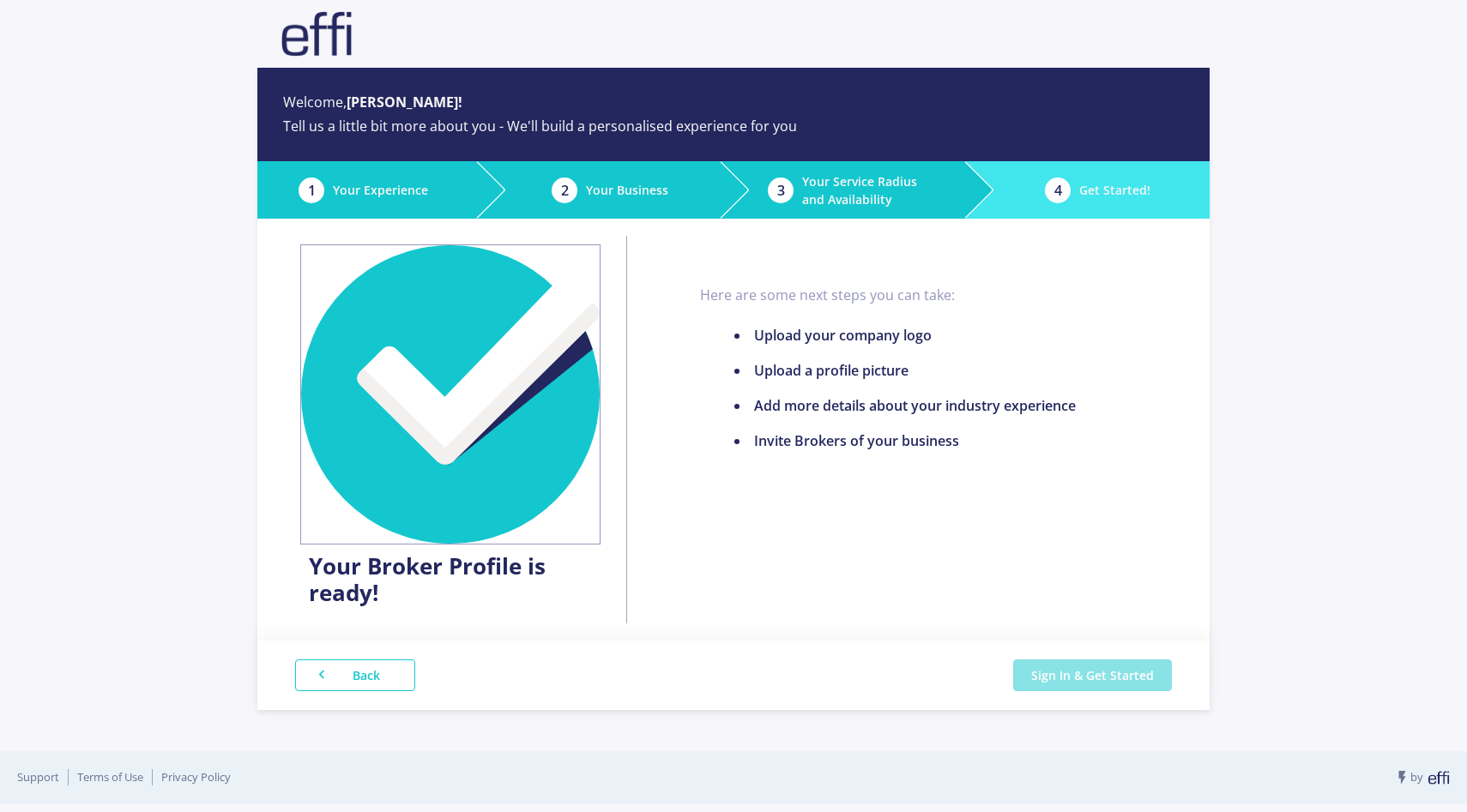
click at [1085, 686] on button "Sign In & Get Started" at bounding box center [1093, 676] width 159 height 32
click at [909, 432] on li "Invite Brokers of your business" at bounding box center [905, 441] width 341 height 20
click at [1070, 678] on button "Sign In & Get Started" at bounding box center [1082, 676] width 179 height 32
click at [363, 282] on img at bounding box center [450, 394] width 300 height 300
click at [1110, 655] on div "Back Sign In & Get Started" at bounding box center [733, 676] width 952 height 69
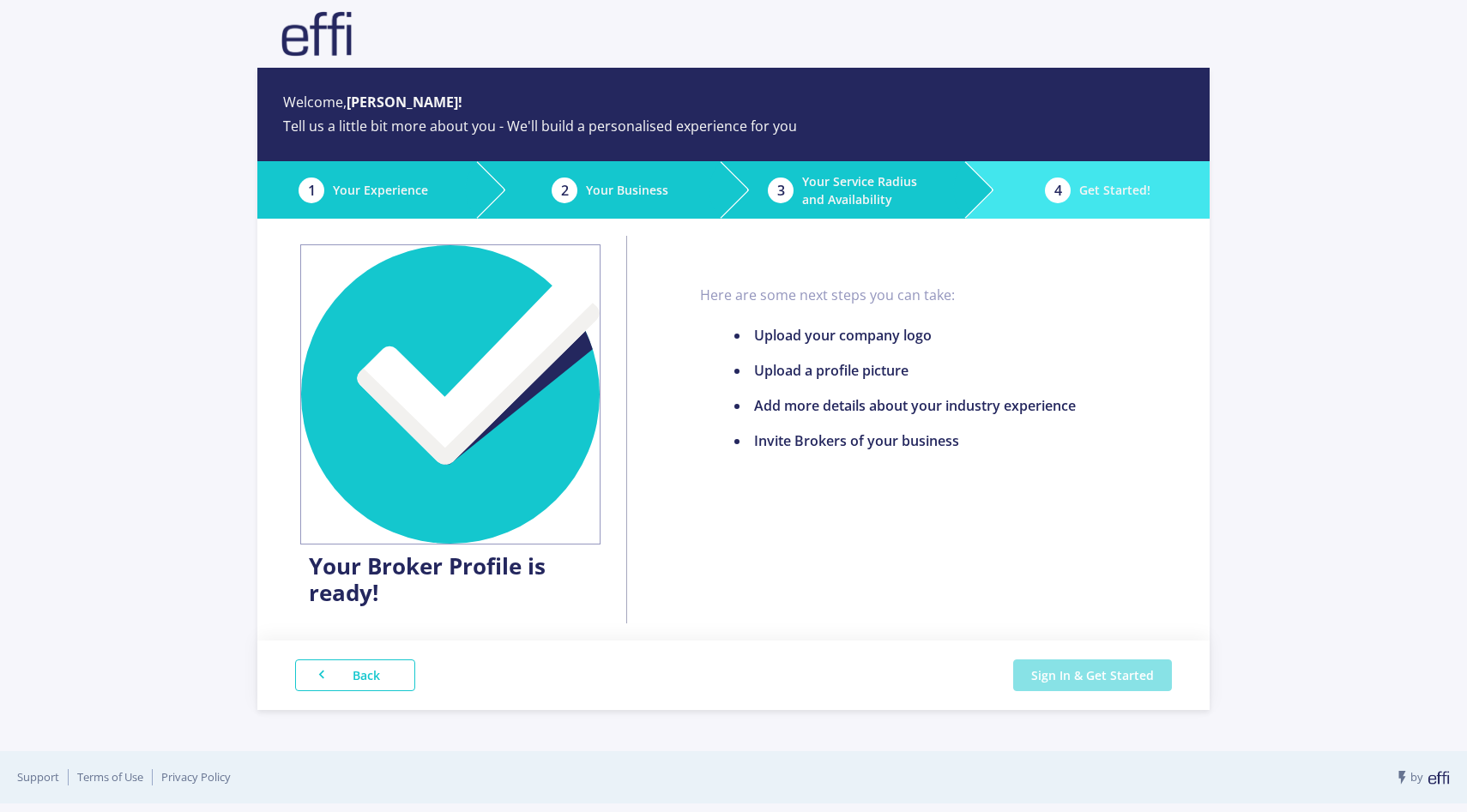
click at [1056, 674] on button "Sign In & Get Started" at bounding box center [1093, 676] width 159 height 32
drag, startPoint x: 1166, startPoint y: 781, endPoint x: 1190, endPoint y: 780, distance: 24.0
click at [1190, 780] on div "Support Terms of Use Privacy Policy by" at bounding box center [733, 777] width 1467 height 53
click at [98, 279] on div "Welcome, Keishan! Tell us a little bit more about you - We'll build a personali…" at bounding box center [733, 402] width 1467 height 804
